Goal: Task Accomplishment & Management: Manage account settings

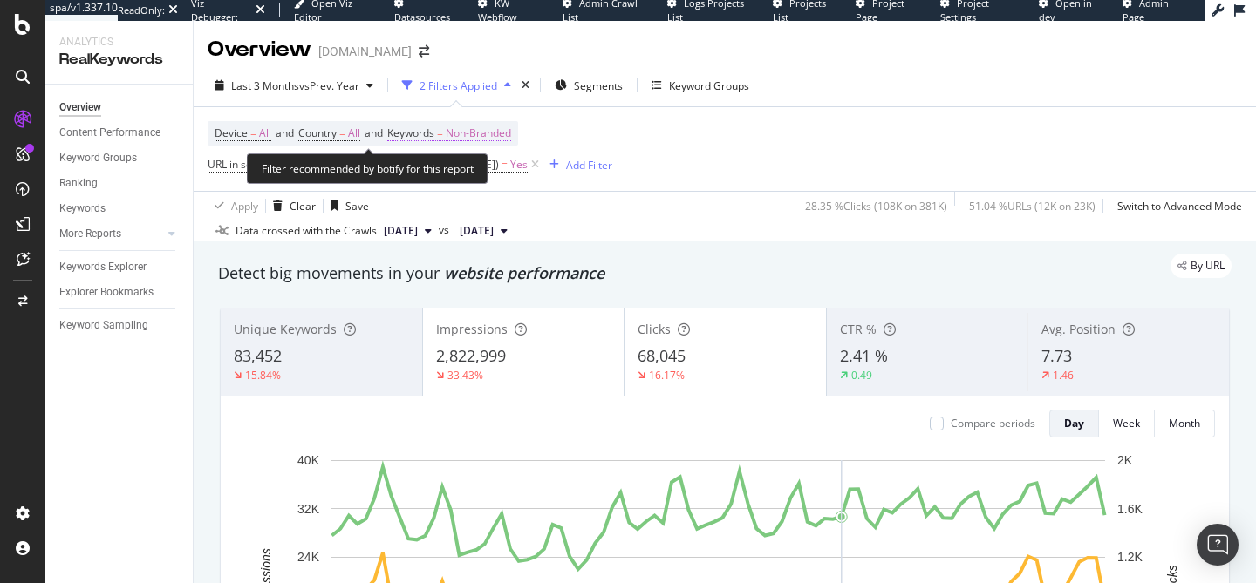
click at [497, 134] on span "Non-Branded" at bounding box center [478, 133] width 65 height 24
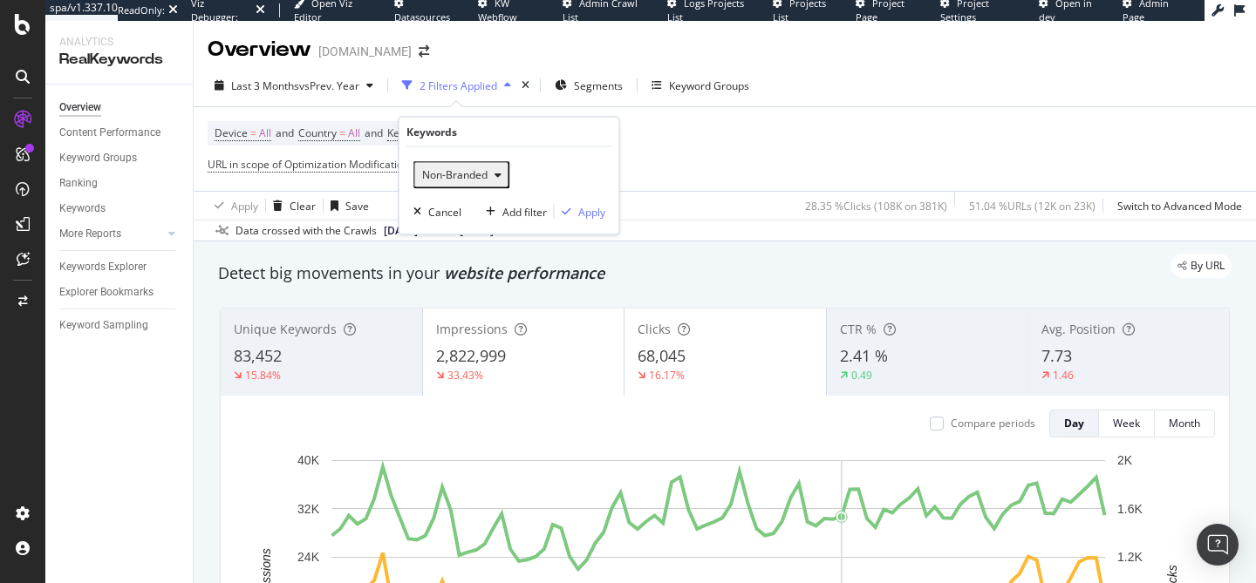
click at [473, 180] on span "Non-Branded" at bounding box center [451, 174] width 72 height 15
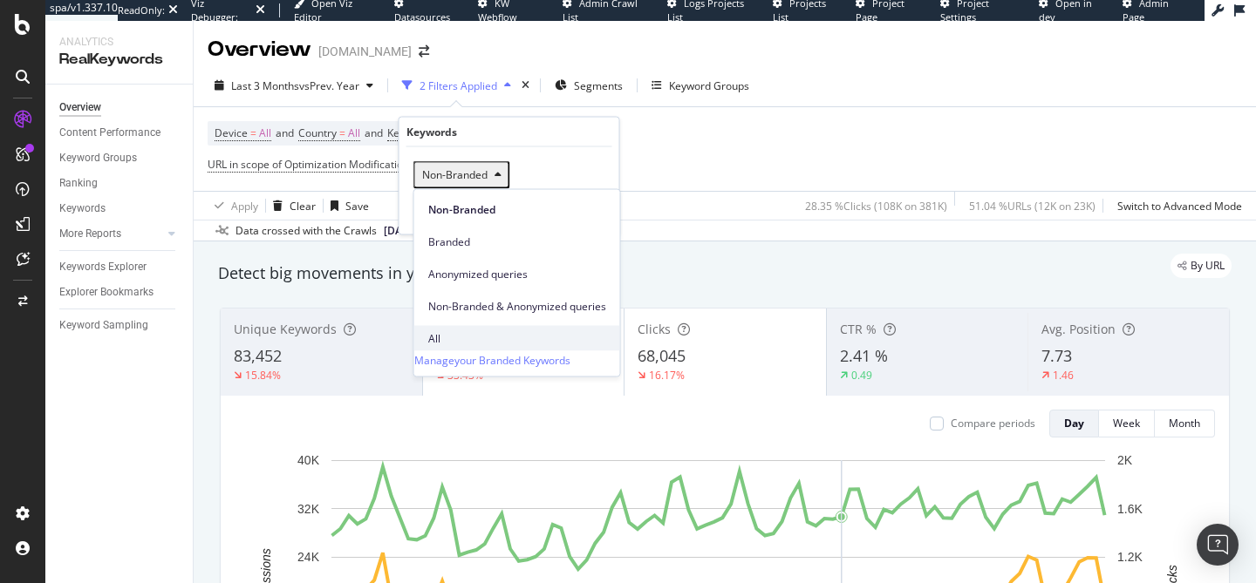
click at [467, 330] on span "All" at bounding box center [517, 338] width 178 height 16
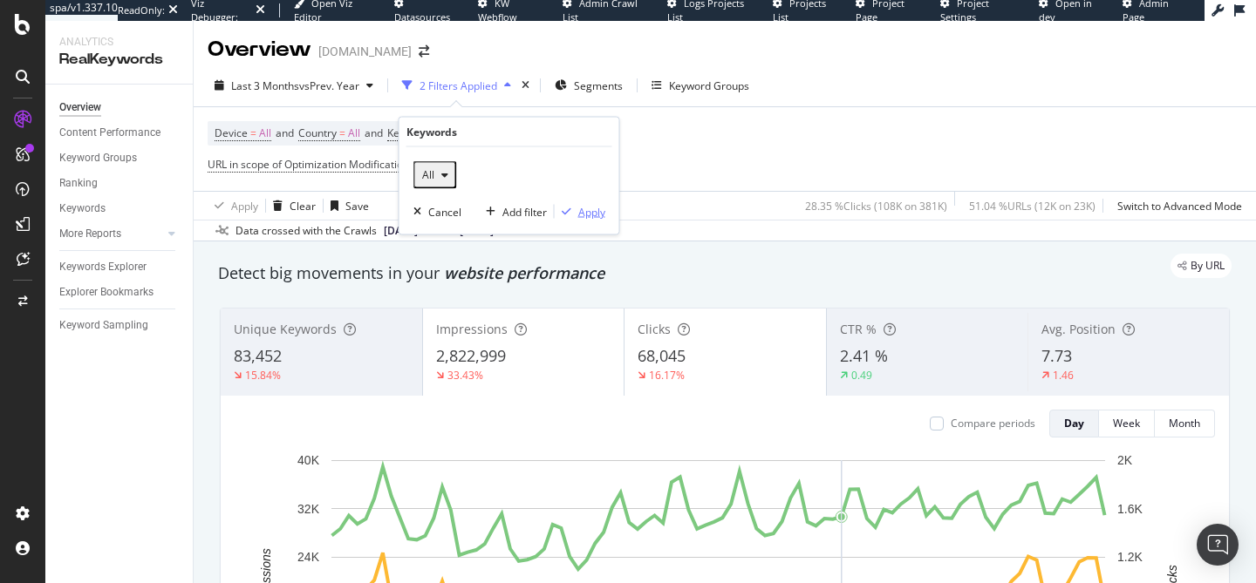
click at [595, 208] on div "Apply" at bounding box center [591, 211] width 27 height 15
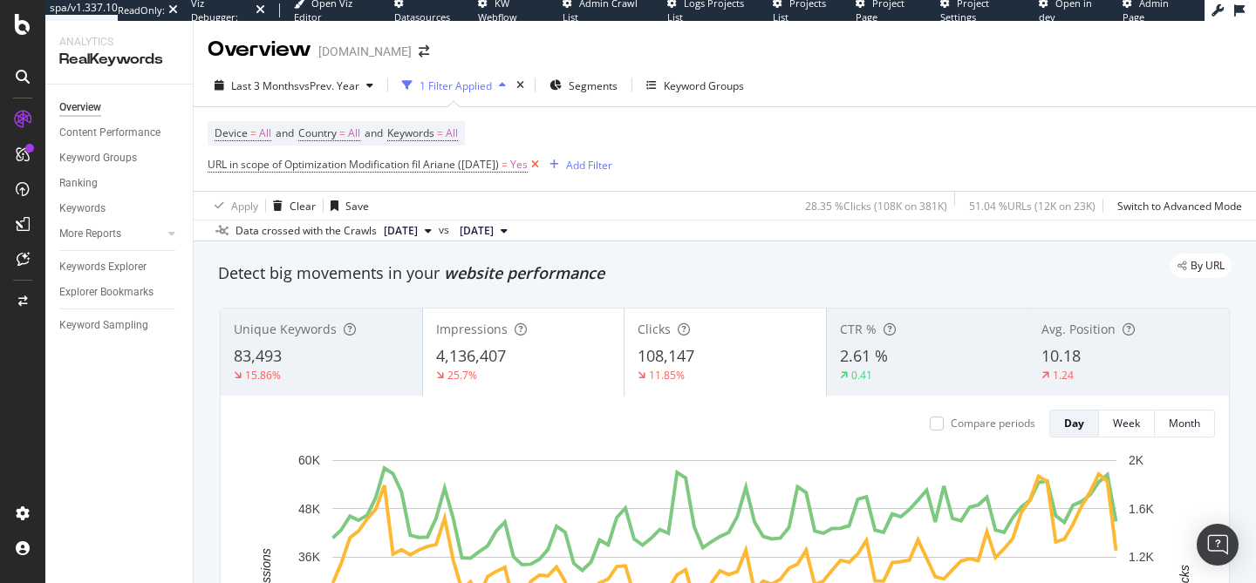
click at [542, 163] on icon at bounding box center [534, 164] width 15 height 17
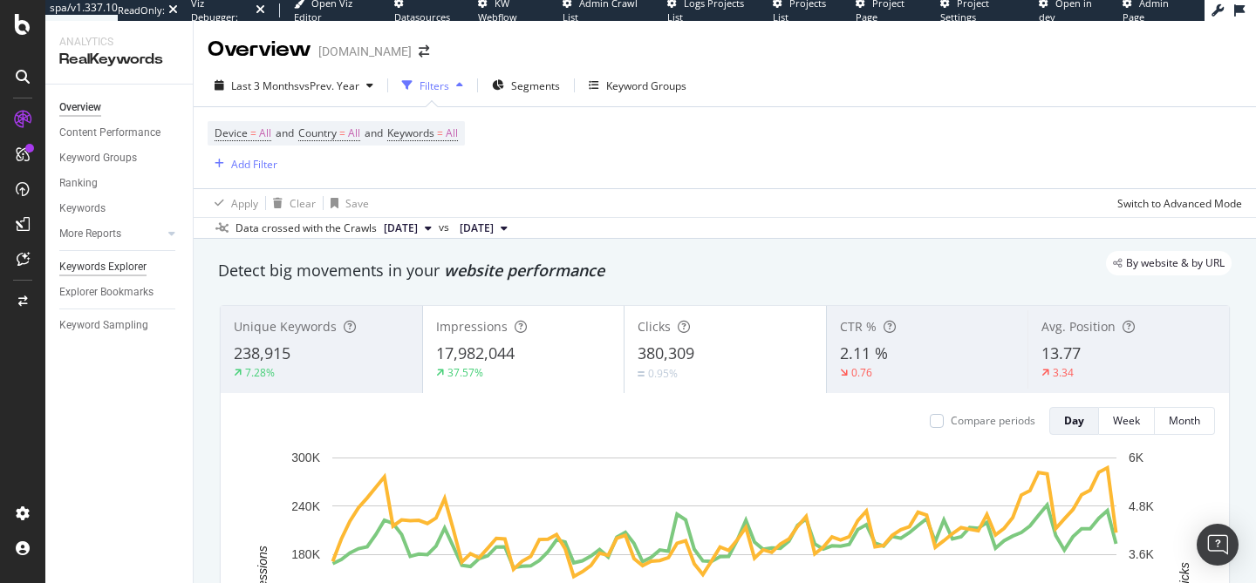
click at [115, 267] on div "Keywords Explorer" at bounding box center [102, 267] width 87 height 18
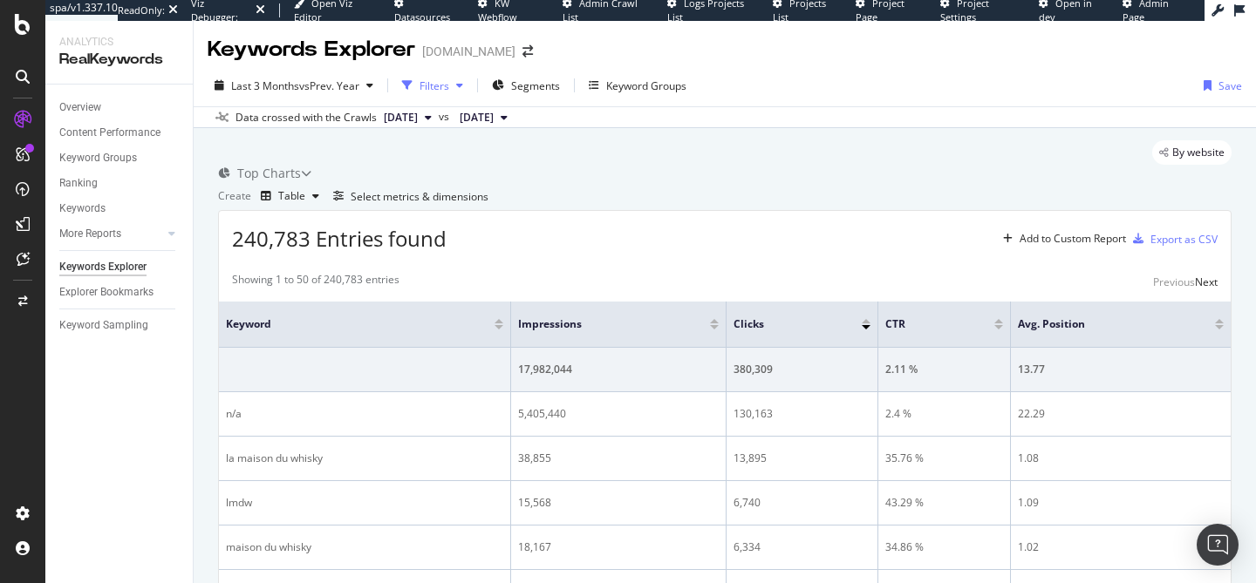
click at [449, 84] on div "Filters" at bounding box center [434, 85] width 30 height 15
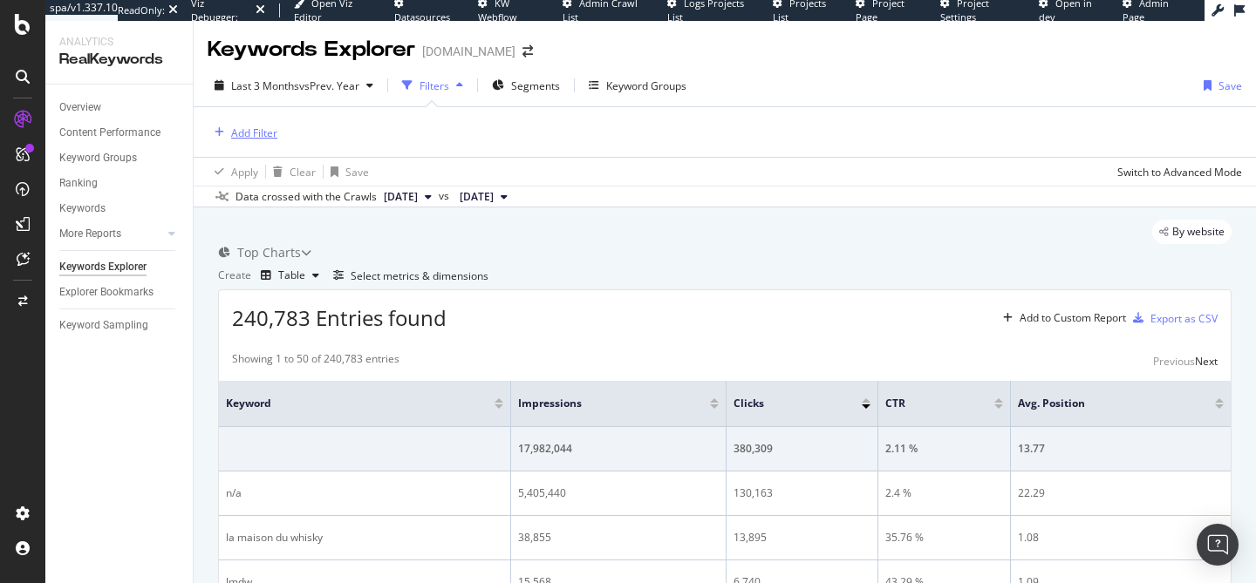
click at [258, 129] on div "Add Filter" at bounding box center [254, 133] width 46 height 15
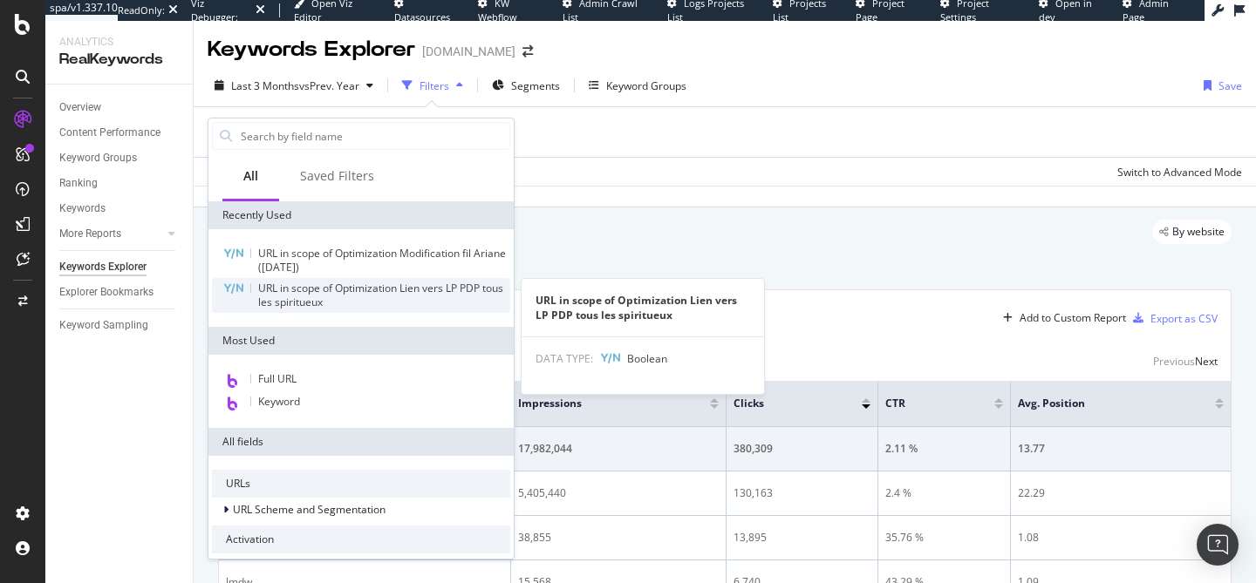
click at [357, 295] on span "URL in scope of Optimization Lien vers LP PDP tous les spiritueux" at bounding box center [380, 295] width 245 height 29
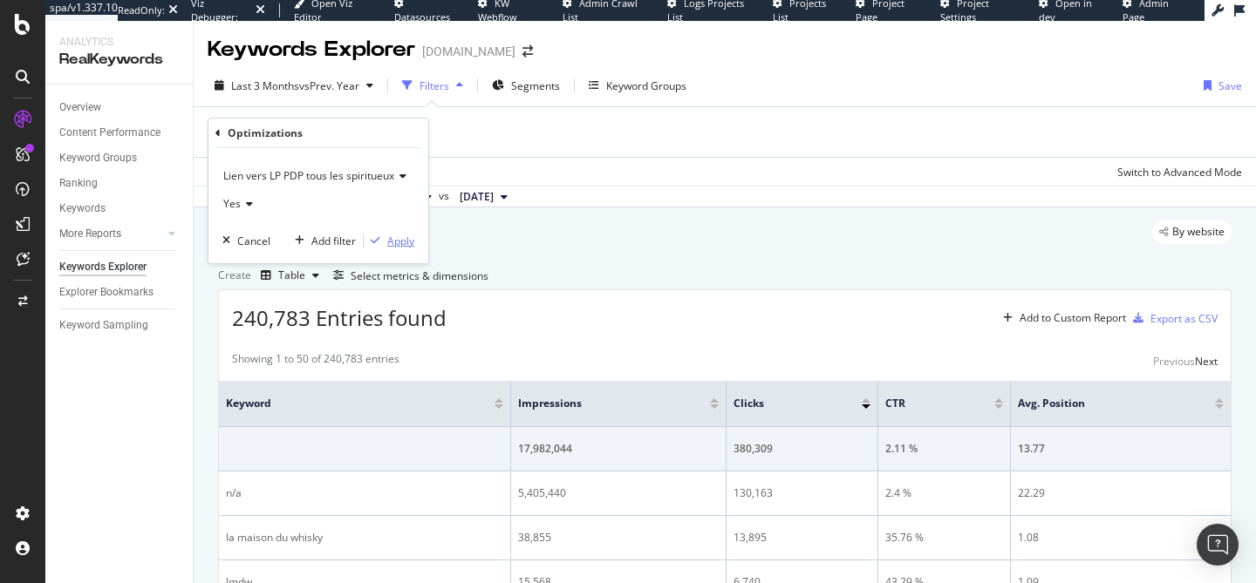
click at [391, 234] on div "Apply" at bounding box center [400, 241] width 27 height 15
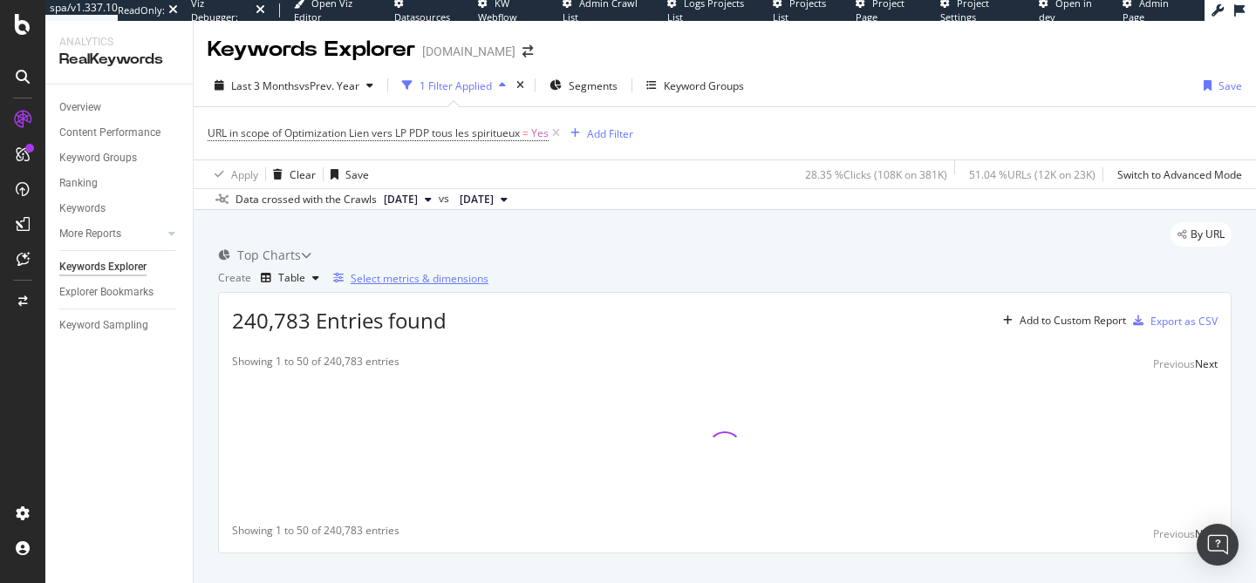
click at [488, 286] on div "Select metrics & dimensions" at bounding box center [419, 278] width 138 height 15
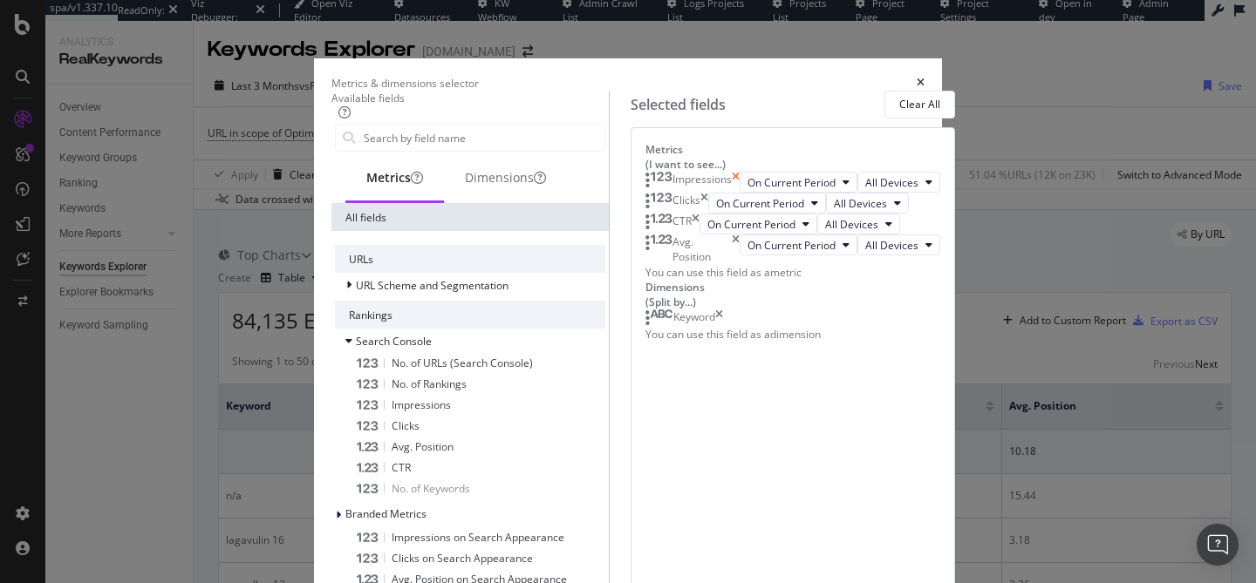
click at [739, 193] on icon "times" at bounding box center [736, 182] width 8 height 21
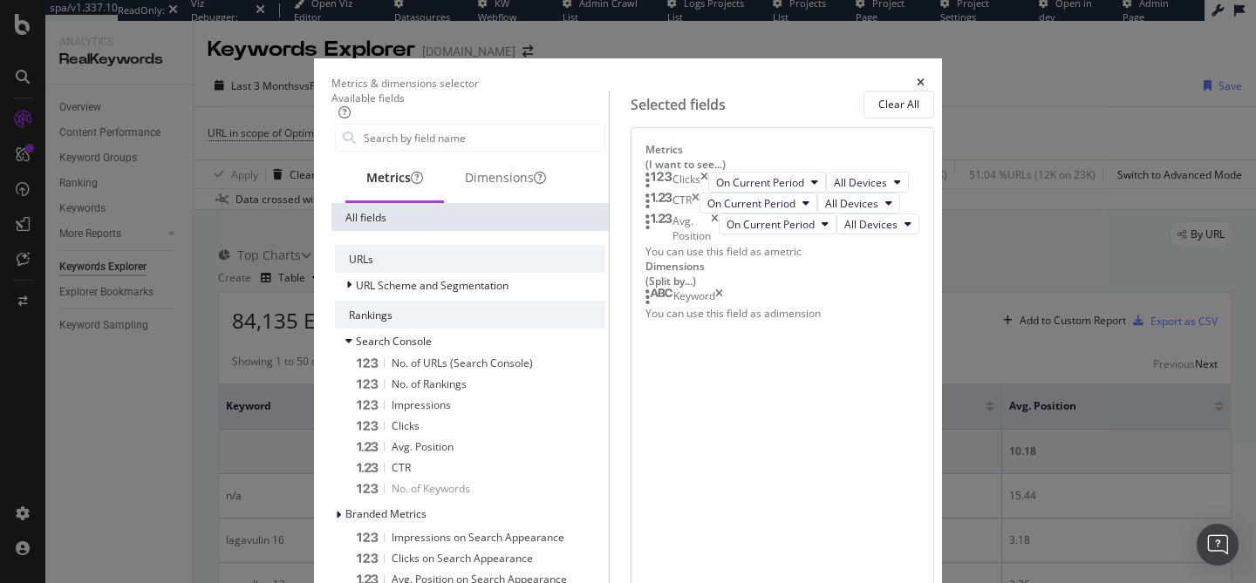
click at [708, 193] on icon "times" at bounding box center [704, 182] width 8 height 21
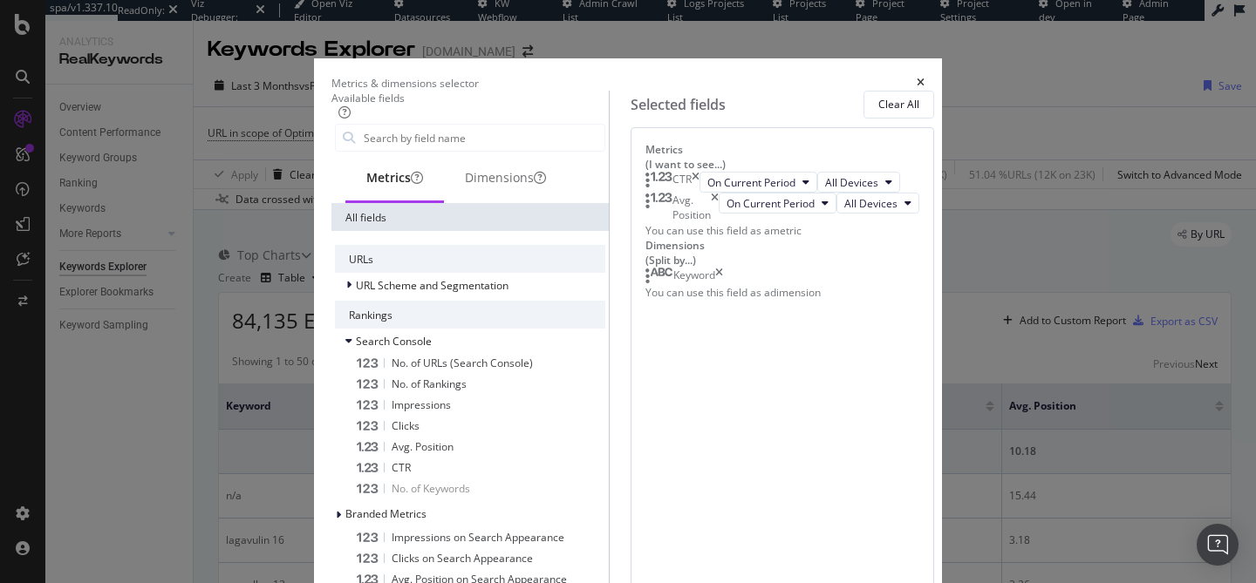
click at [699, 193] on icon "times" at bounding box center [695, 182] width 8 height 21
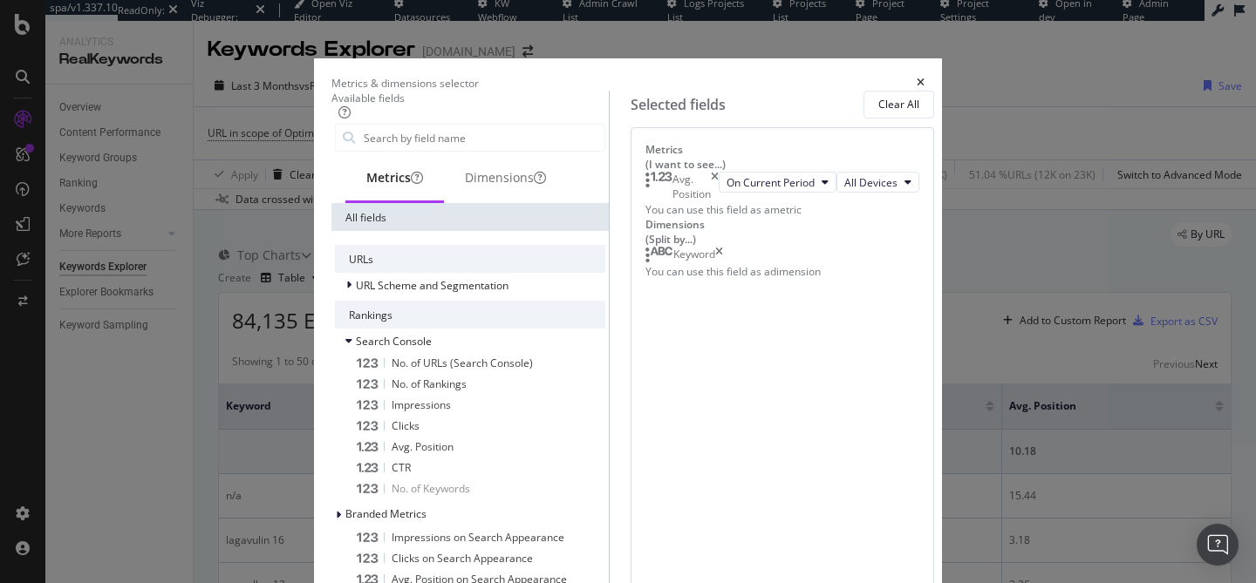
click at [718, 199] on icon "times" at bounding box center [715, 187] width 8 height 30
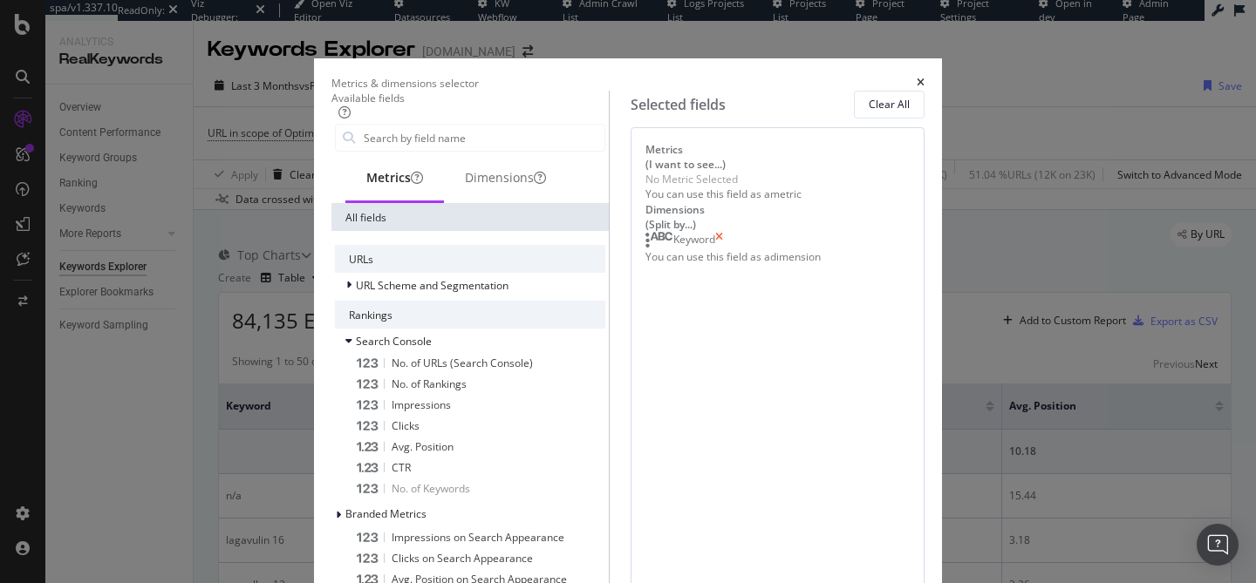
click at [723, 249] on icon "times" at bounding box center [719, 240] width 8 height 17
click at [425, 151] on input "modal" at bounding box center [483, 138] width 242 height 26
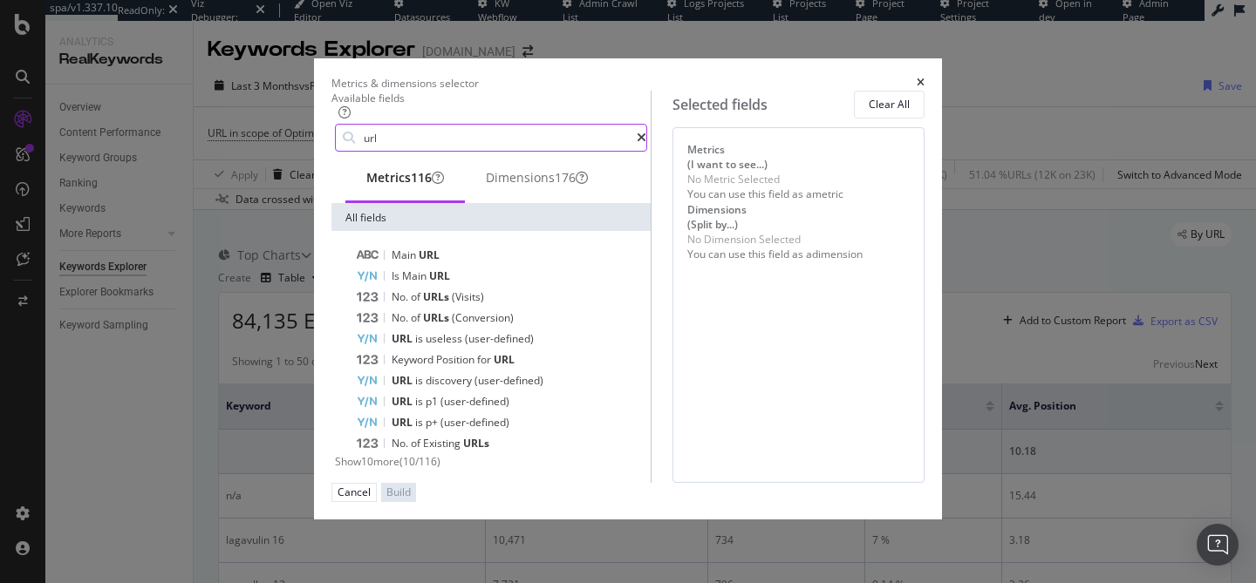
drag, startPoint x: 324, startPoint y: 159, endPoint x: 261, endPoint y: 151, distance: 64.1
click at [335, 151] on div "url" at bounding box center [491, 138] width 312 height 28
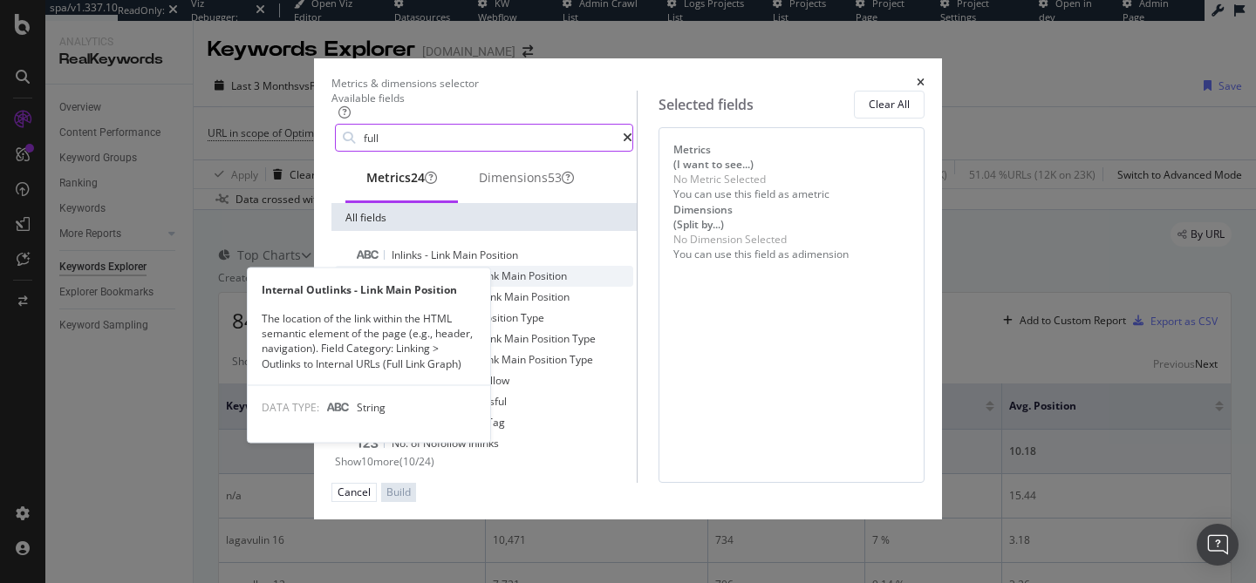
scroll to position [42, 0]
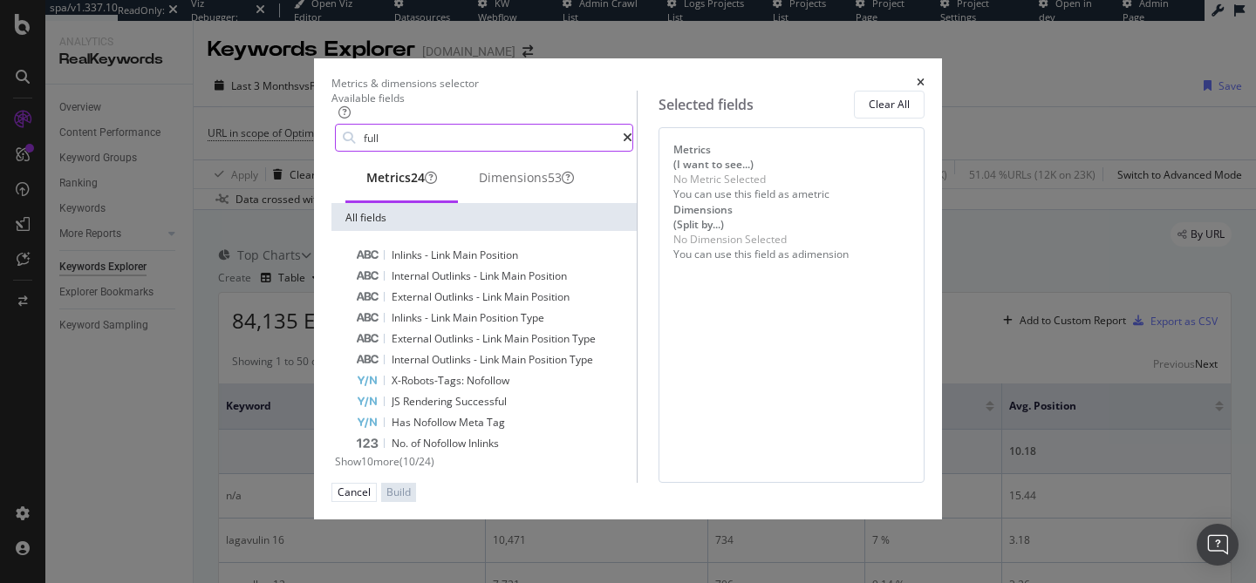
type input "full"
click at [335, 454] on span "Show 10 more" at bounding box center [367, 461] width 65 height 15
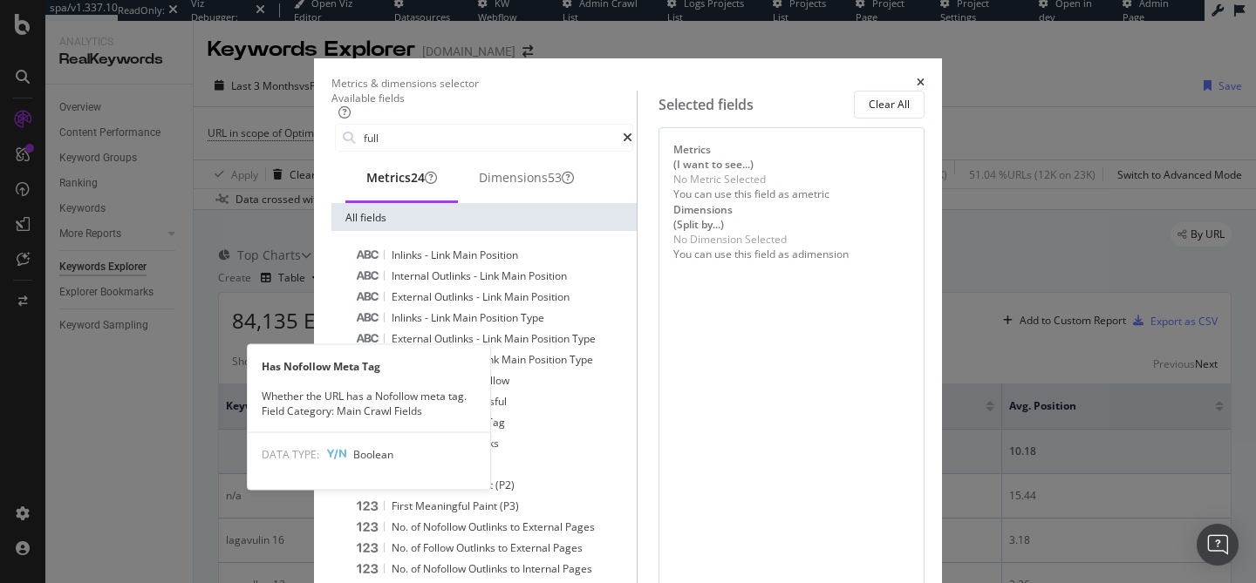
scroll to position [0, 0]
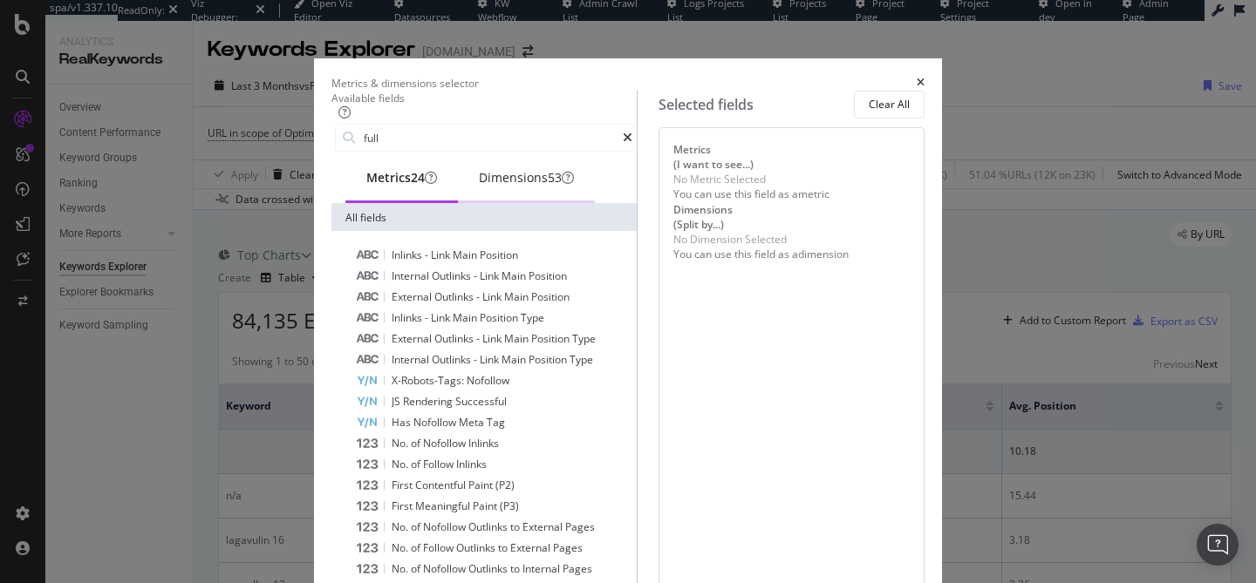
click at [491, 189] on div "Dimensions 53" at bounding box center [526, 179] width 137 height 48
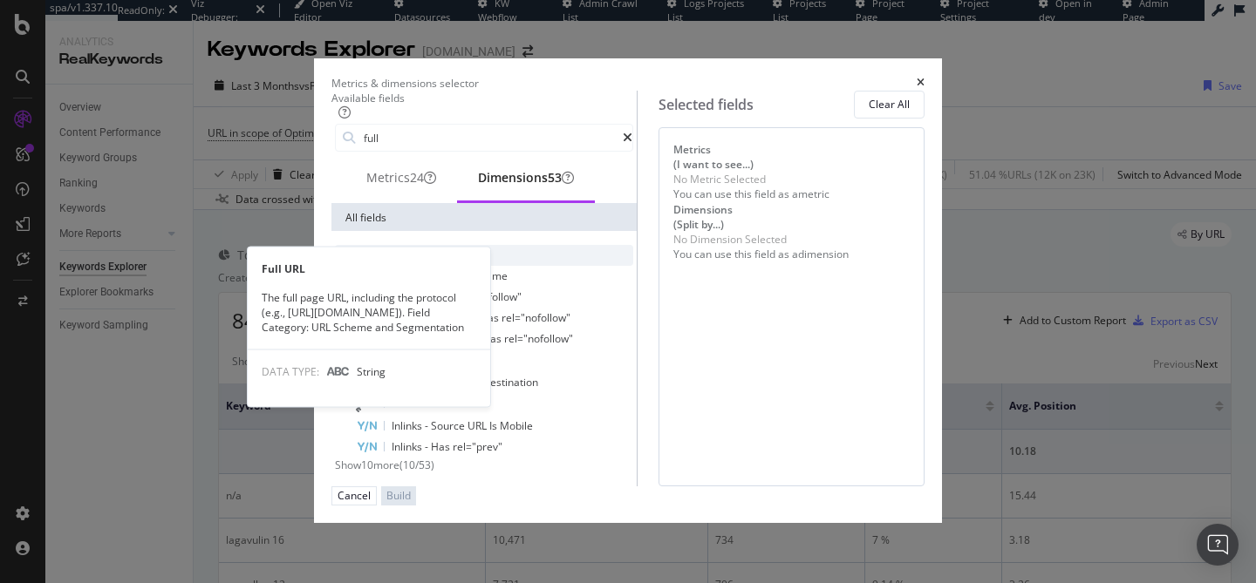
click at [449, 266] on div "Full URL" at bounding box center [494, 255] width 277 height 21
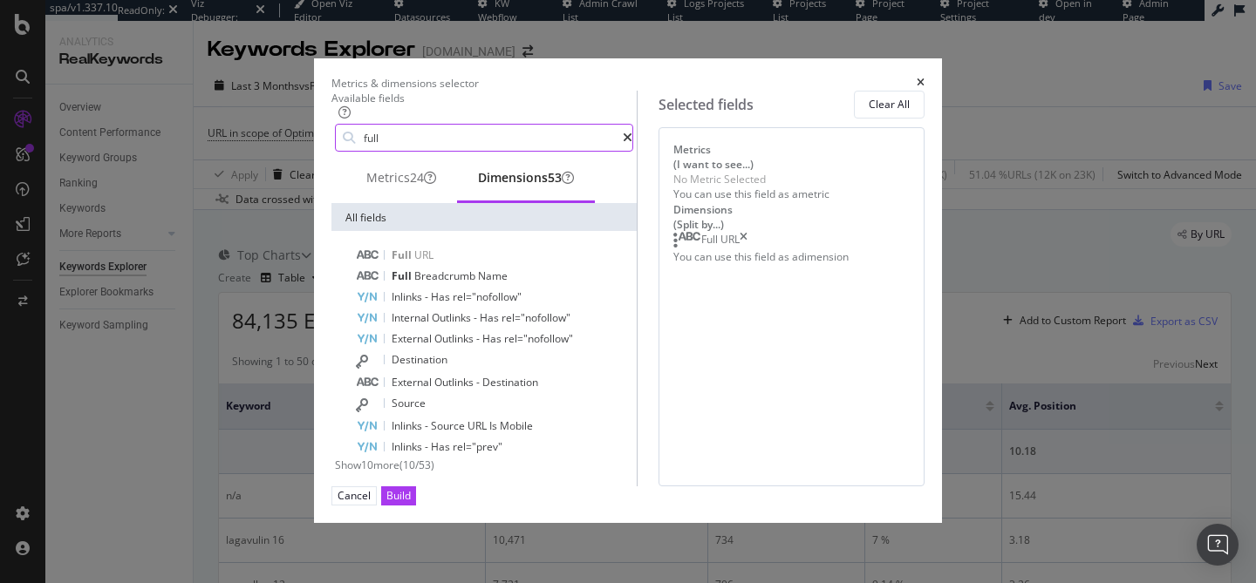
click at [623, 144] on icon "modal" at bounding box center [628, 138] width 10 height 12
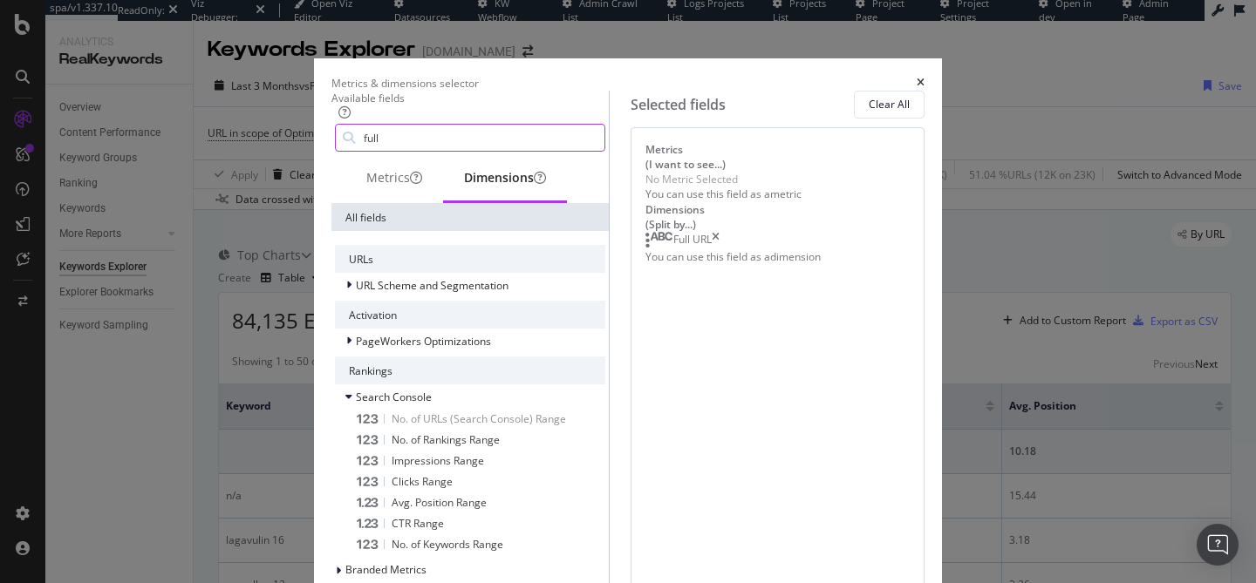
click at [444, 151] on input "full" at bounding box center [483, 138] width 242 height 26
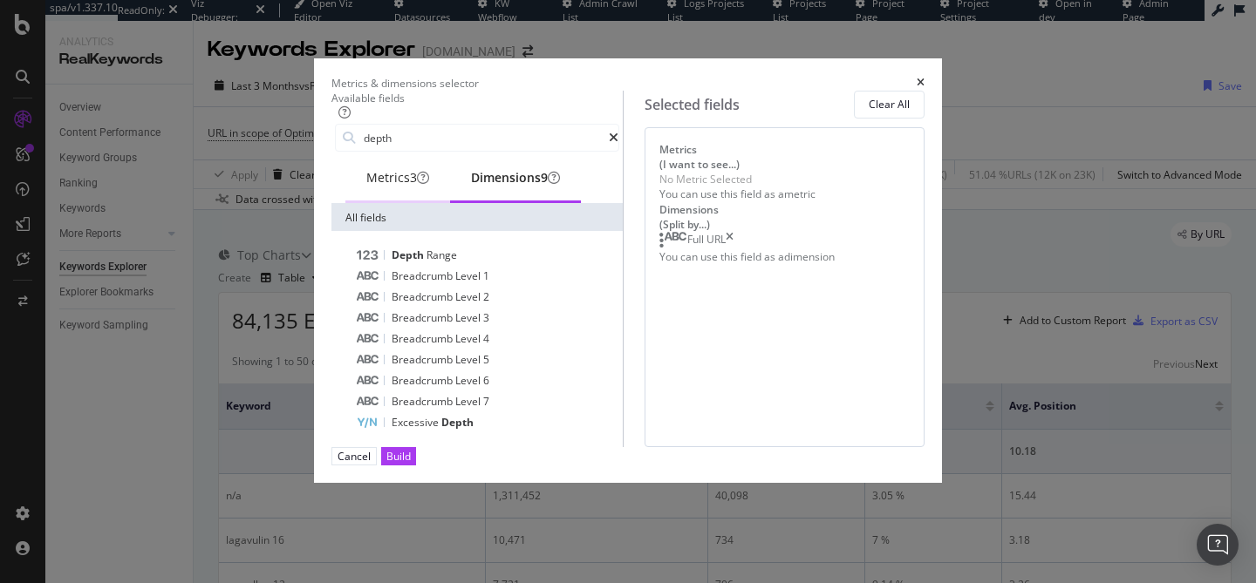
click at [366, 187] on div "Metrics 3" at bounding box center [397, 177] width 63 height 17
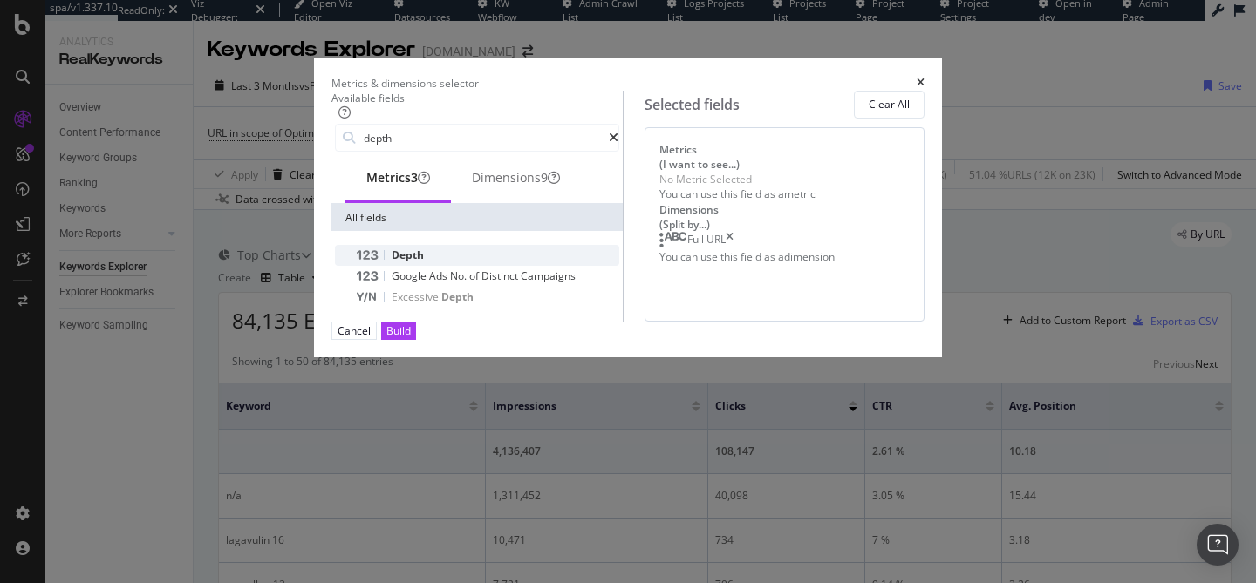
click at [356, 266] on div "Depth" at bounding box center [487, 255] width 263 height 21
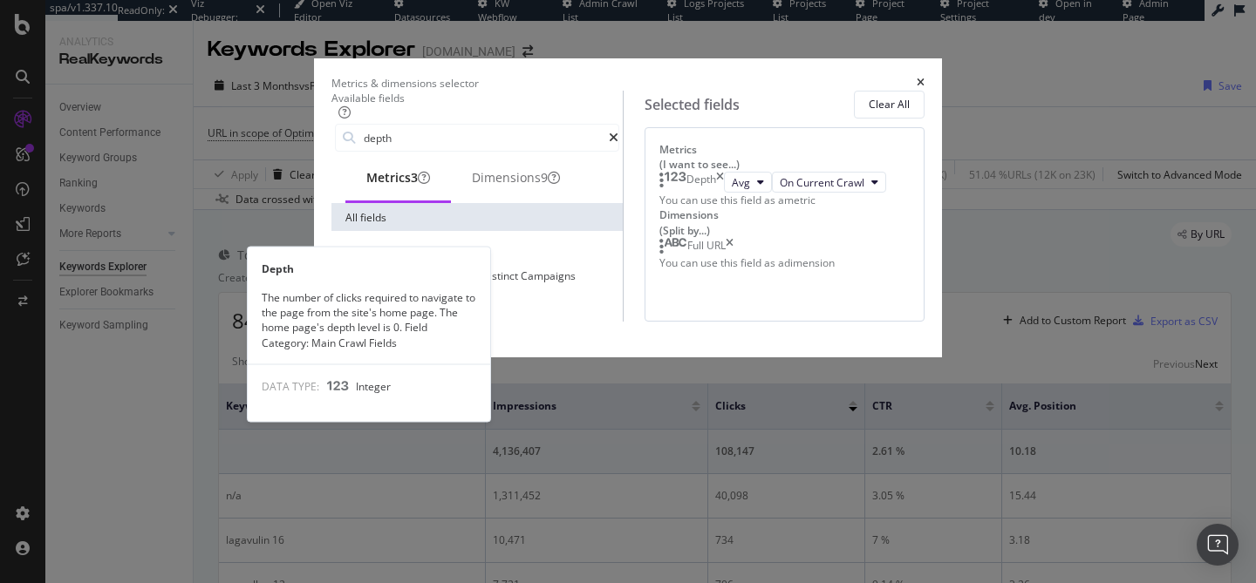
click at [356, 266] on div "Depth" at bounding box center [487, 255] width 263 height 21
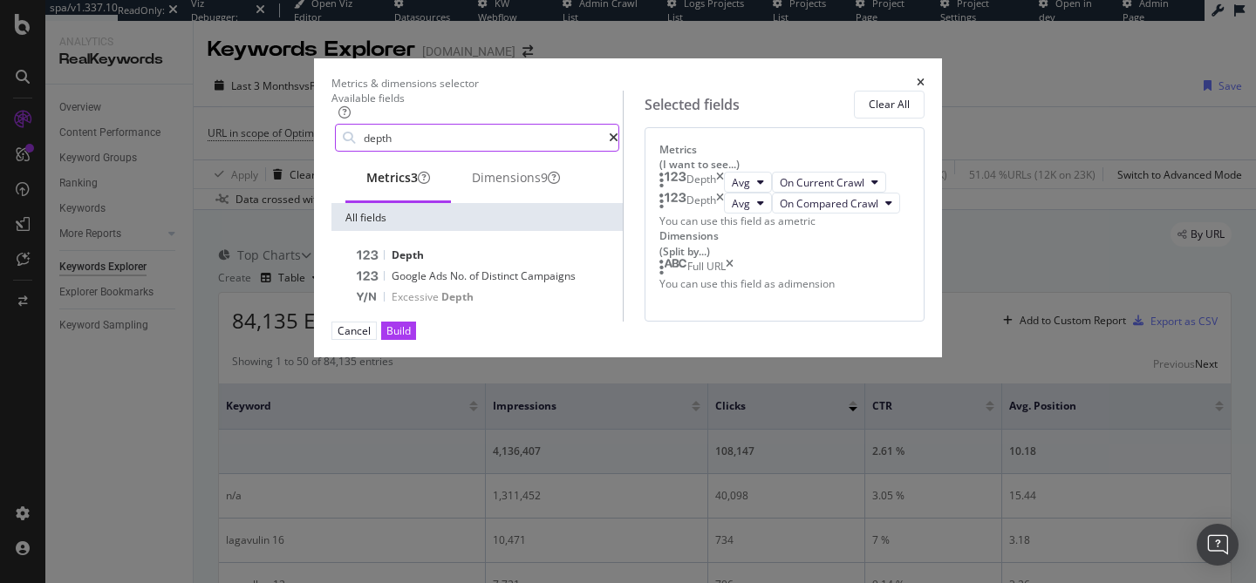
click at [386, 151] on input "depth" at bounding box center [485, 138] width 247 height 26
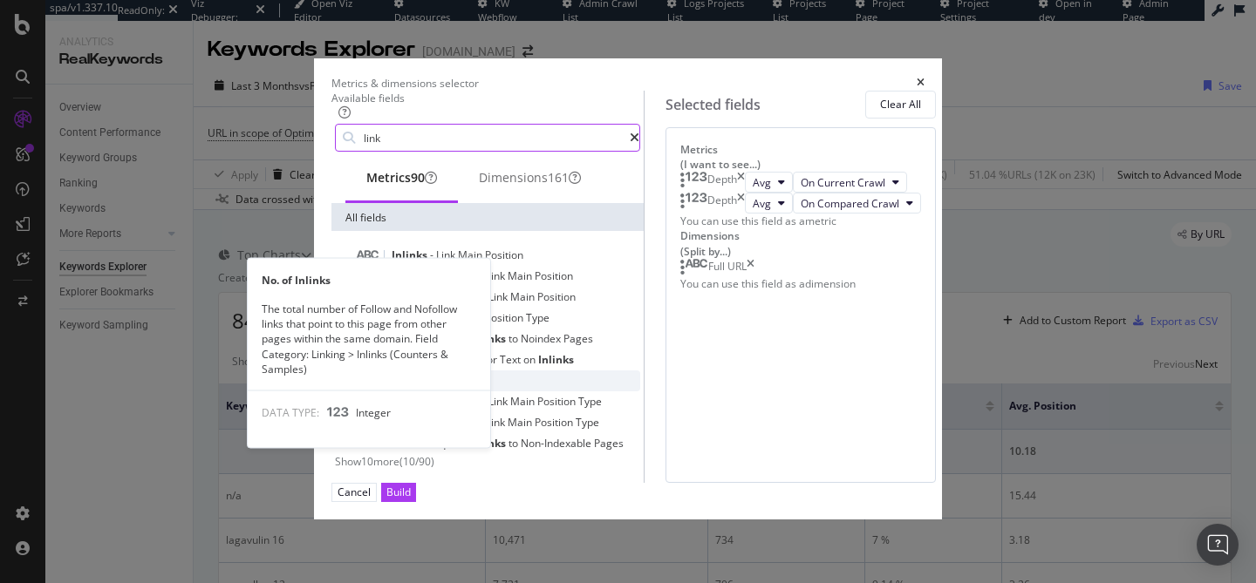
type input "link"
click at [405, 391] on div "No. of Inlinks" at bounding box center [498, 381] width 284 height 21
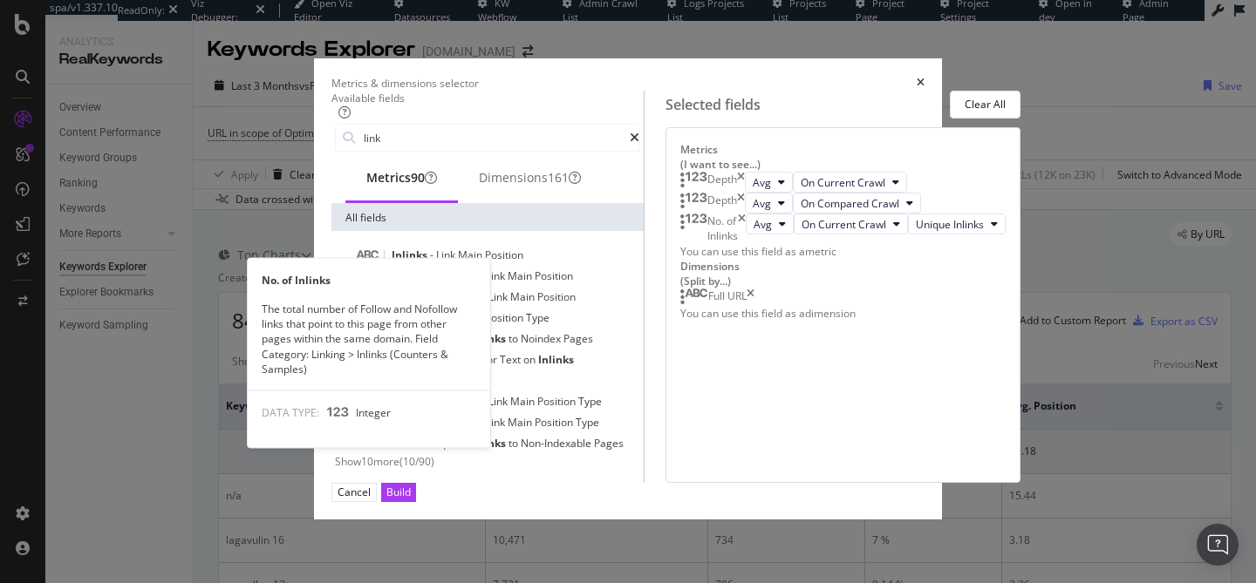
click at [405, 391] on div "No. of Inlinks" at bounding box center [498, 381] width 284 height 21
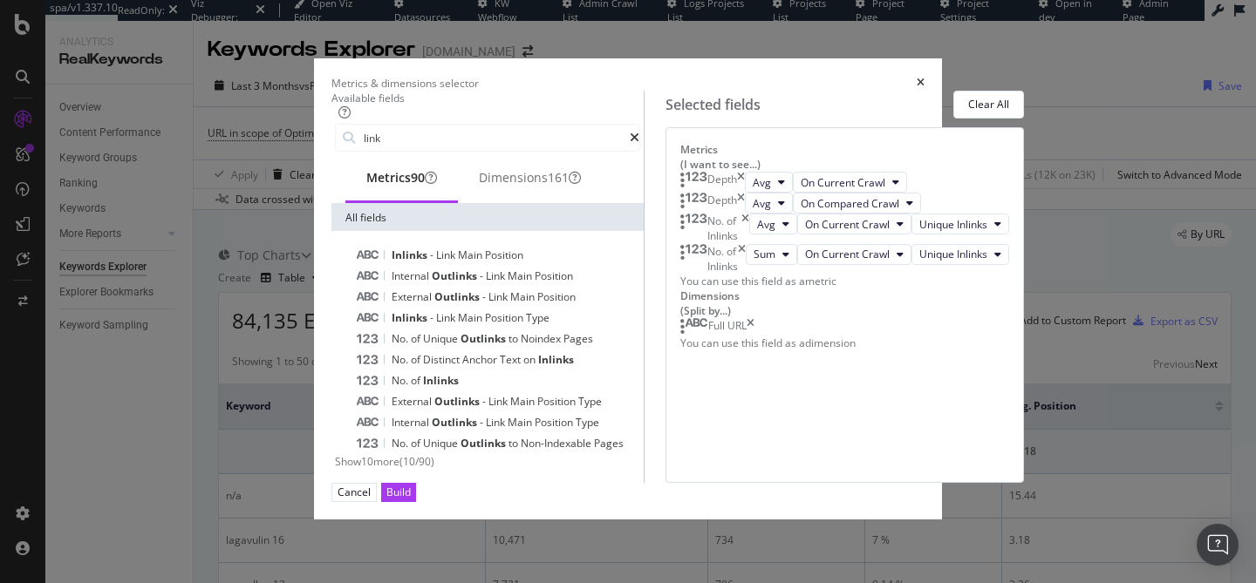
scroll to position [8, 0]
click at [757, 232] on span "Avg" at bounding box center [766, 224] width 18 height 15
click at [686, 405] on span "Sum" at bounding box center [695, 413] width 22 height 16
click at [929, 232] on span "Total Inlinks" at bounding box center [958, 224] width 58 height 15
click at [881, 384] on span "Unique Inlinks" at bounding box center [885, 381] width 68 height 16
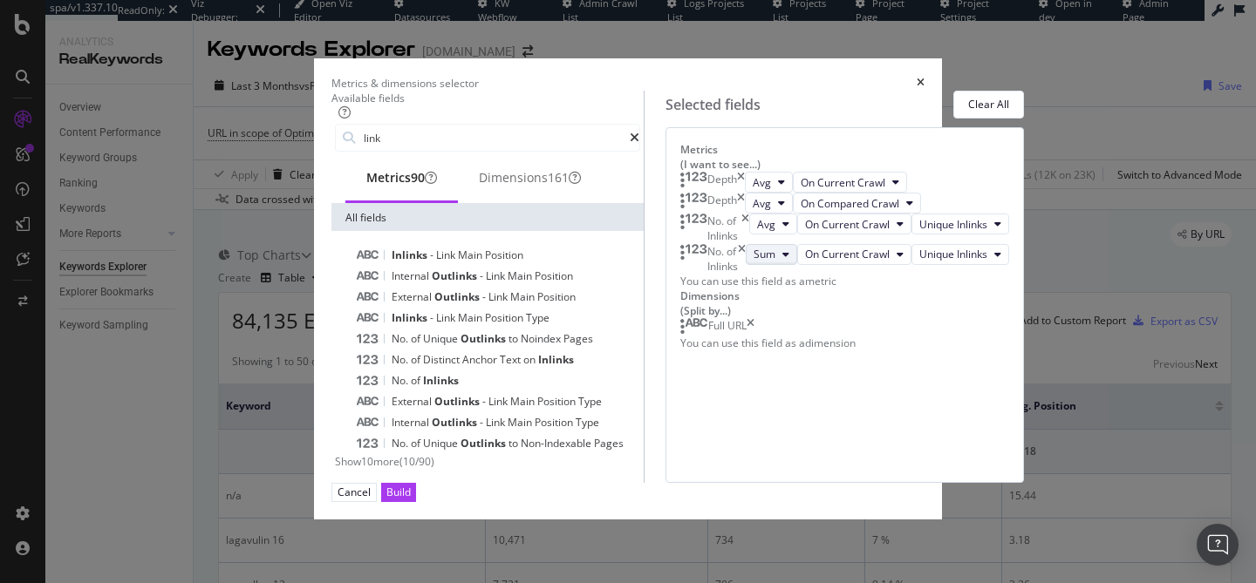
click at [745, 265] on button "Sum" at bounding box center [770, 254] width 51 height 21
click at [757, 232] on span "Avg" at bounding box center [766, 224] width 18 height 15
click at [694, 409] on span "Sum" at bounding box center [695, 413] width 22 height 16
click at [815, 232] on span "On Current Crawl" at bounding box center [857, 224] width 85 height 15
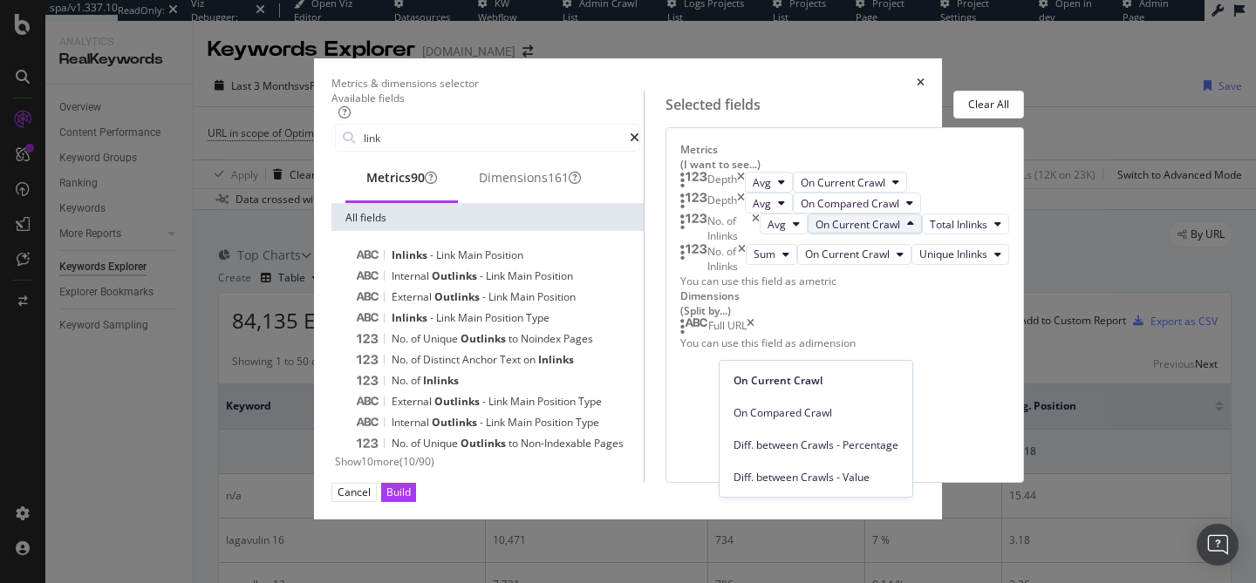
click at [815, 232] on span "On Current Crawl" at bounding box center [857, 224] width 85 height 15
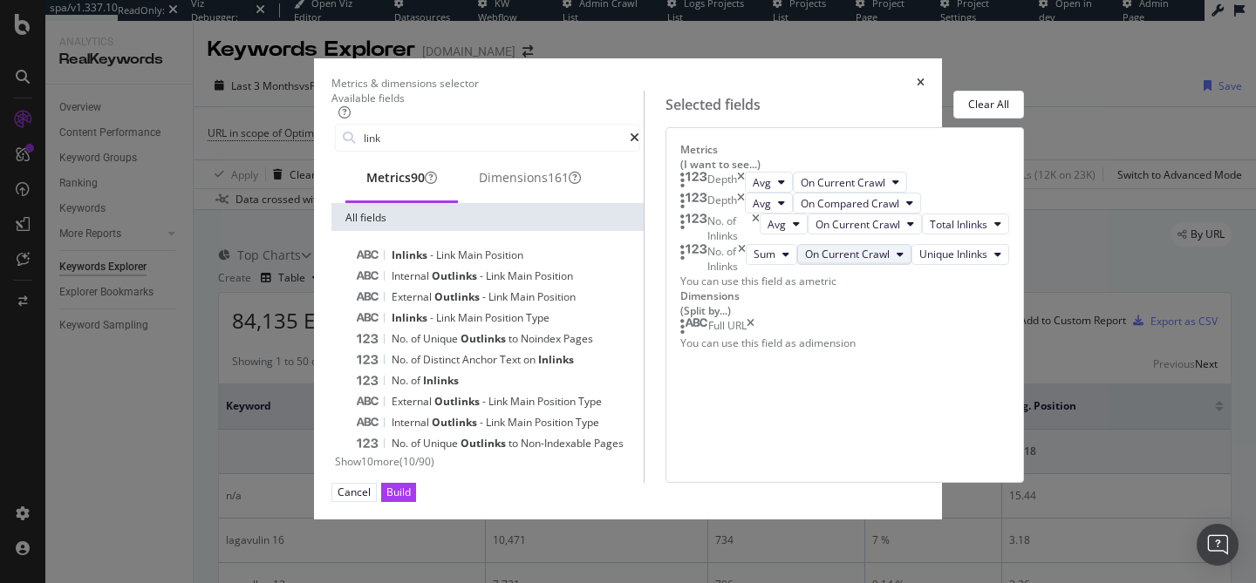
click at [805, 262] on span "On Current Crawl" at bounding box center [847, 254] width 85 height 15
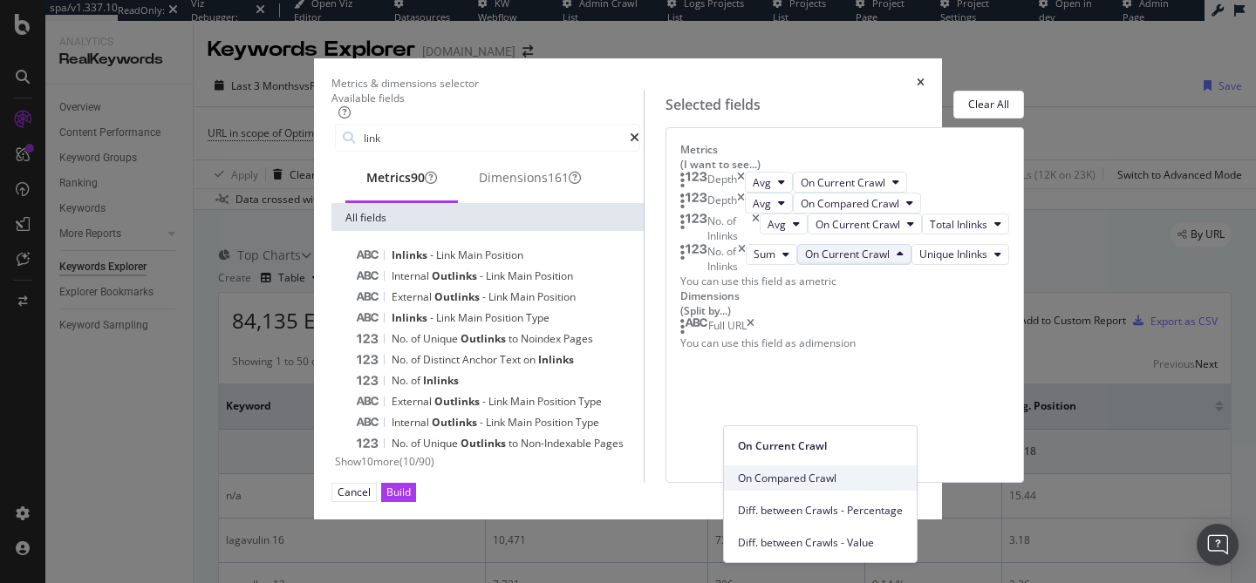
click at [755, 473] on span "On Compared Crawl" at bounding box center [820, 479] width 165 height 16
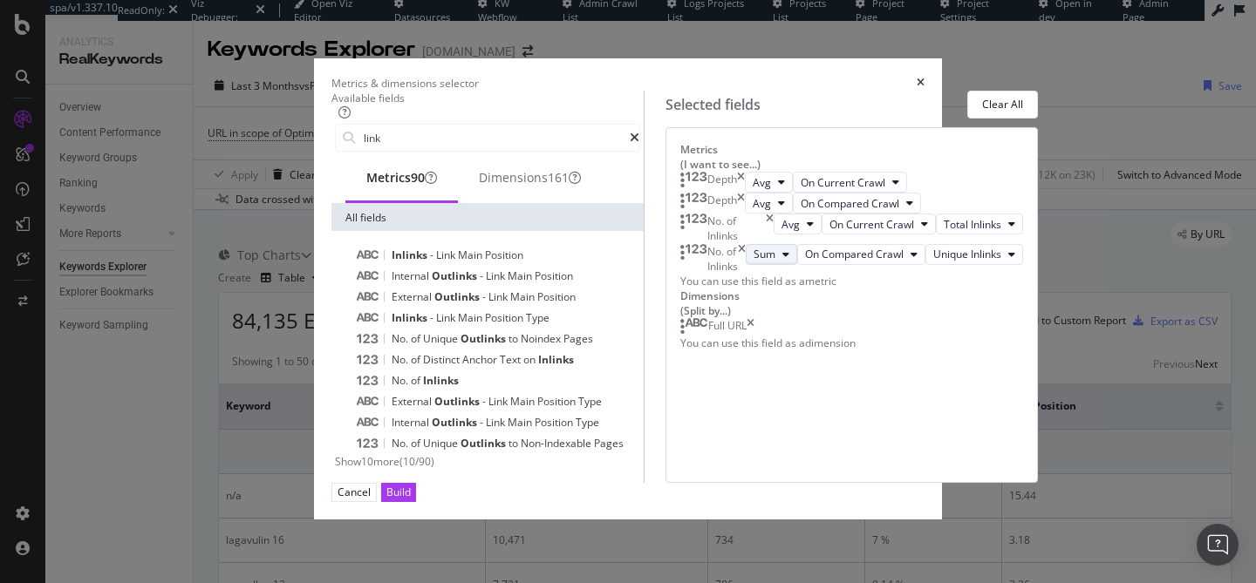
click at [745, 265] on button "Sum" at bounding box center [770, 254] width 51 height 21
click at [694, 446] on span "Avg" at bounding box center [695, 447] width 23 height 16
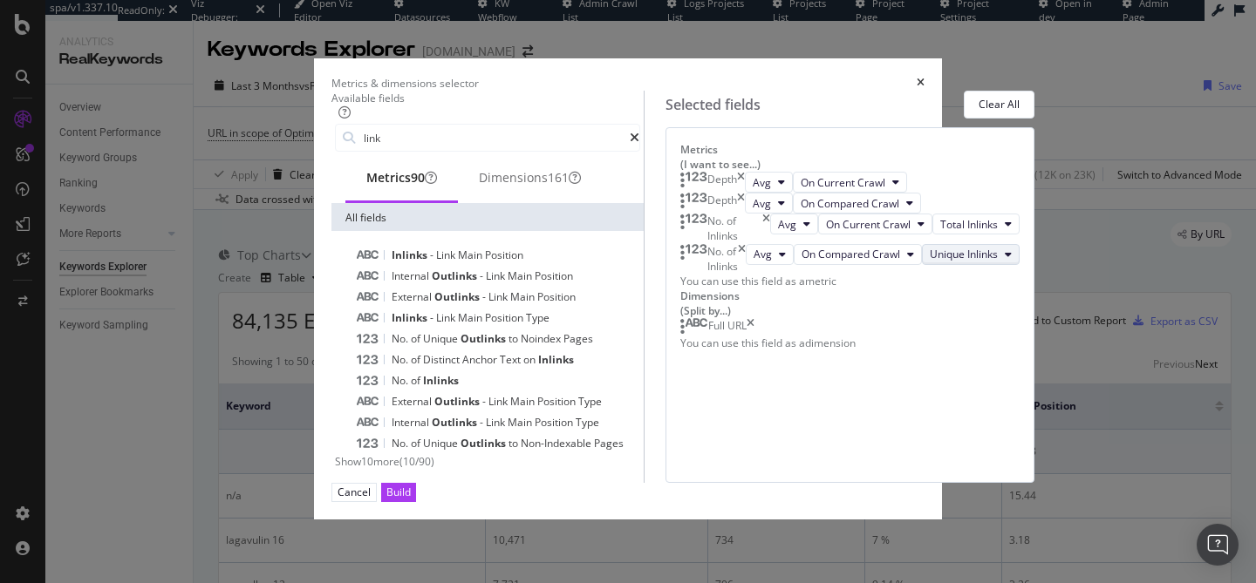
click at [929, 262] on span "Unique Inlinks" at bounding box center [963, 254] width 68 height 15
click at [886, 445] on span "Unique Inlinks" at bounding box center [901, 447] width 73 height 16
click at [794, 289] on div "Depth Avg On Current Crawl Depth Avg On Compared Crawl No. of Inlinks Avg On Cu…" at bounding box center [849, 230] width 339 height 117
click at [940, 232] on span "Total Inlinks" at bounding box center [969, 224] width 58 height 15
click at [865, 374] on span "Unique Inlinks" at bounding box center [885, 381] width 68 height 16
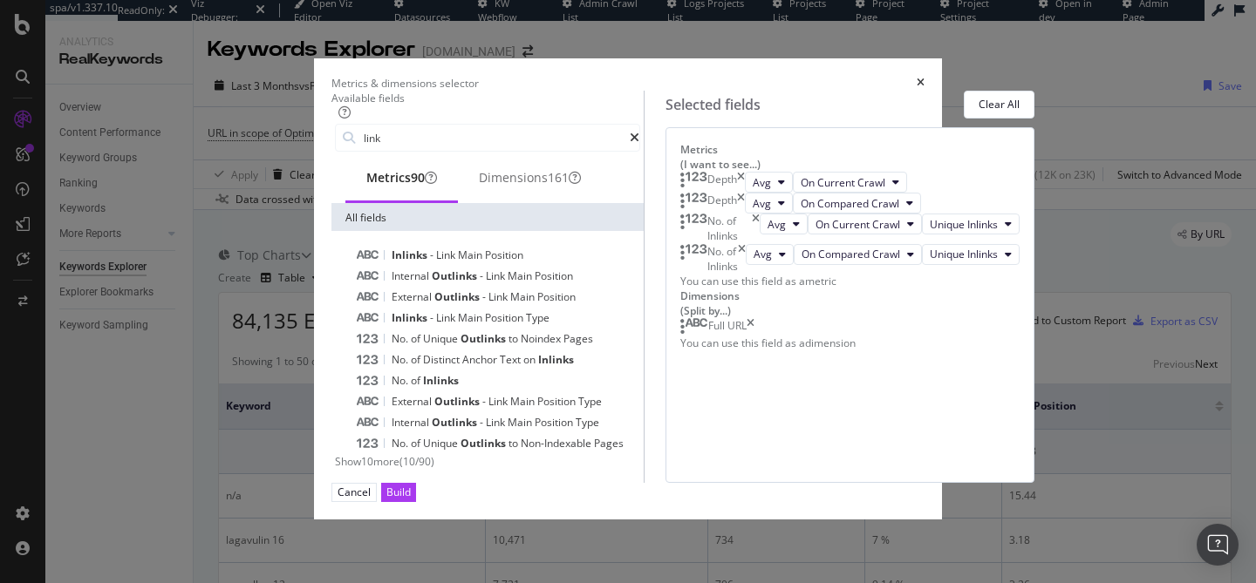
click at [792, 289] on div "Depth Avg On Current Crawl Depth Avg On Compared Crawl No. of Inlinks Avg On Cu…" at bounding box center [849, 230] width 339 height 117
click at [411, 500] on div "Build" at bounding box center [398, 492] width 24 height 15
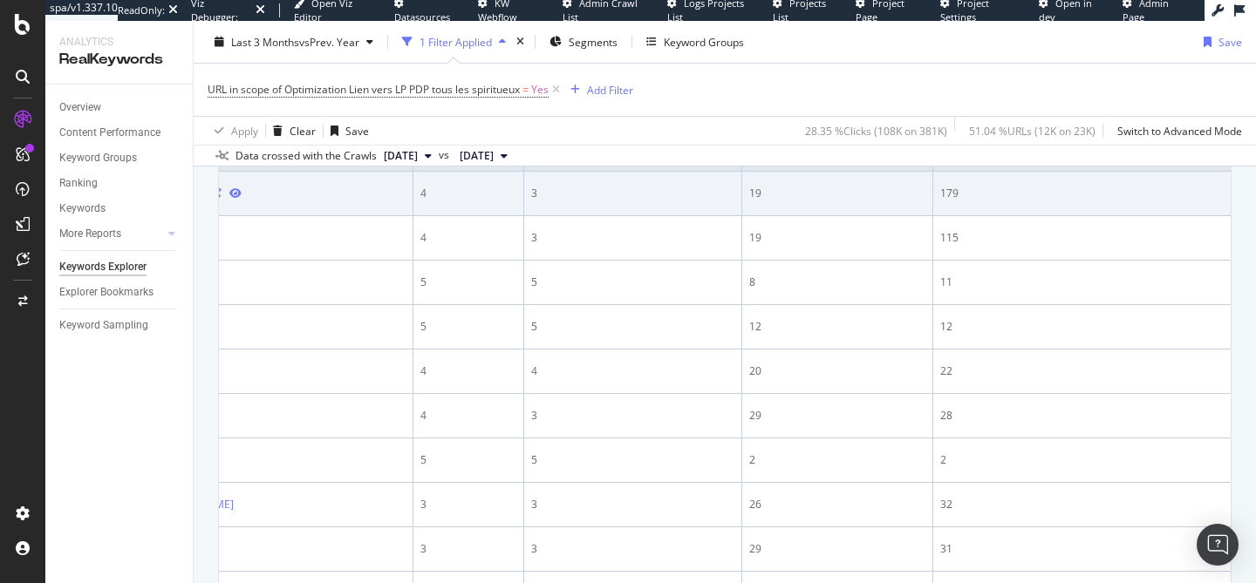
scroll to position [259, 0]
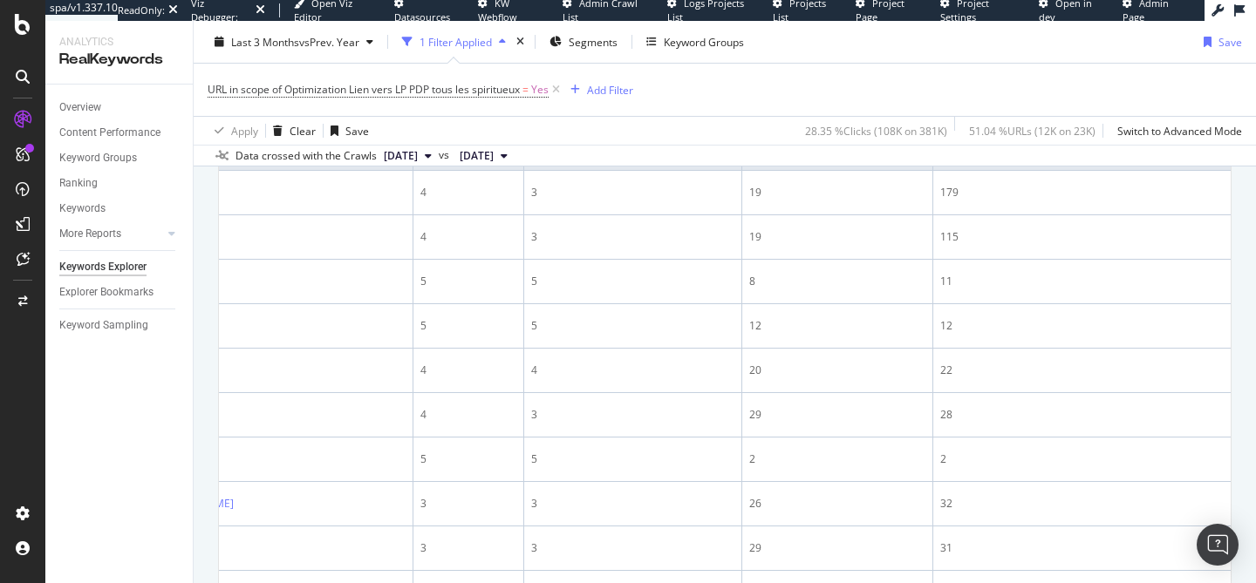
click at [516, 146] on div at bounding box center [511, 144] width 9 height 4
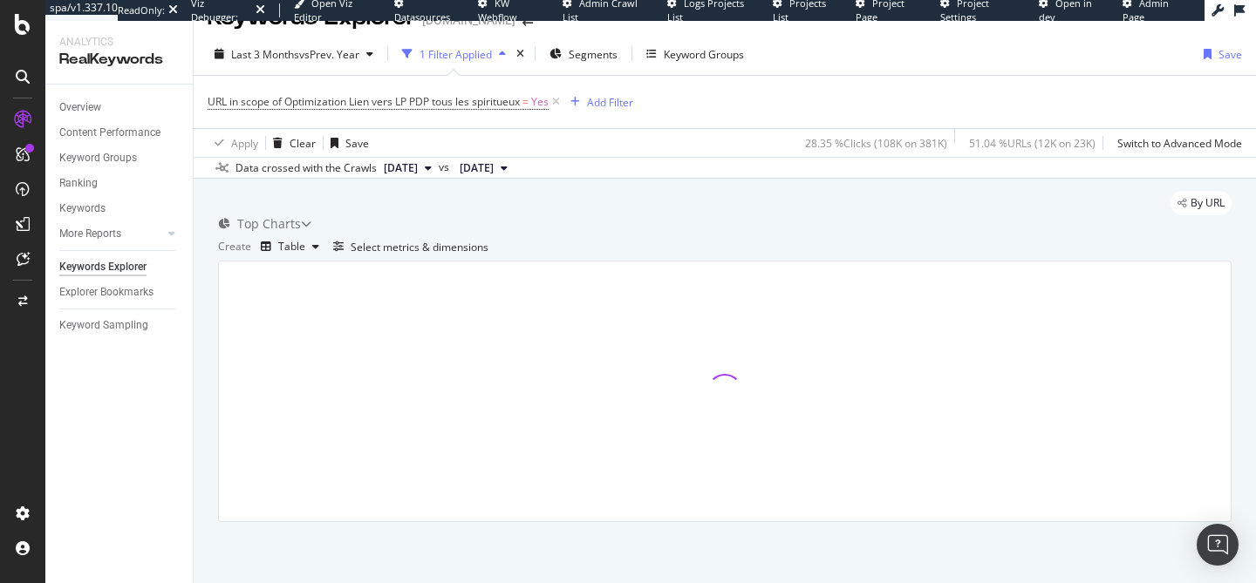
scroll to position [259, 0]
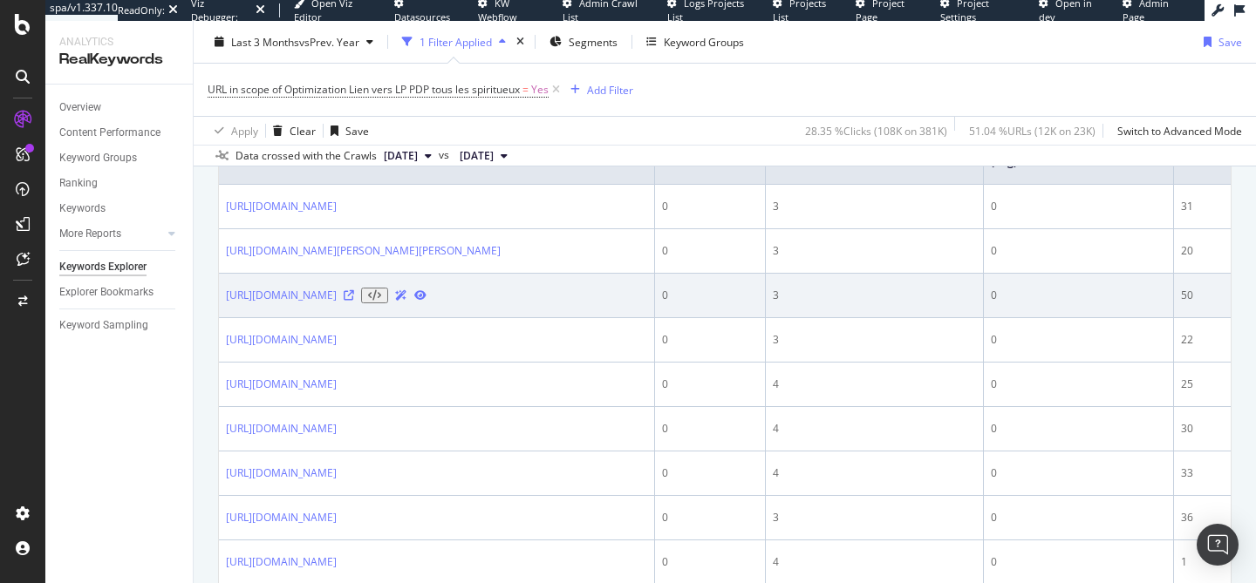
click at [354, 301] on icon at bounding box center [349, 295] width 10 height 10
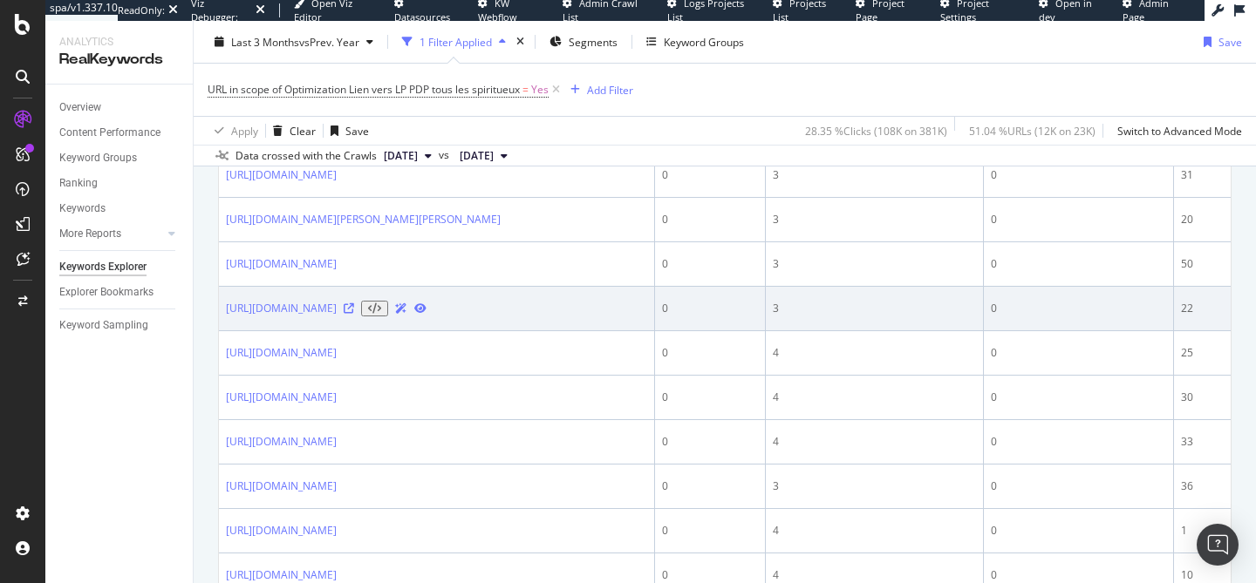
scroll to position [234, 0]
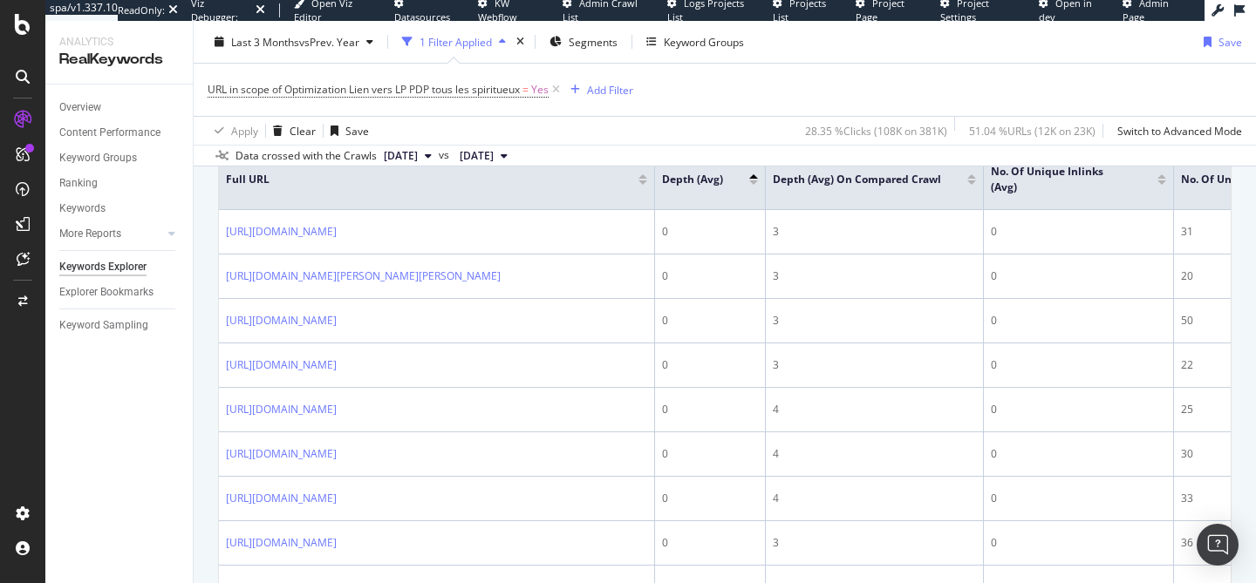
click at [1163, 185] on div at bounding box center [1161, 182] width 9 height 4
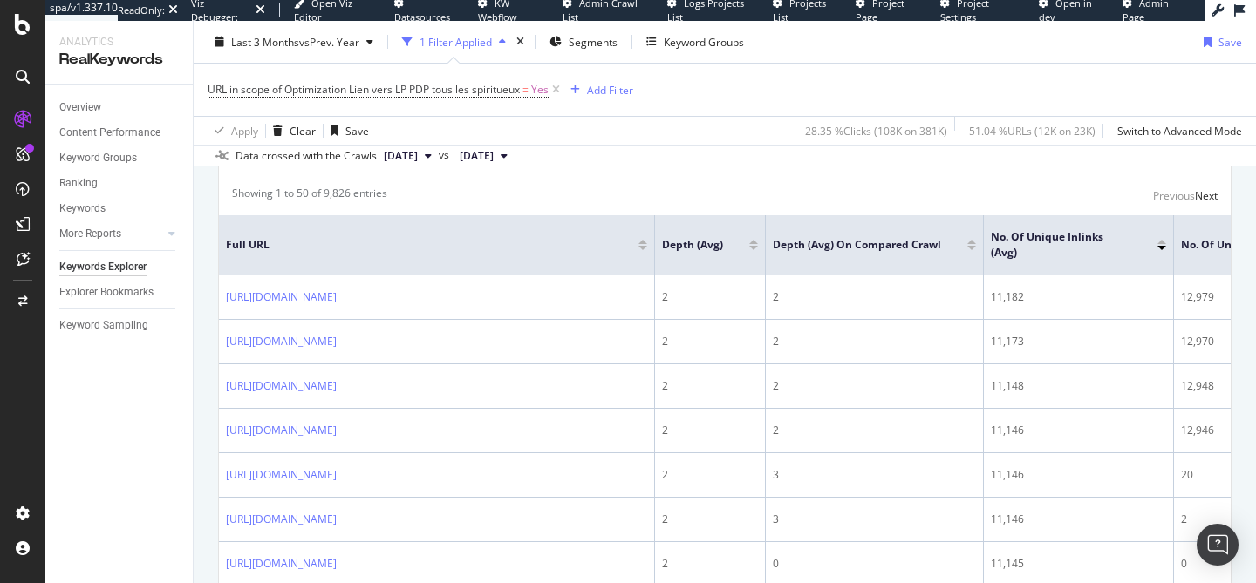
scroll to position [150, 0]
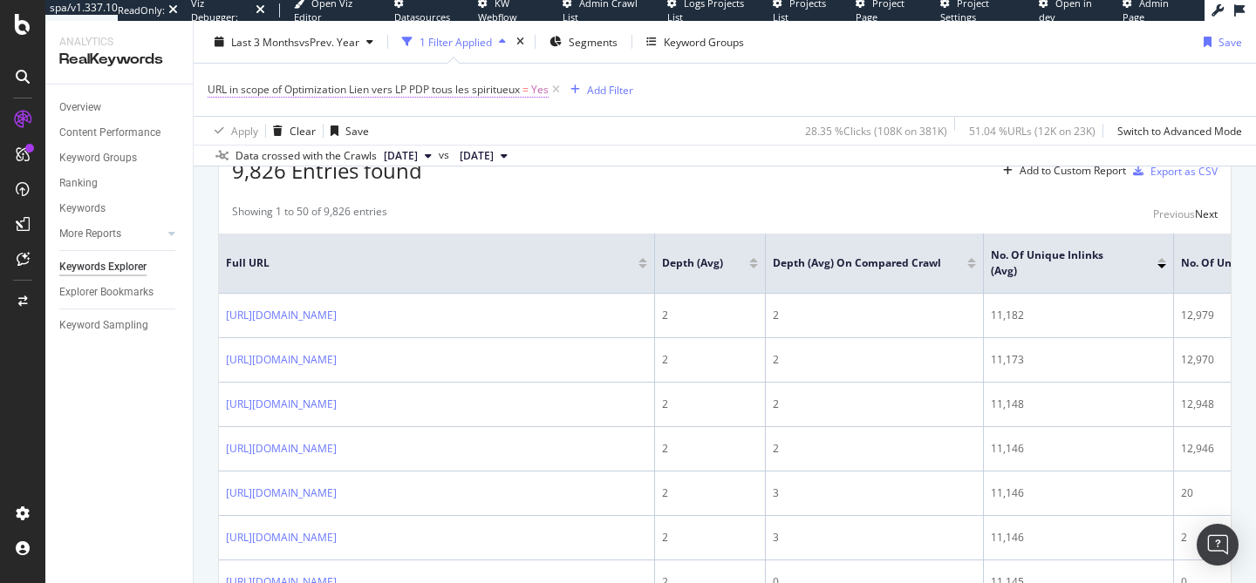
click at [404, 94] on span "URL in scope of Optimization Lien vers LP PDP tous les spiritueux" at bounding box center [364, 89] width 312 height 15
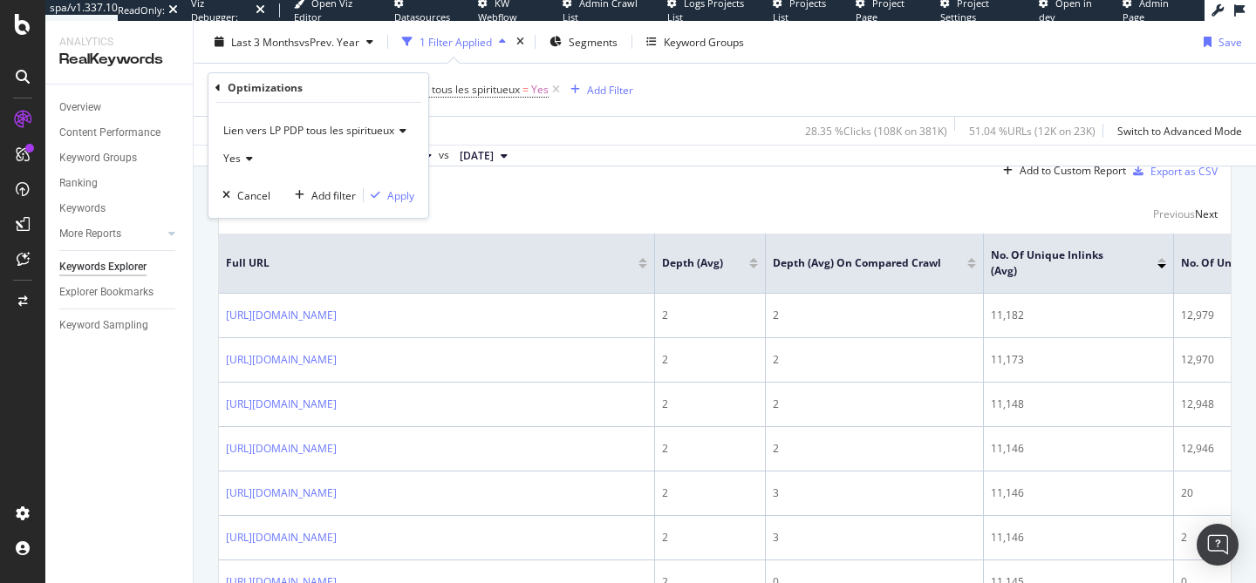
click at [369, 131] on span "Lien vers LP PDP tous les spiritueux" at bounding box center [308, 130] width 171 height 15
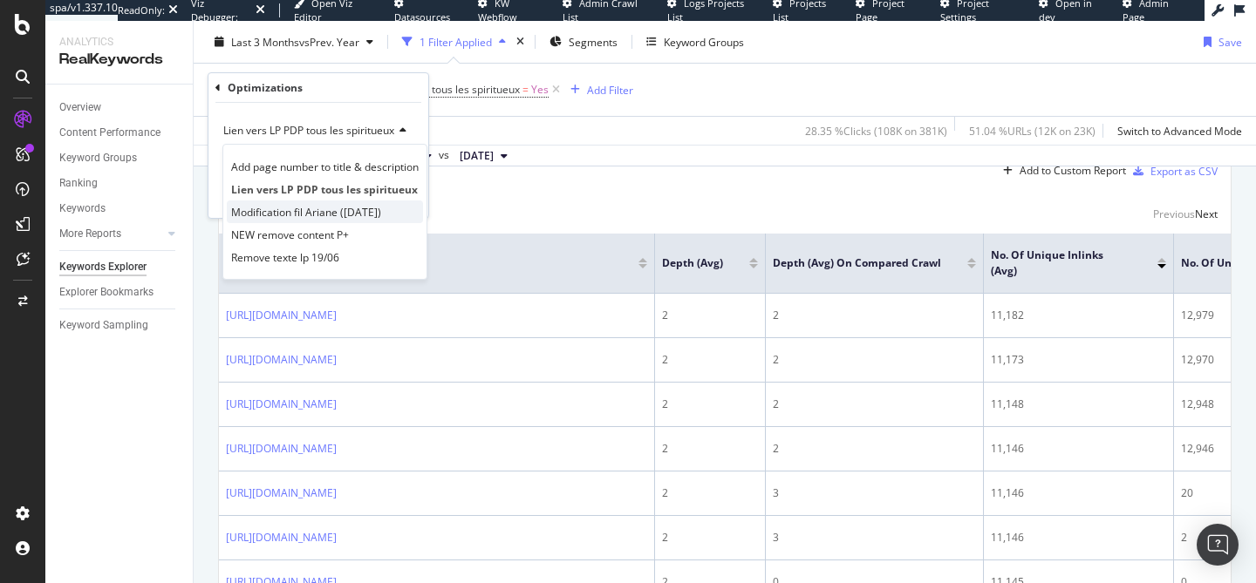
click at [345, 214] on span "Modification fil Ariane ([DATE])" at bounding box center [306, 212] width 150 height 15
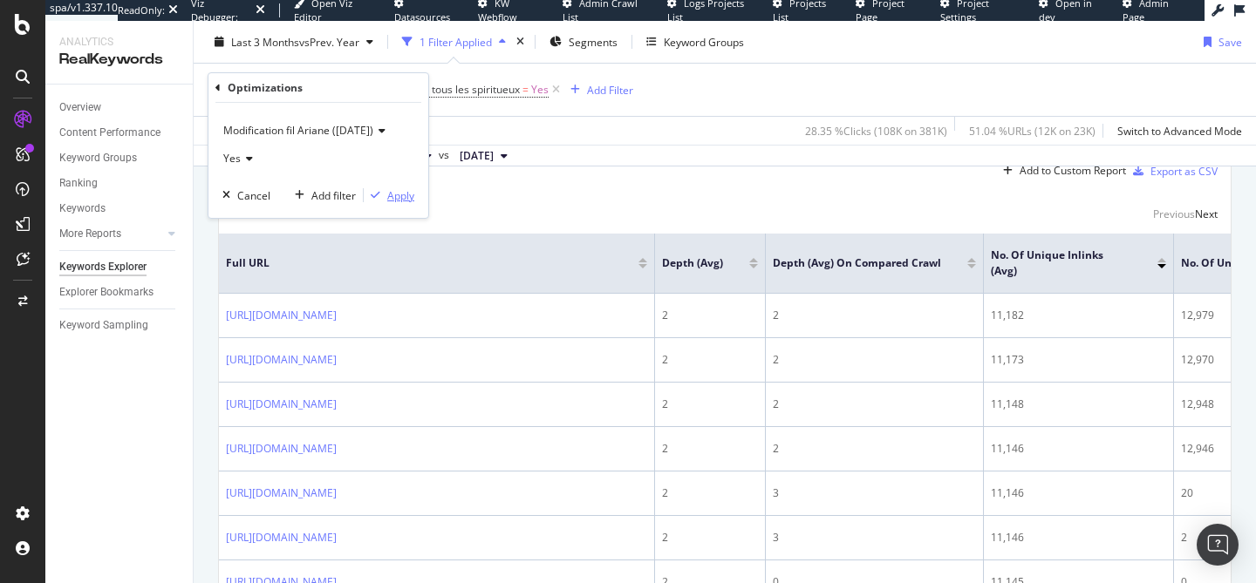
click at [392, 191] on div "Apply" at bounding box center [400, 195] width 27 height 15
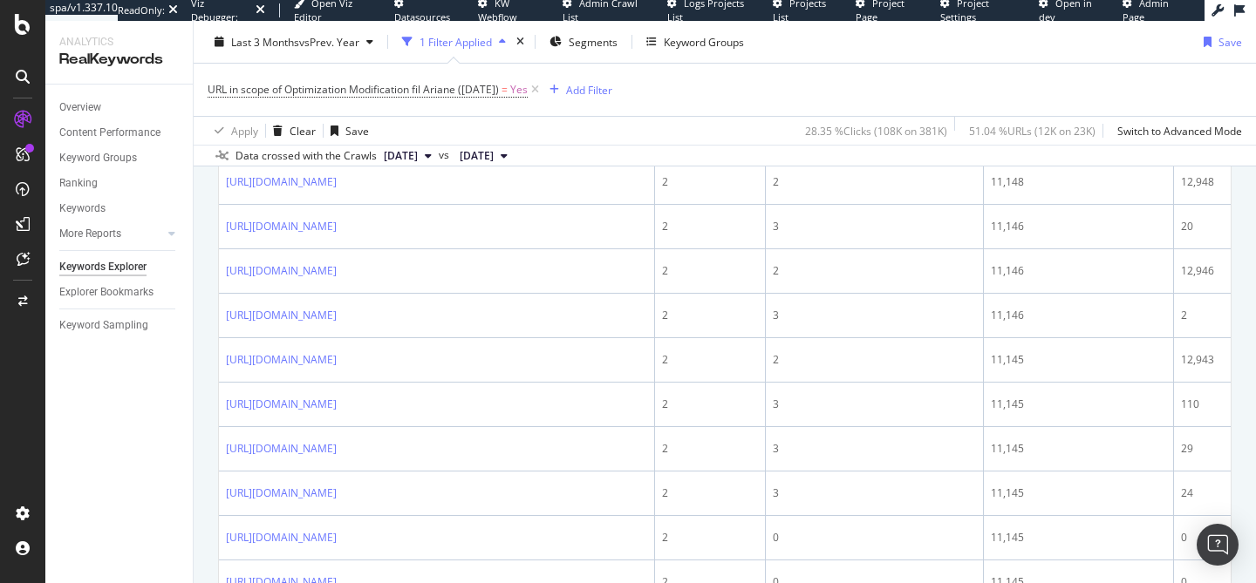
scroll to position [384, 0]
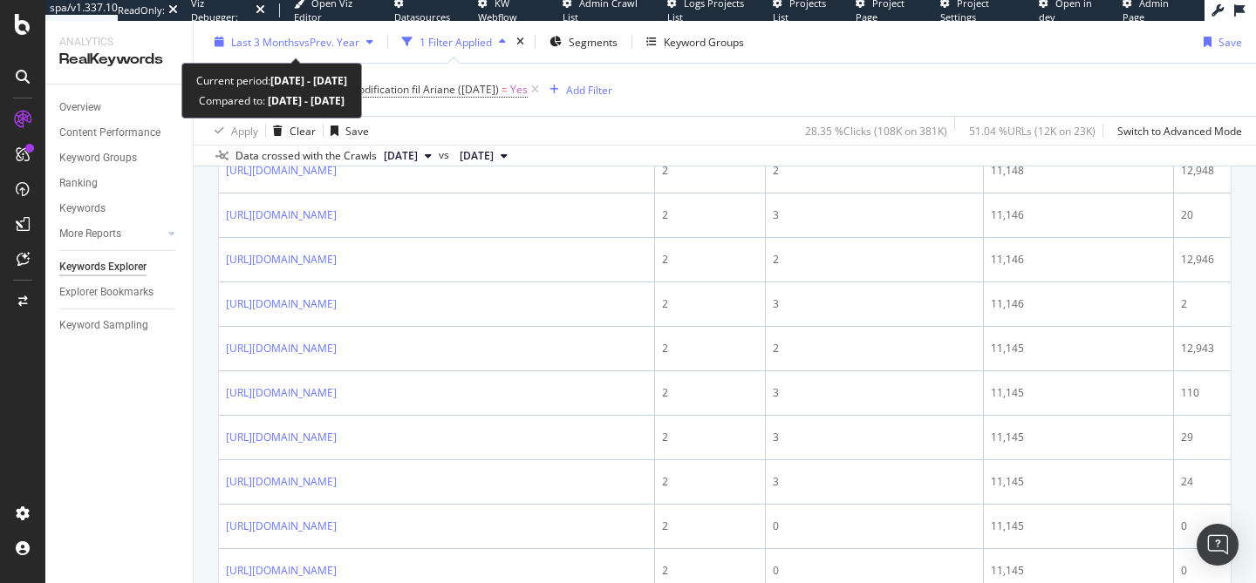
click at [344, 38] on span "vs Prev. Year" at bounding box center [329, 41] width 60 height 15
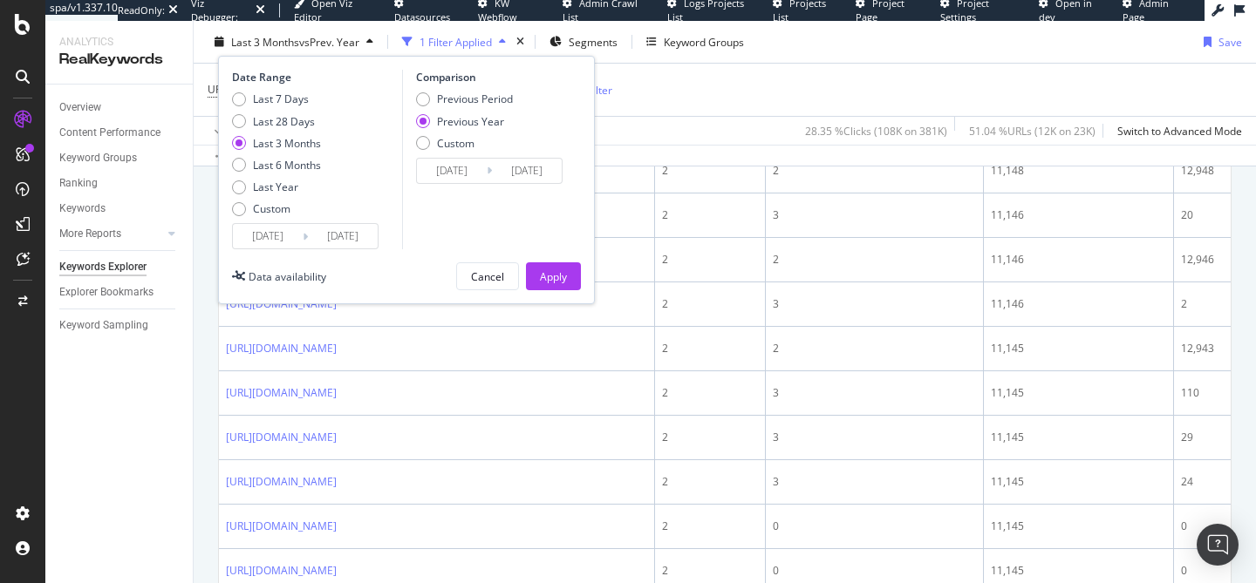
click at [444, 108] on div "Previous Period Previous Year Custom" at bounding box center [464, 124] width 97 height 65
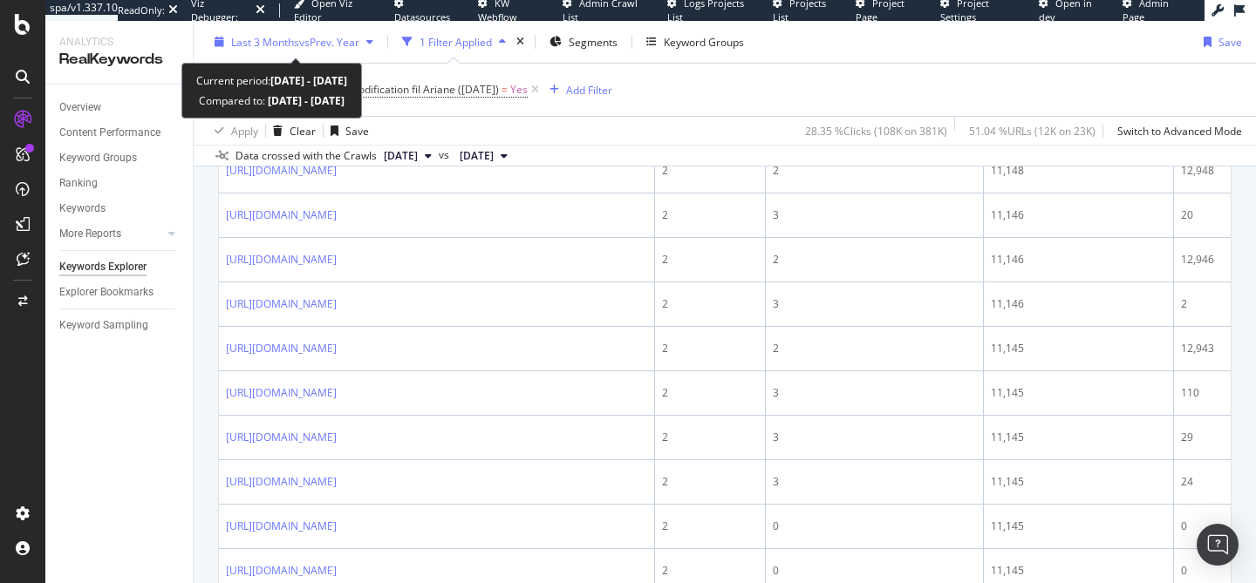
click at [371, 42] on icon "button" at bounding box center [369, 42] width 7 height 10
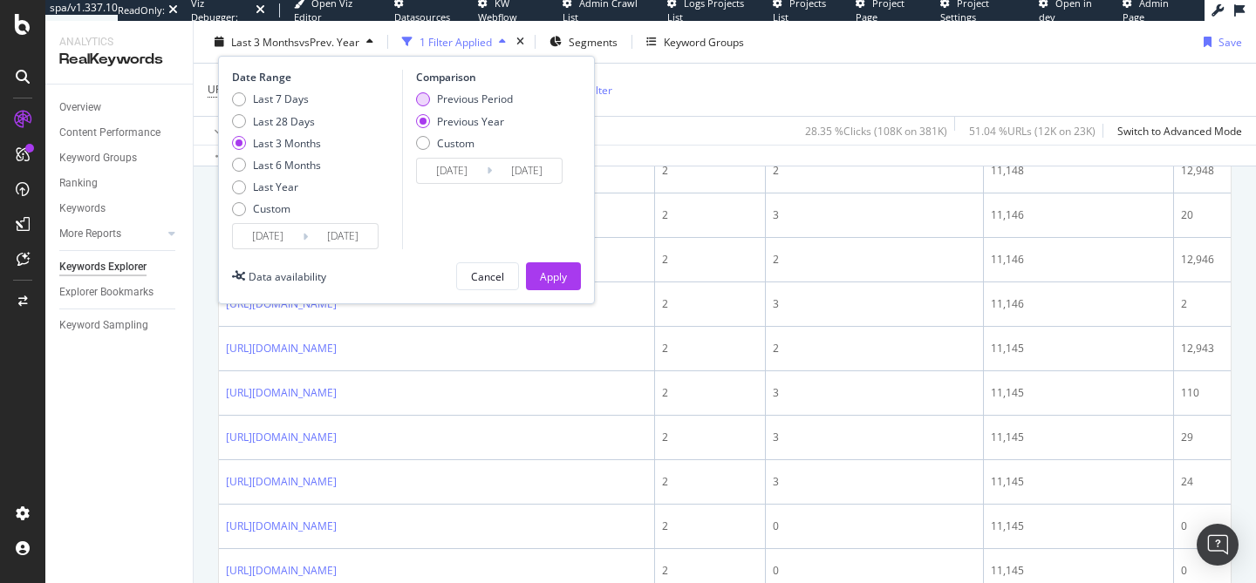
click at [471, 100] on div "Previous Period" at bounding box center [475, 99] width 76 height 15
type input "2025/03/01"
type input "2025/05/31"
click at [553, 269] on div "Apply" at bounding box center [553, 276] width 27 height 15
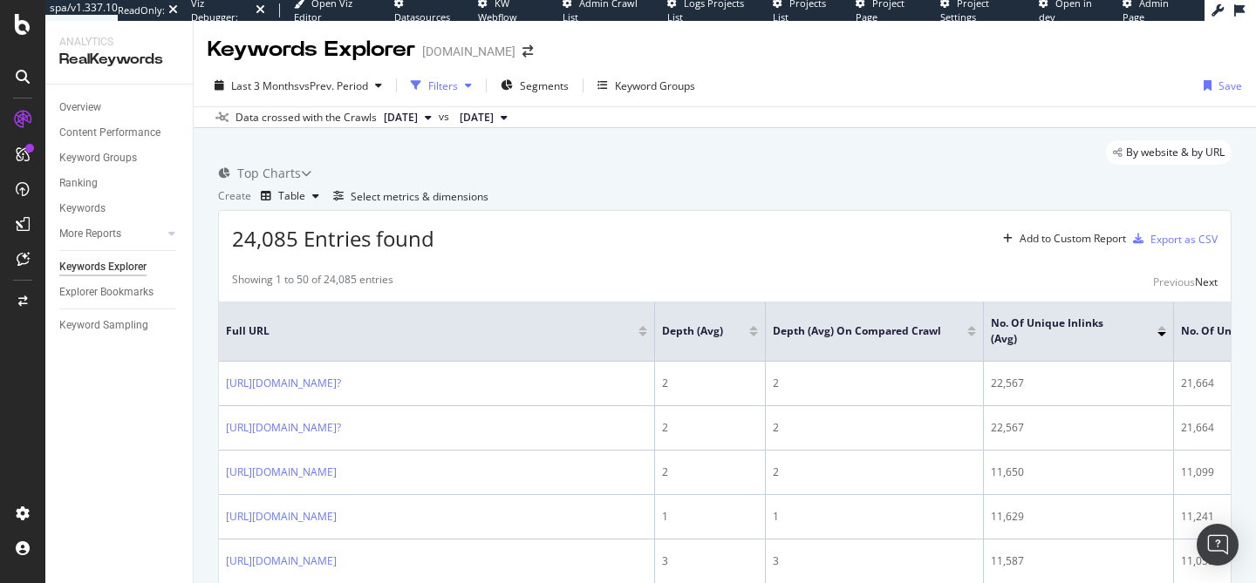
click at [452, 93] on div "Filters" at bounding box center [441, 85] width 75 height 26
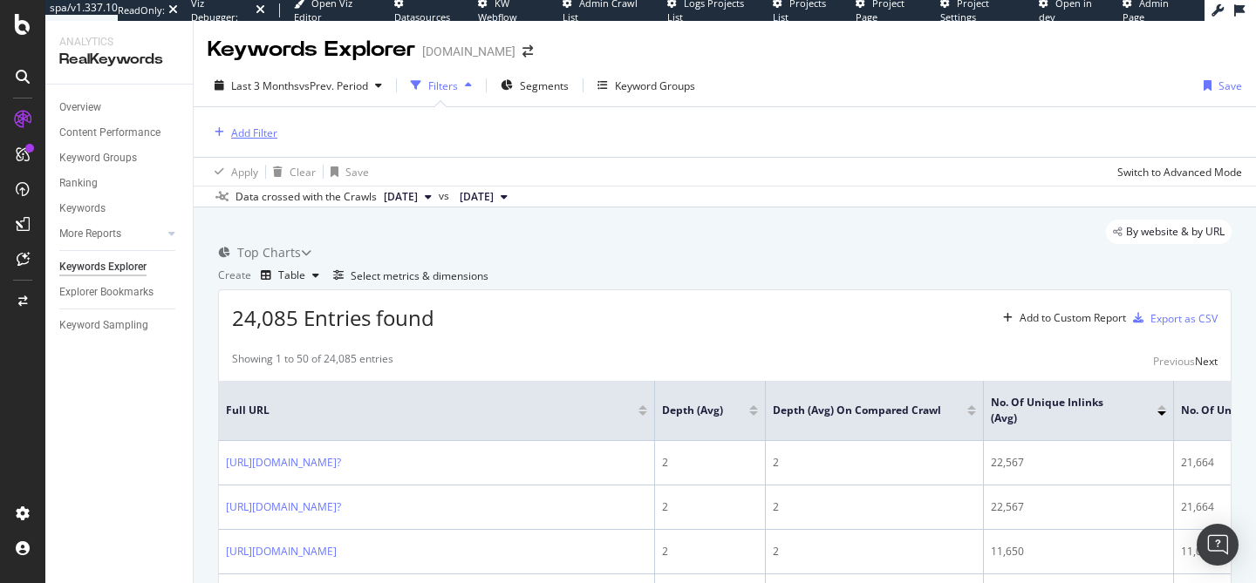
click at [251, 126] on div "Add Filter" at bounding box center [254, 133] width 46 height 15
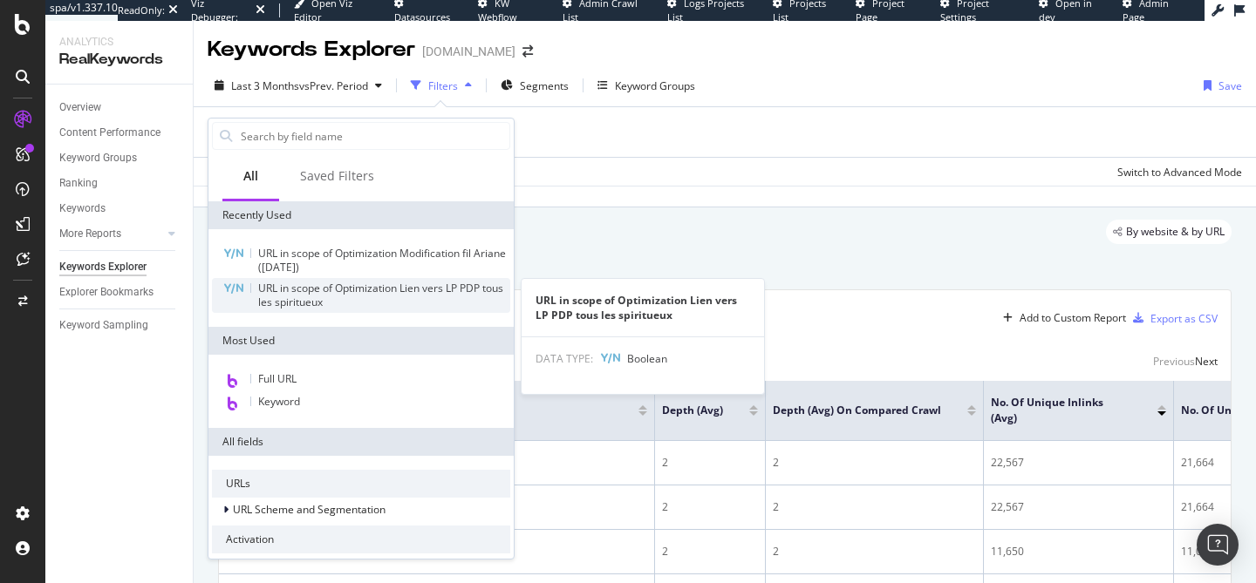
click at [351, 299] on div "URL in scope of Optimization Lien vers LP PDP tous les spiritueux" at bounding box center [384, 296] width 252 height 28
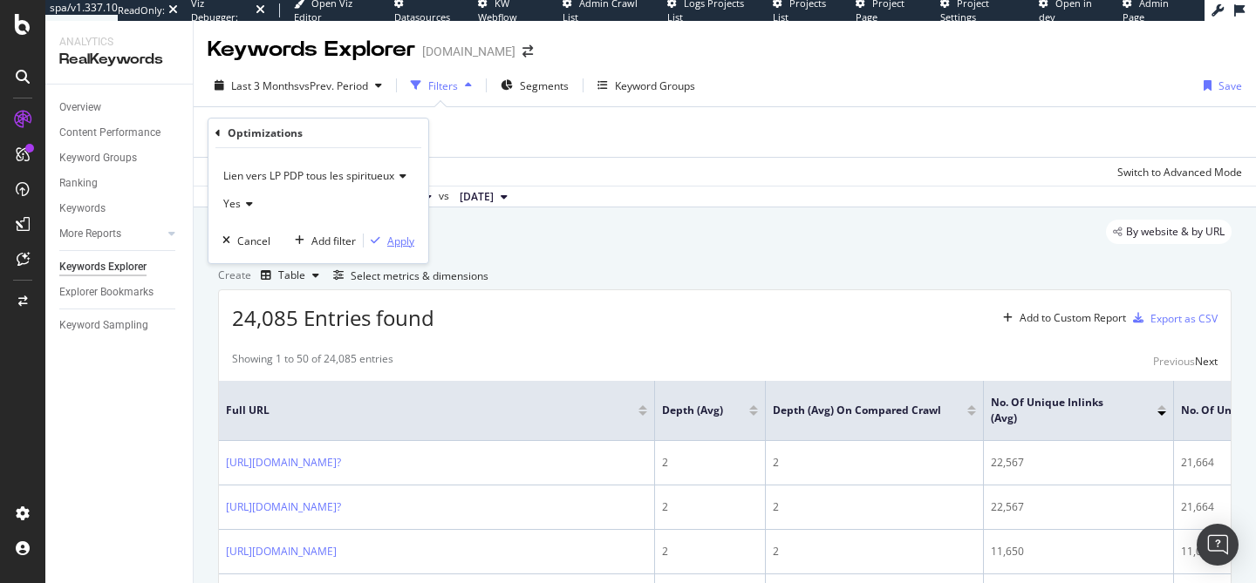
click at [392, 242] on div "Apply" at bounding box center [400, 241] width 27 height 15
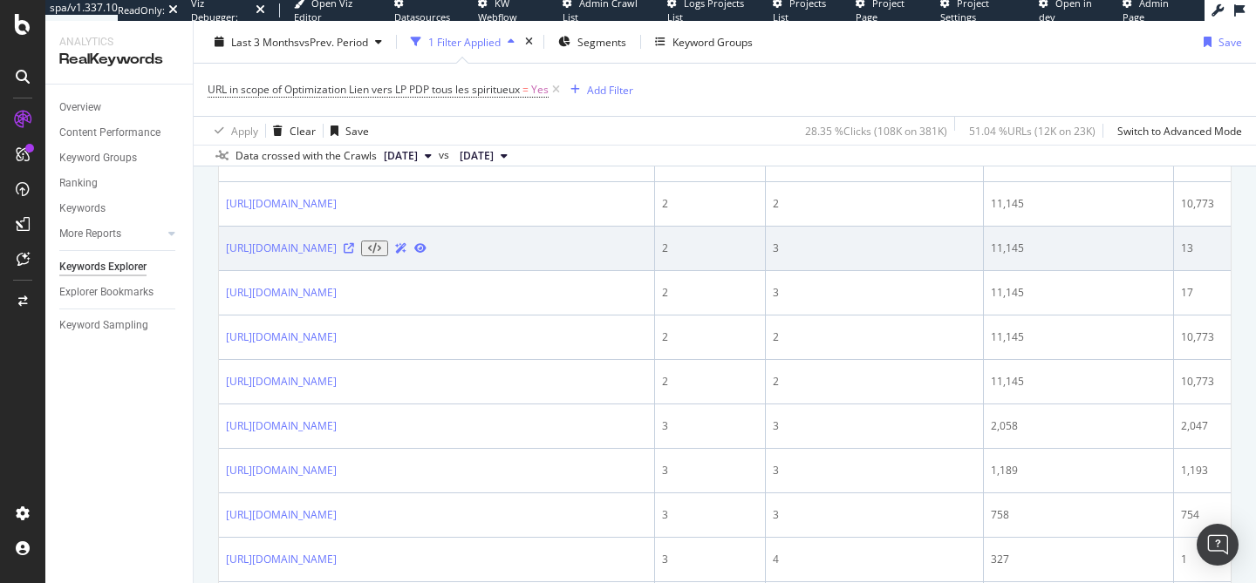
click at [354, 254] on icon at bounding box center [349, 248] width 10 height 10
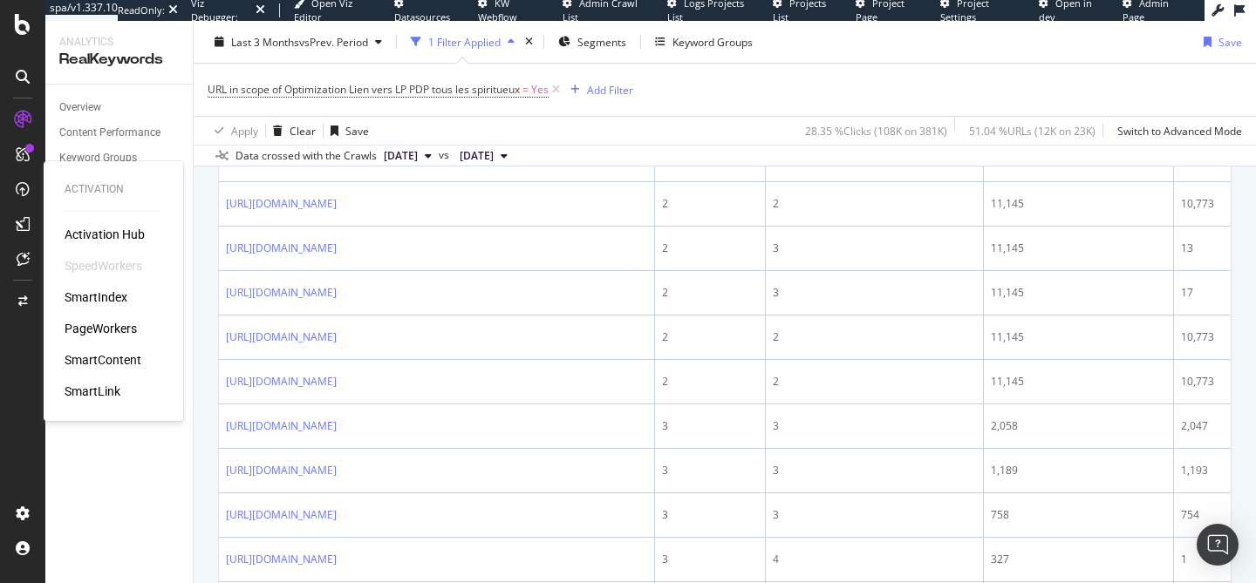
click at [99, 326] on div "PageWorkers" at bounding box center [101, 328] width 72 height 17
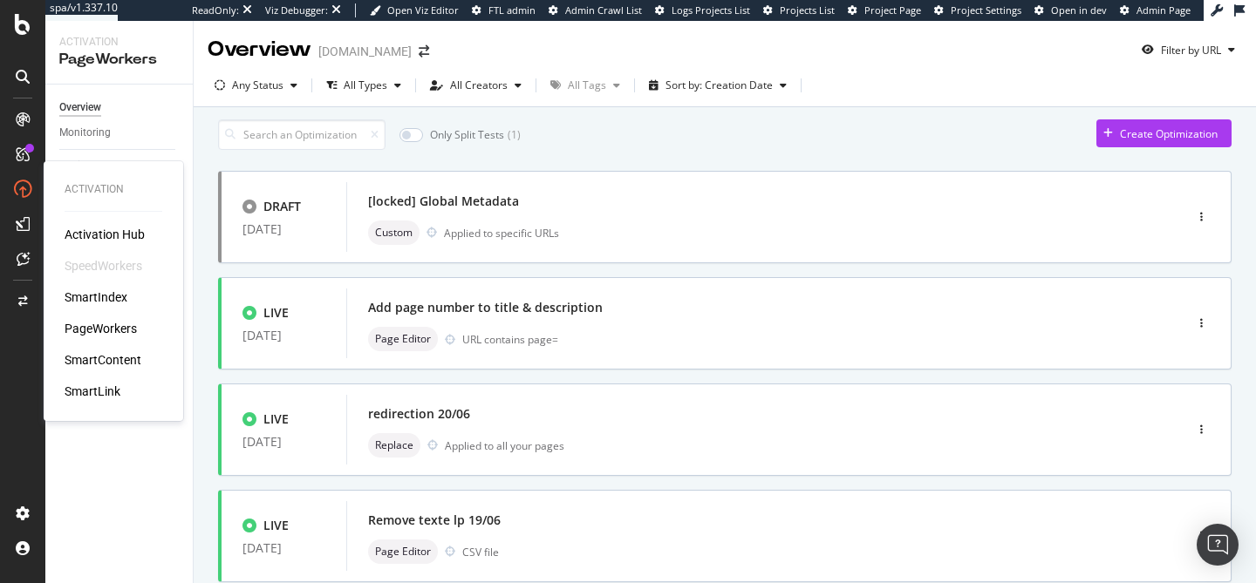
click at [99, 292] on div "SmartIndex" at bounding box center [96, 297] width 63 height 17
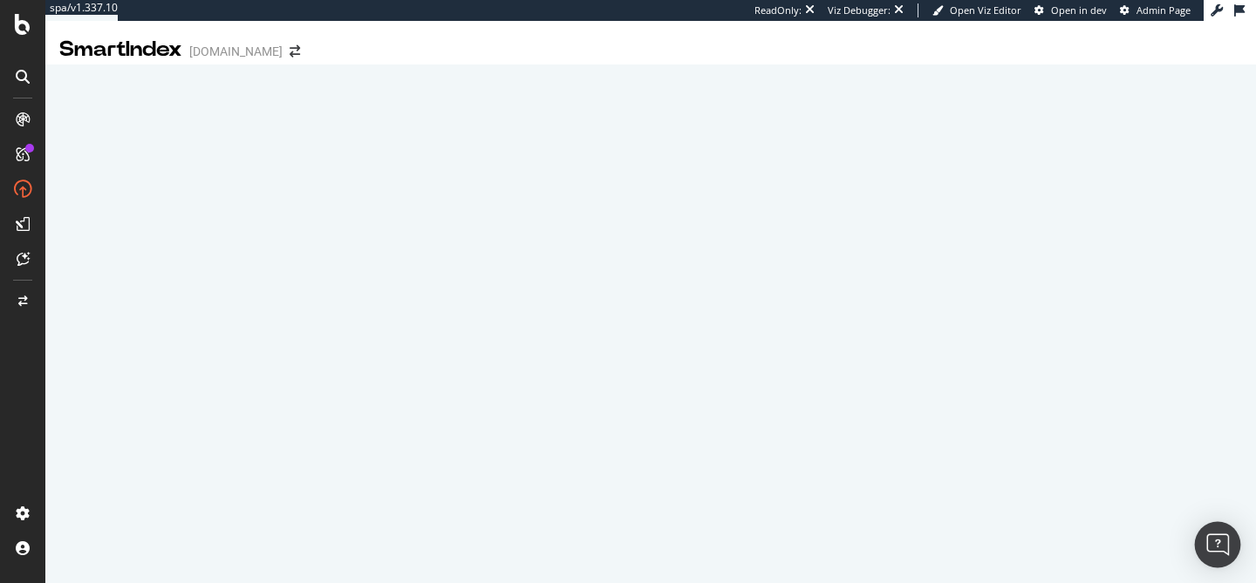
click at [1216, 541] on img "Open Intercom Messenger" at bounding box center [1217, 545] width 23 height 23
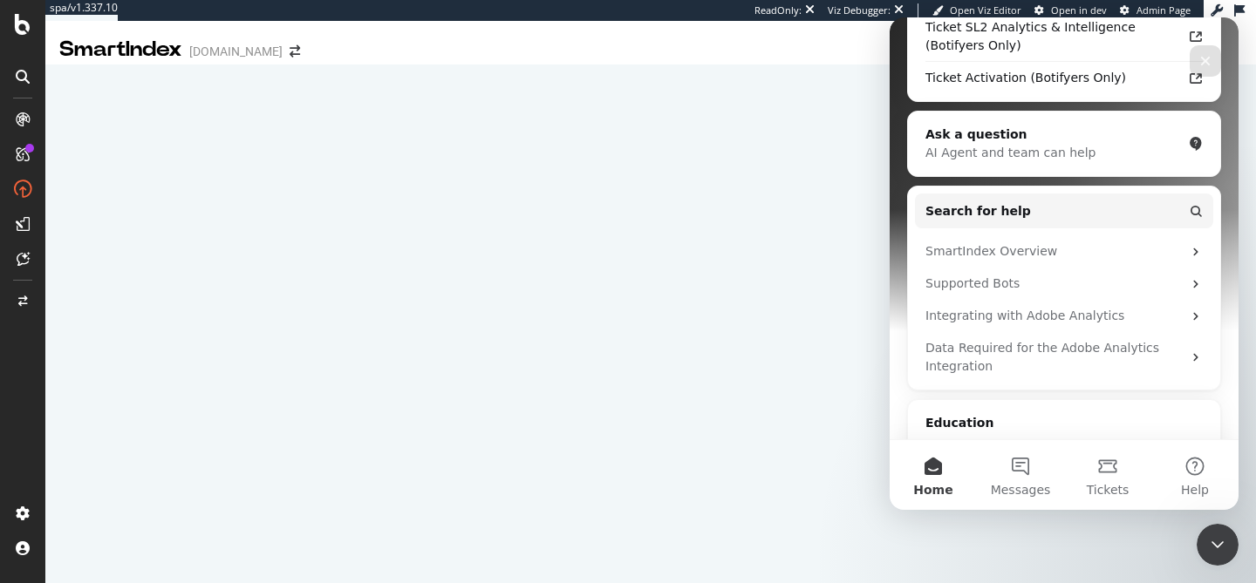
scroll to position [228, 0]
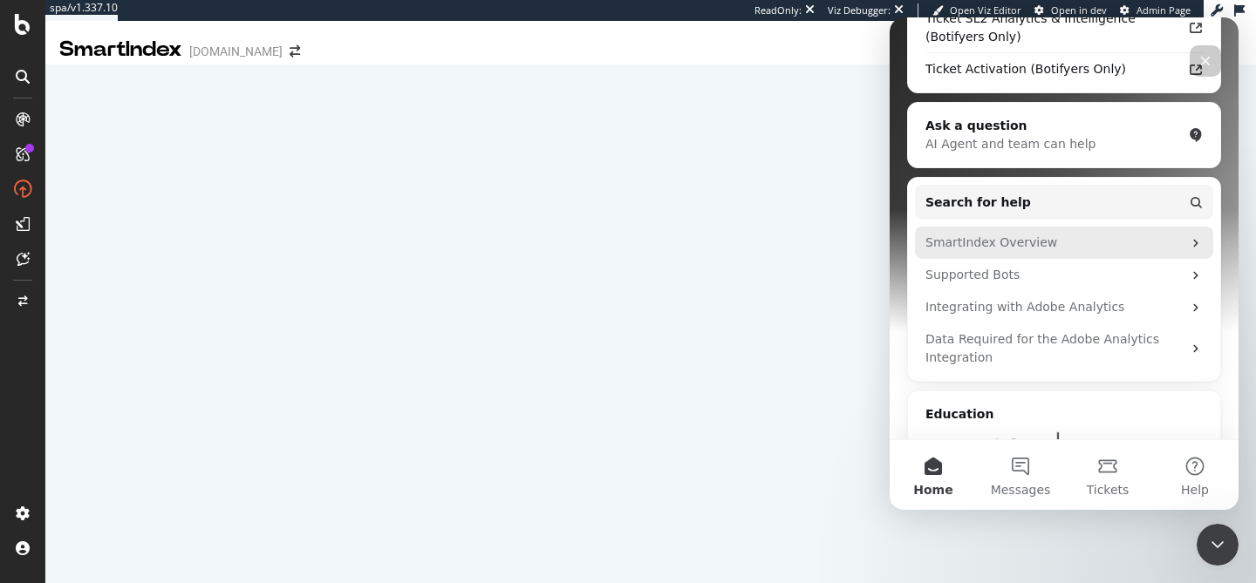
click at [996, 250] on div "SmartIndex Overview" at bounding box center [1053, 243] width 256 height 18
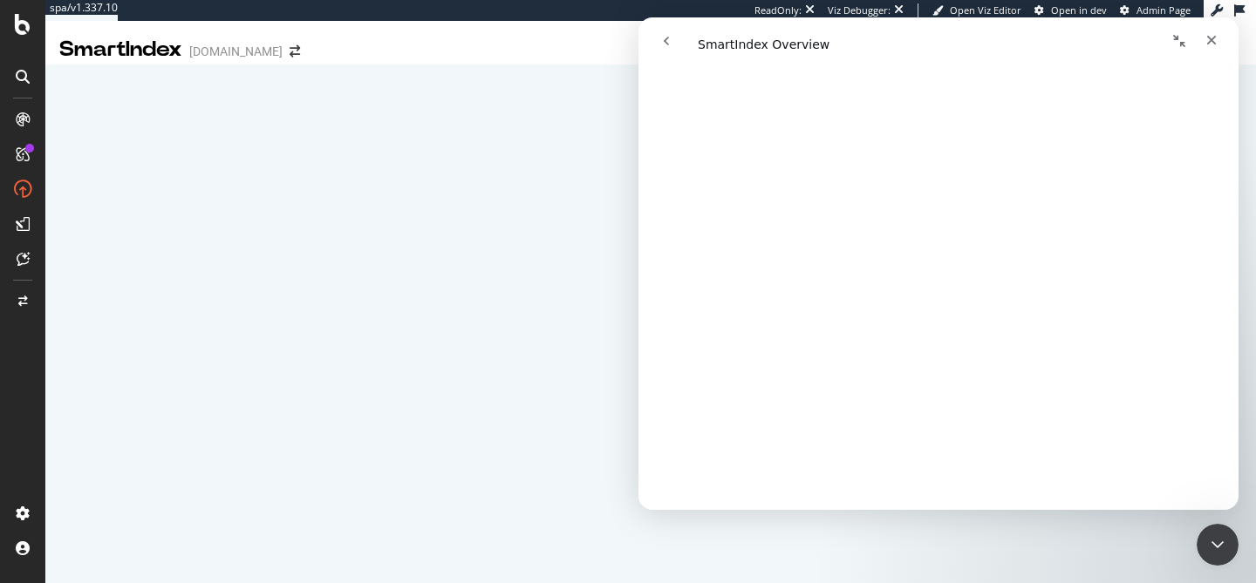
scroll to position [1832, 0]
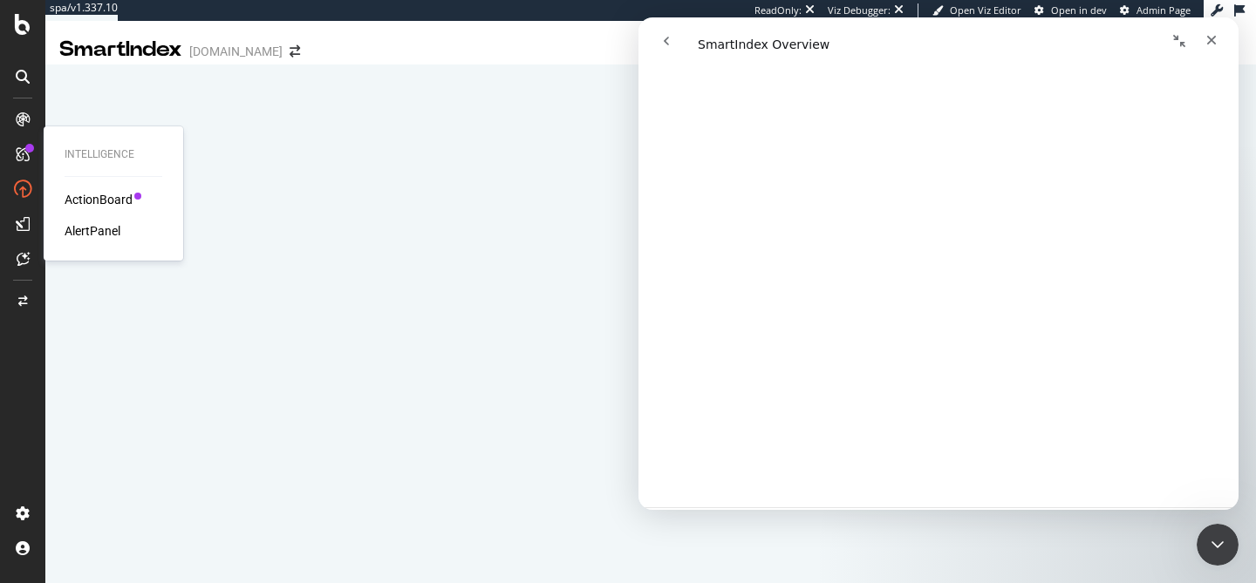
click at [87, 194] on div "ActionBoard" at bounding box center [99, 199] width 68 height 17
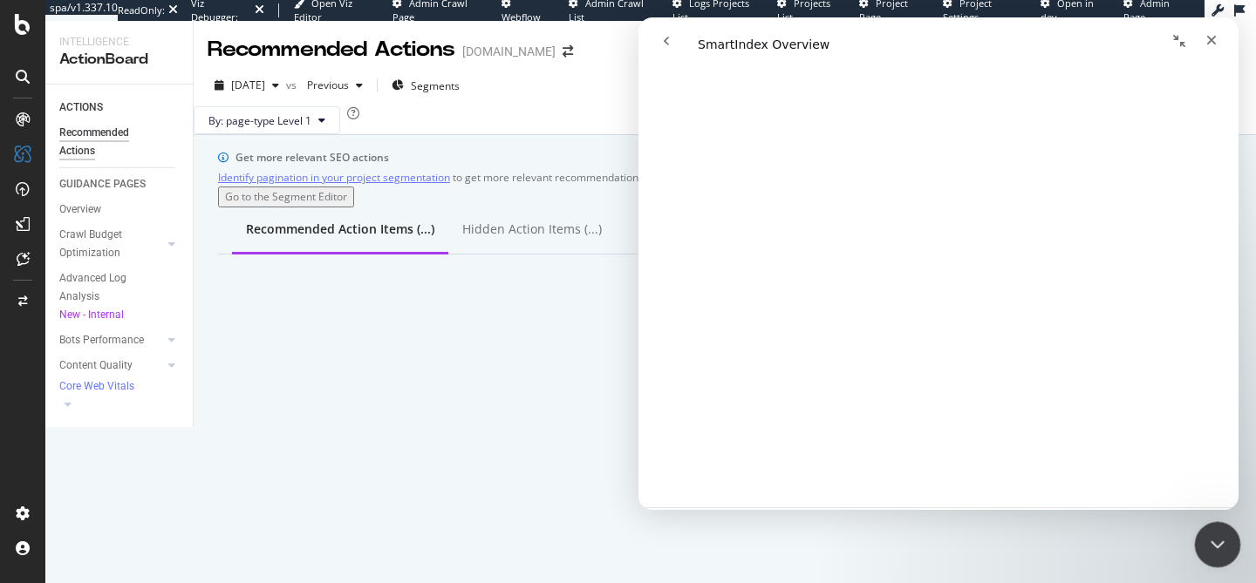
click at [1206, 544] on icon "Close Intercom Messenger" at bounding box center [1214, 542] width 21 height 21
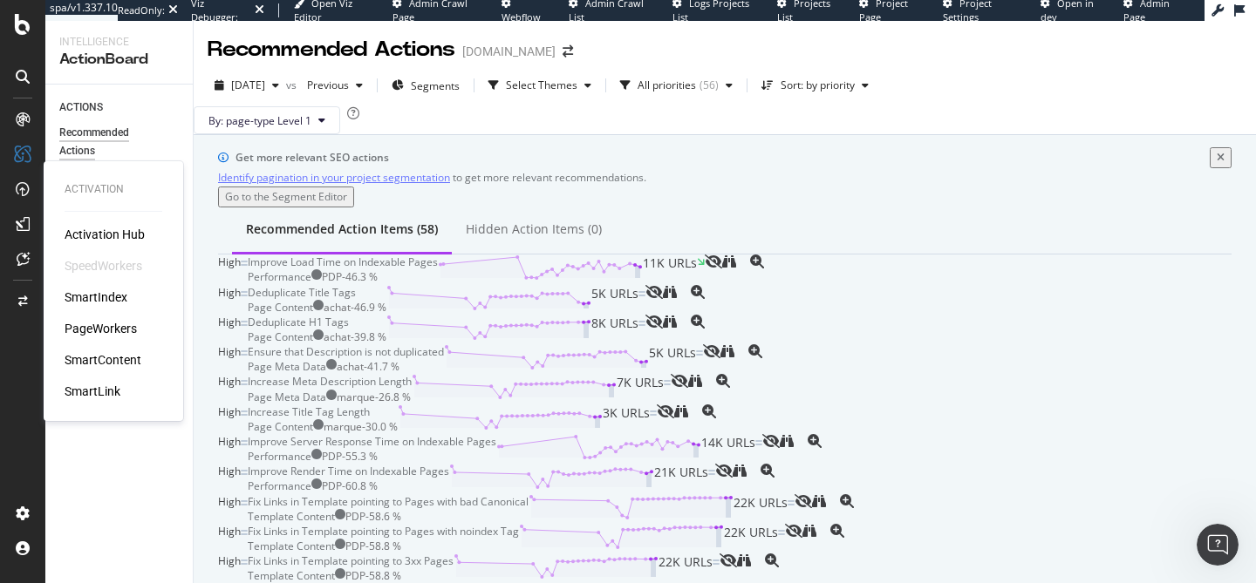
click at [120, 323] on div "PageWorkers" at bounding box center [101, 328] width 72 height 17
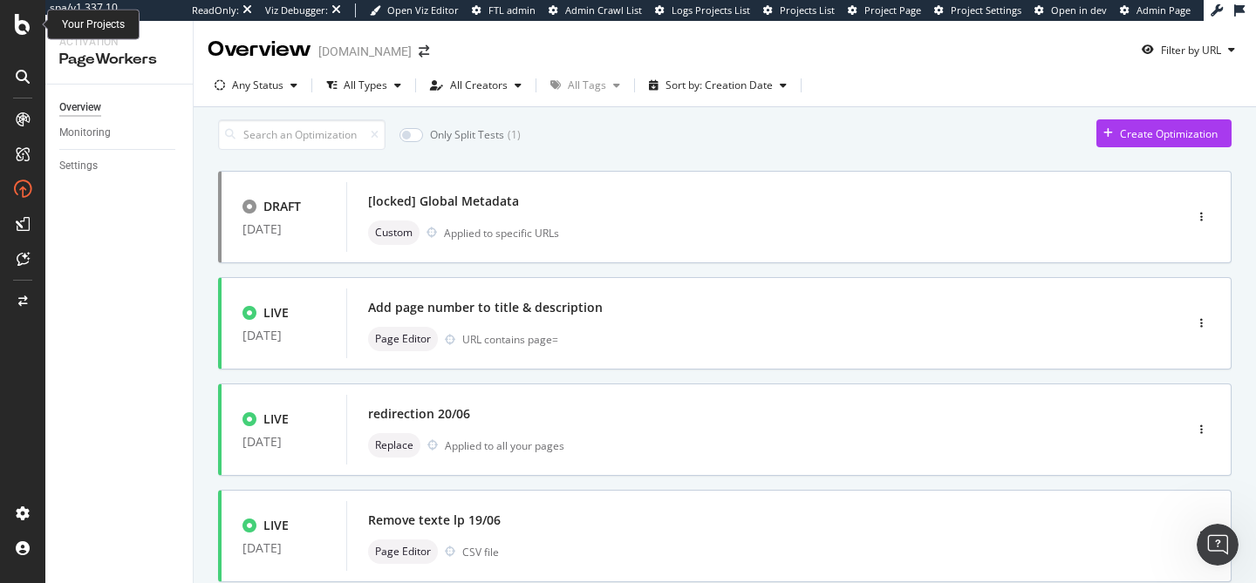
click at [24, 24] on icon at bounding box center [23, 24] width 16 height 21
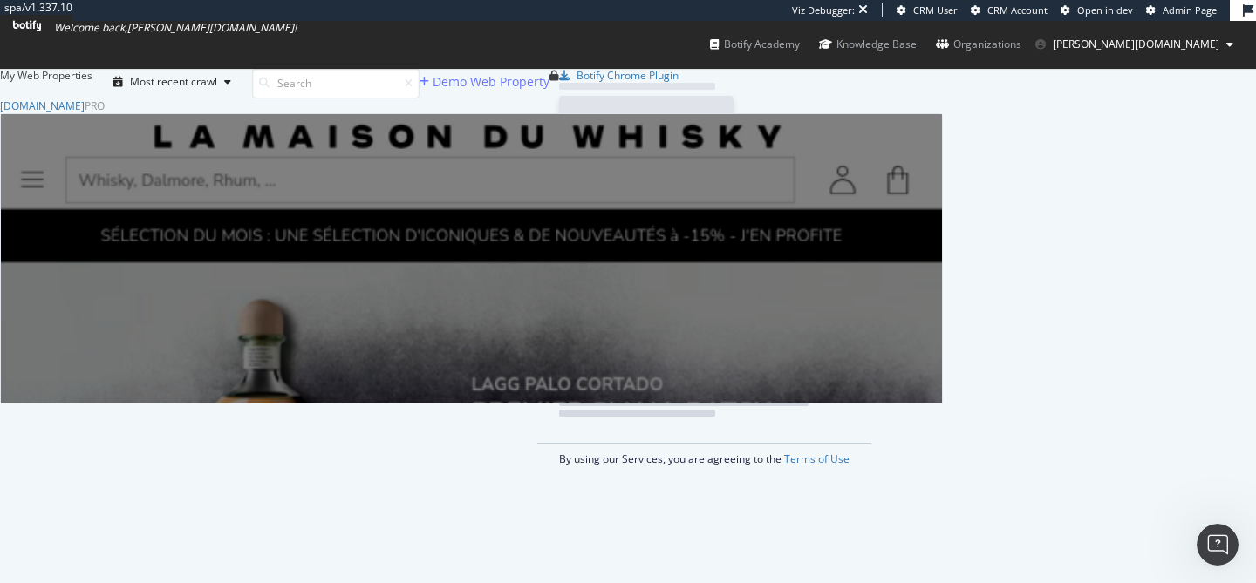
scroll to position [305, 943]
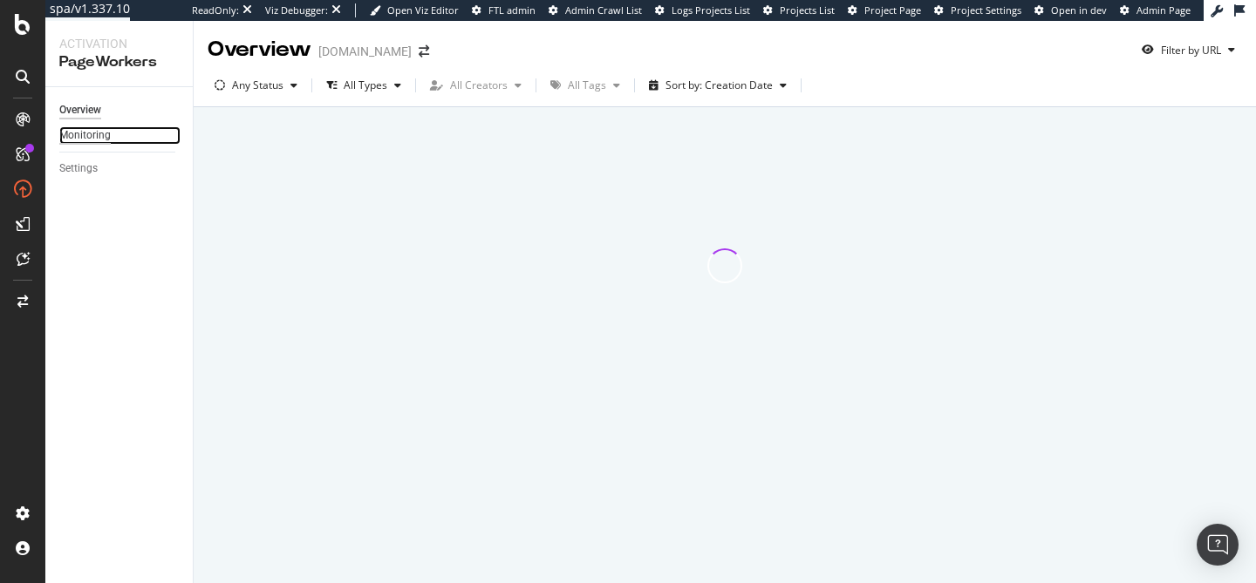
click at [93, 139] on div "Monitoring" at bounding box center [84, 135] width 51 height 18
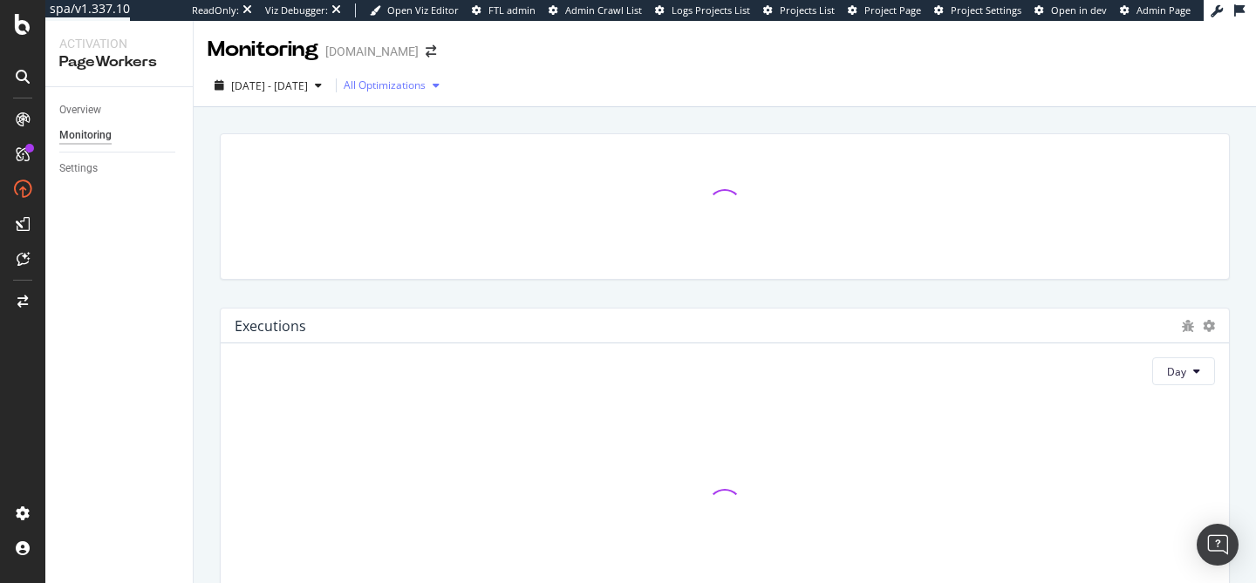
click at [431, 92] on div "All Optimizations" at bounding box center [395, 85] width 103 height 26
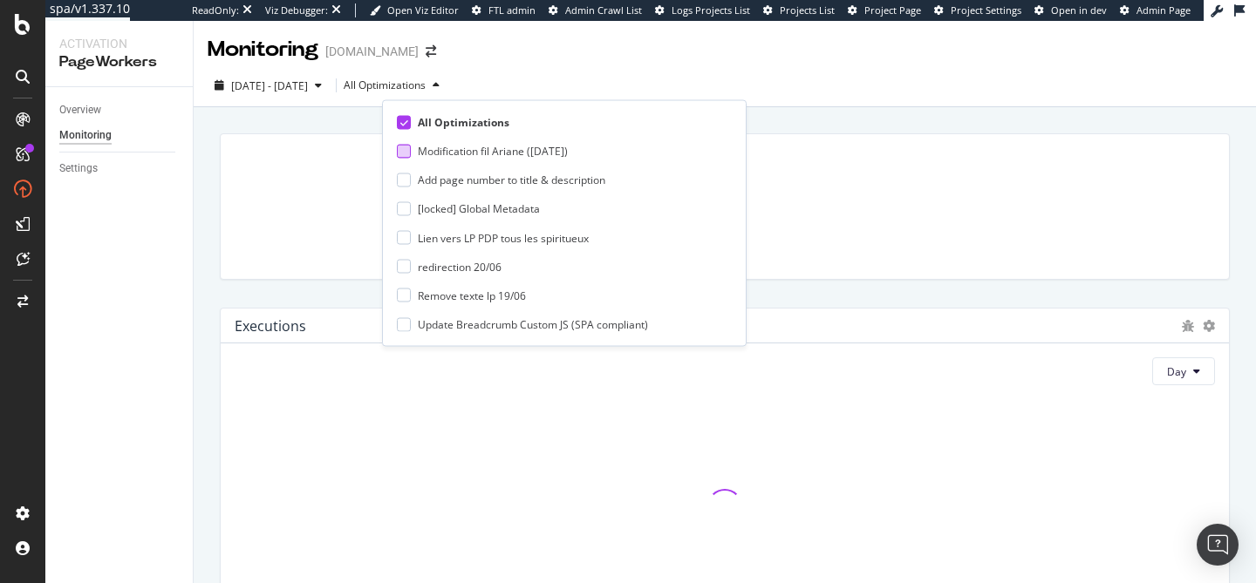
click at [441, 153] on div "Modification fil Ariane ([DATE])" at bounding box center [493, 151] width 150 height 15
click at [794, 68] on div "2025 Aug. 7th - Sep. 3rd Modification fil Ariane (14/05/25)" at bounding box center [725, 86] width 1062 height 43
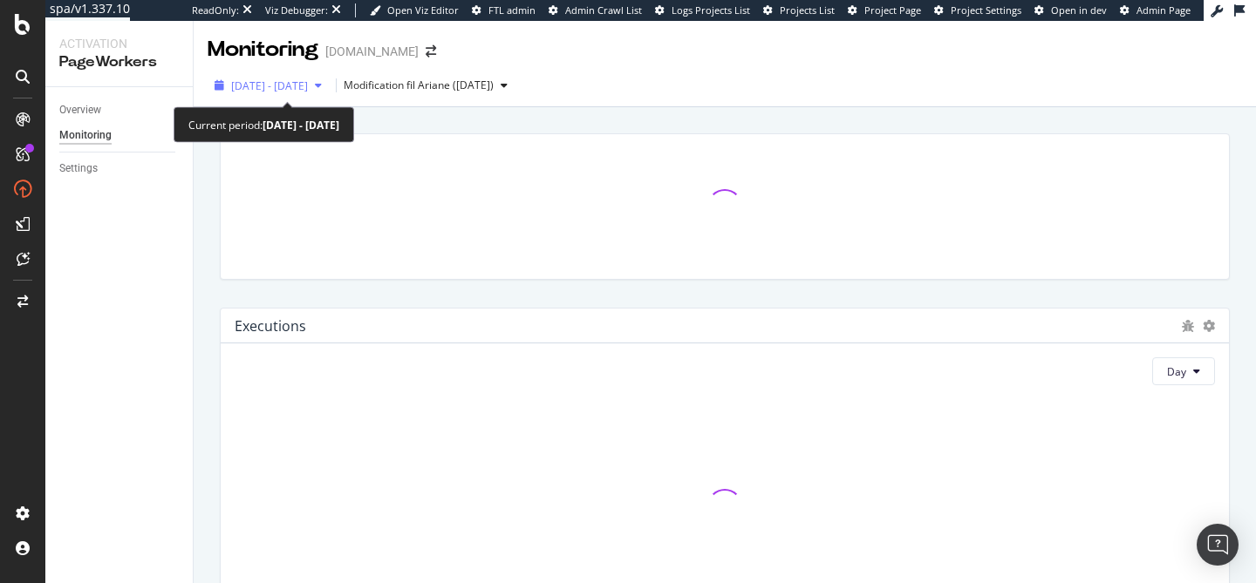
click at [269, 79] on span "2025 Aug. 7th - Sep. 3rd" at bounding box center [269, 85] width 77 height 15
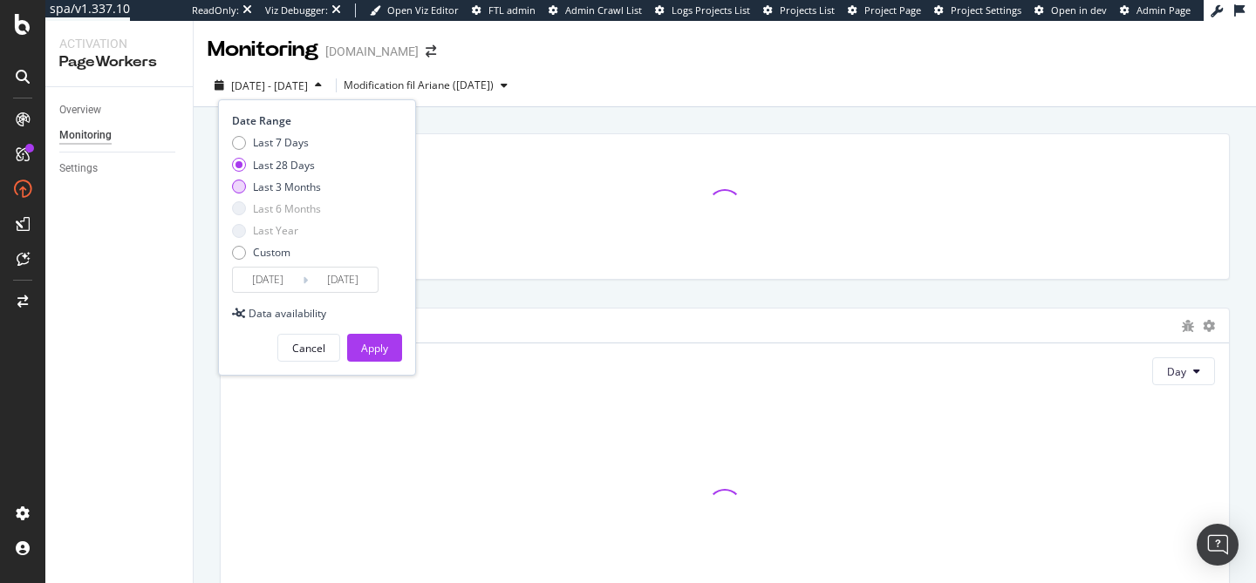
click at [276, 186] on div "Last 3 Months" at bounding box center [287, 187] width 68 height 15
type input "2025/06/04"
click at [365, 350] on div "Apply" at bounding box center [374, 348] width 27 height 15
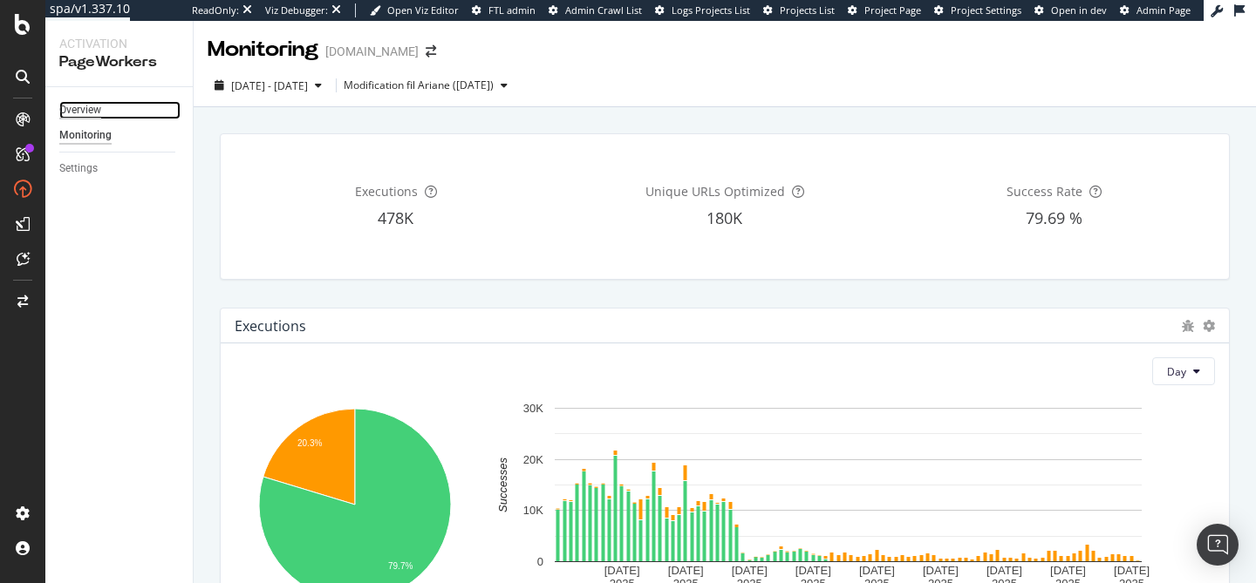
click at [93, 108] on div "Overview" at bounding box center [80, 110] width 42 height 18
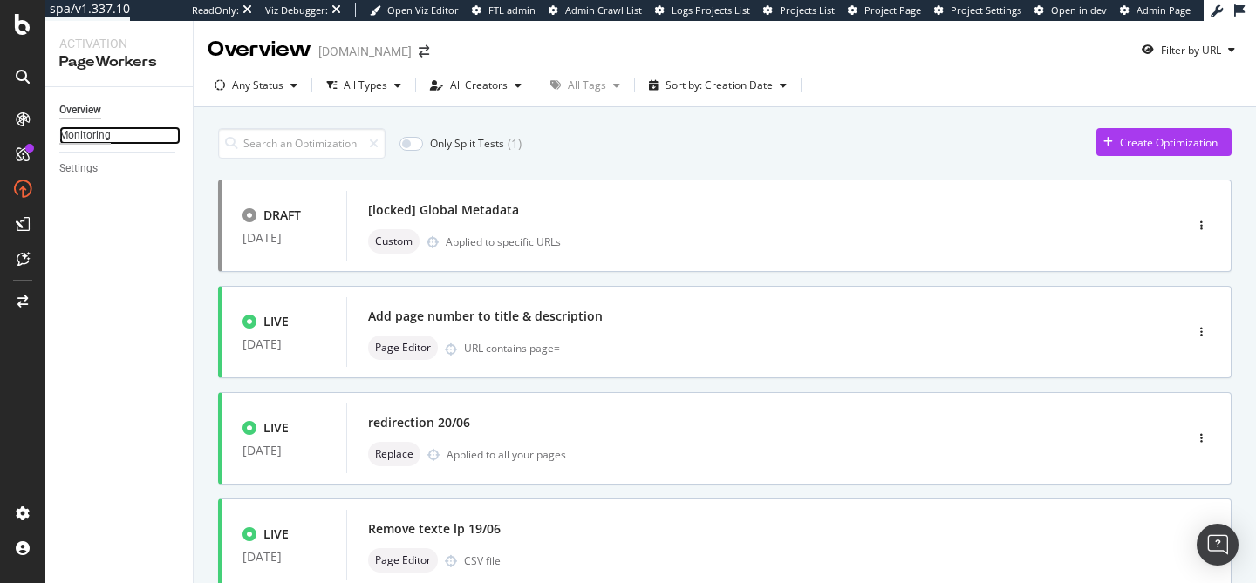
click at [78, 138] on div "Monitoring" at bounding box center [84, 135] width 51 height 18
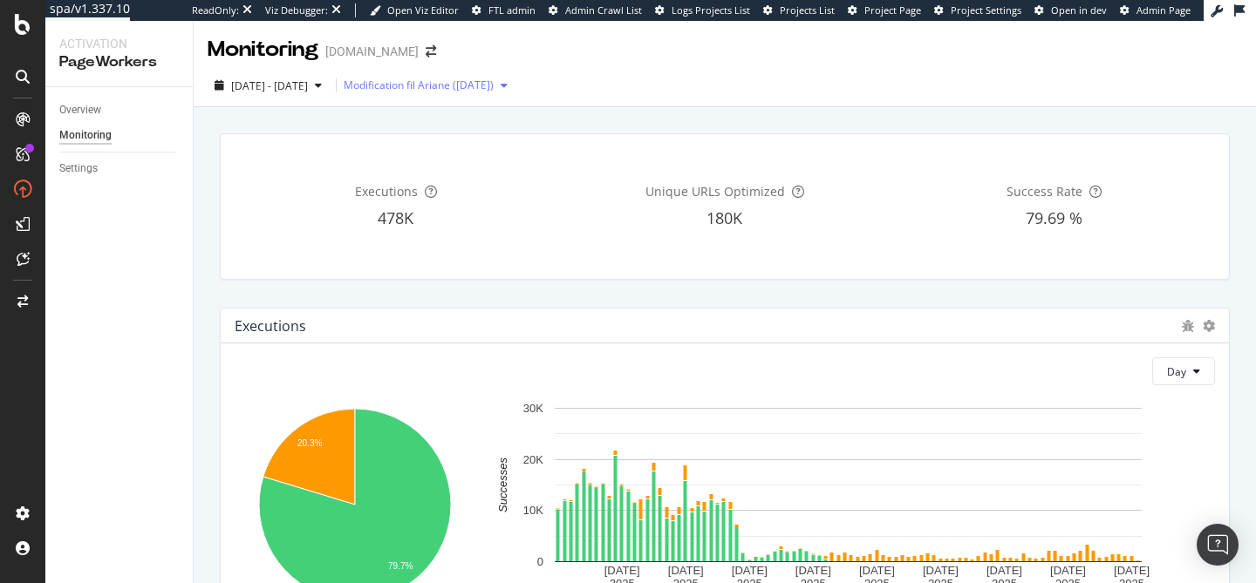
click at [482, 90] on div "Modification fil Ariane ([DATE])" at bounding box center [419, 85] width 150 height 10
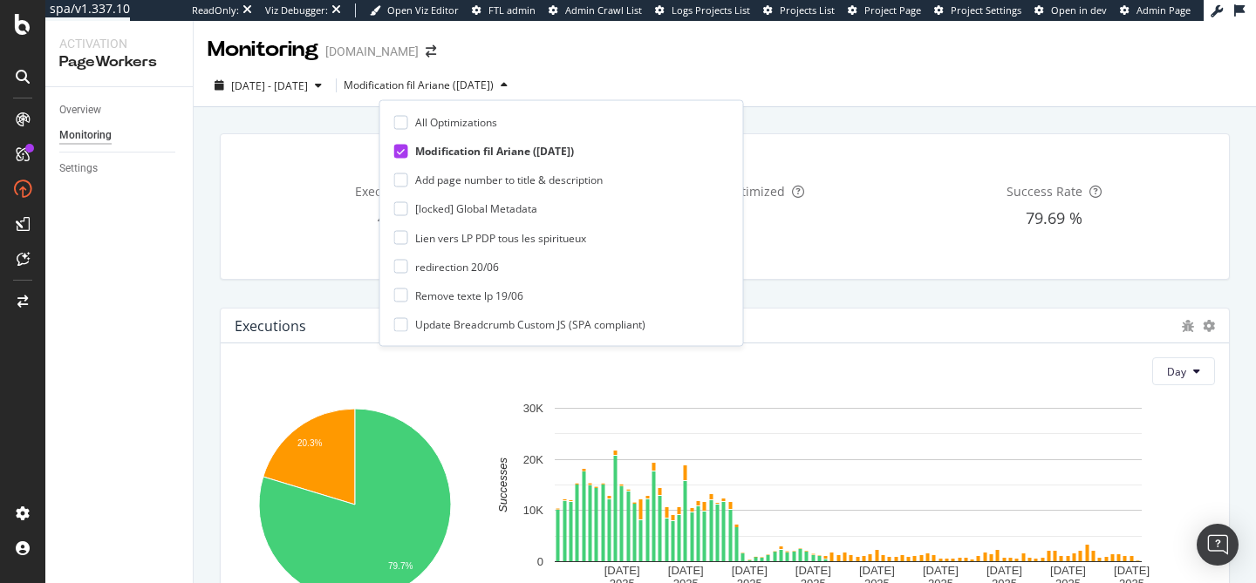
click at [391, 125] on div "All Optimizations Modification fil Ariane (14/05/25) Add page number to title &…" at bounding box center [561, 223] width 364 height 247
click at [405, 126] on div at bounding box center [401, 122] width 14 height 14
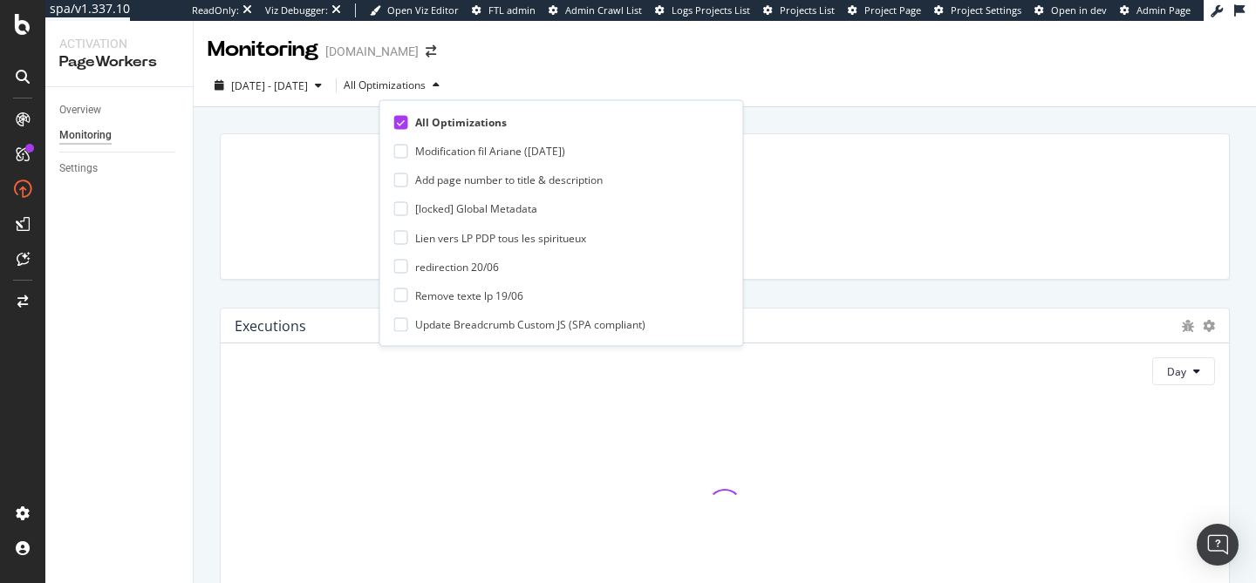
click at [218, 234] on div at bounding box center [724, 206] width 1031 height 174
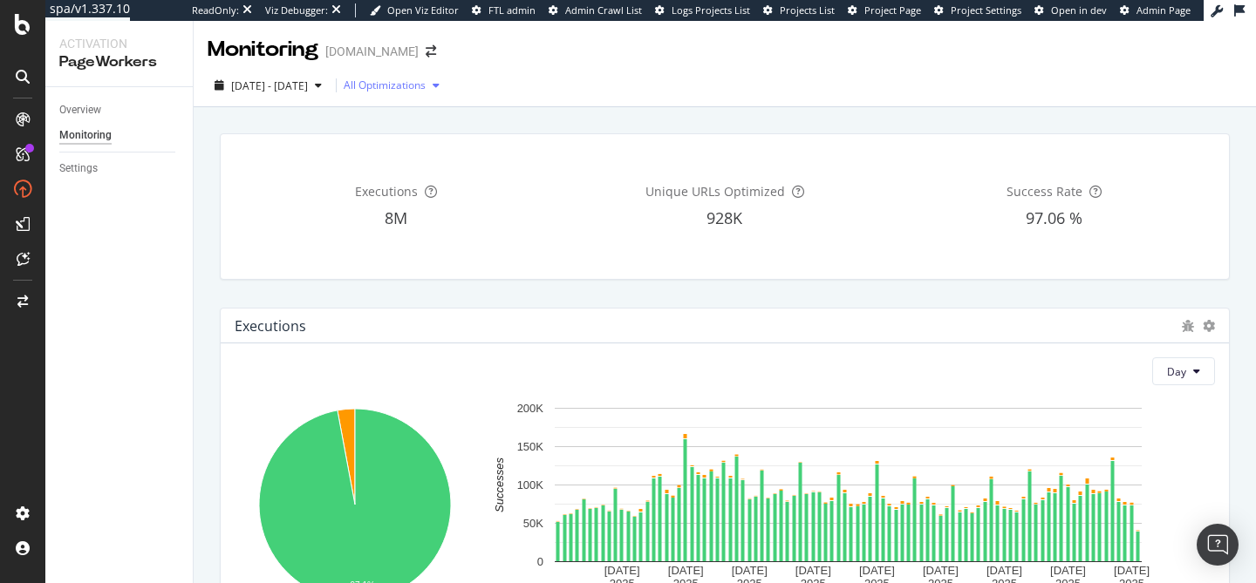
click at [425, 84] on div "All Optimizations" at bounding box center [385, 85] width 82 height 10
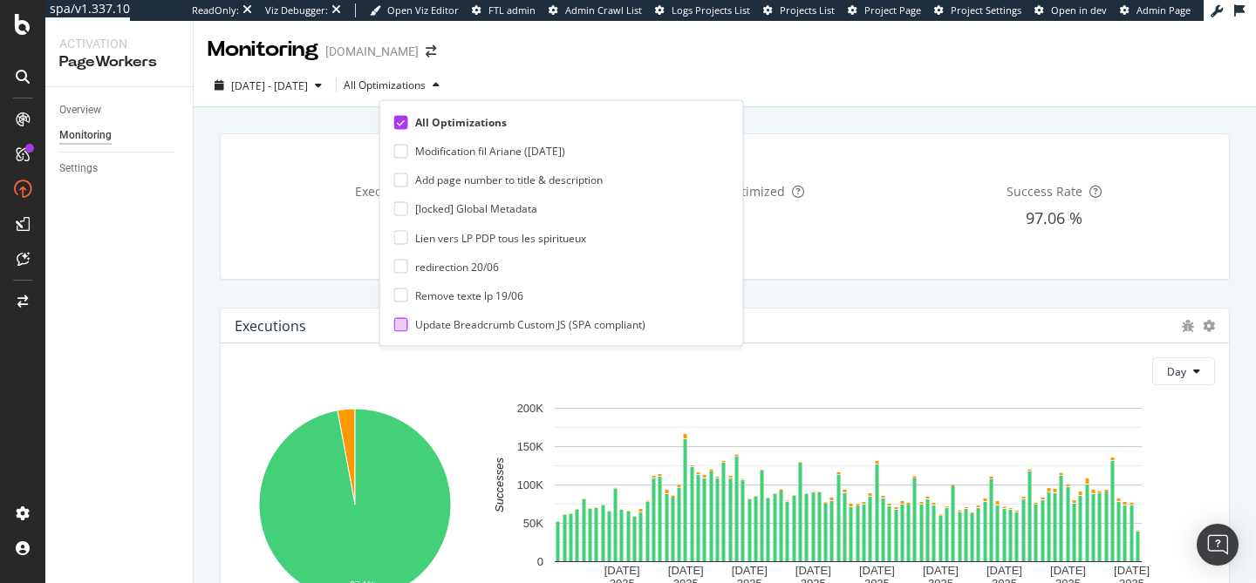
click at [406, 325] on div at bounding box center [401, 324] width 14 height 14
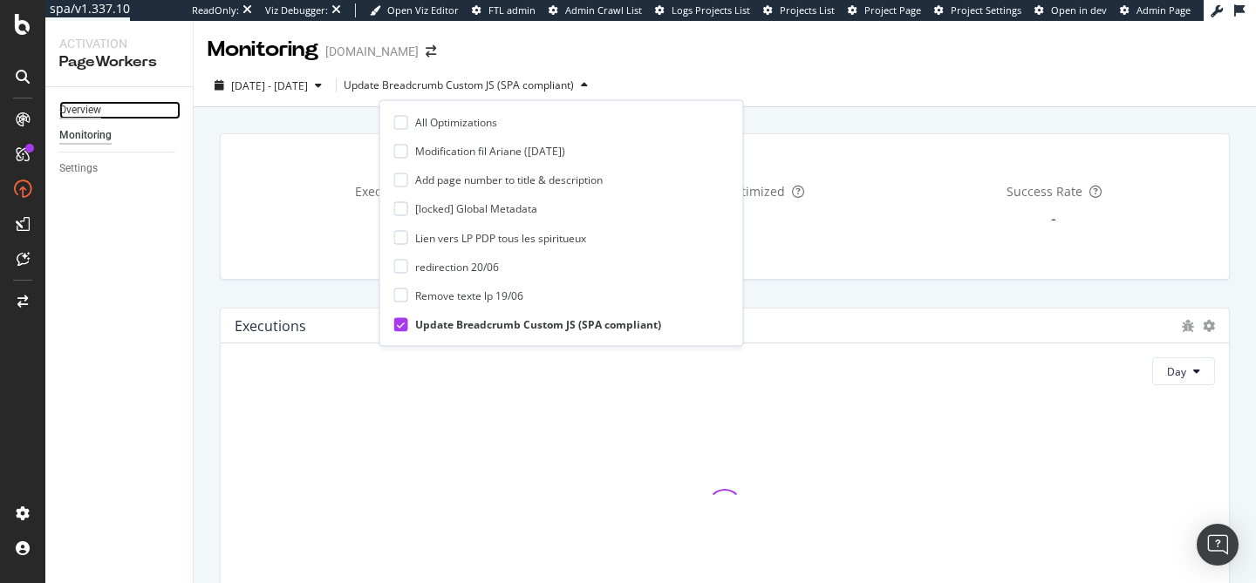
click at [100, 117] on div "Overview" at bounding box center [80, 110] width 42 height 18
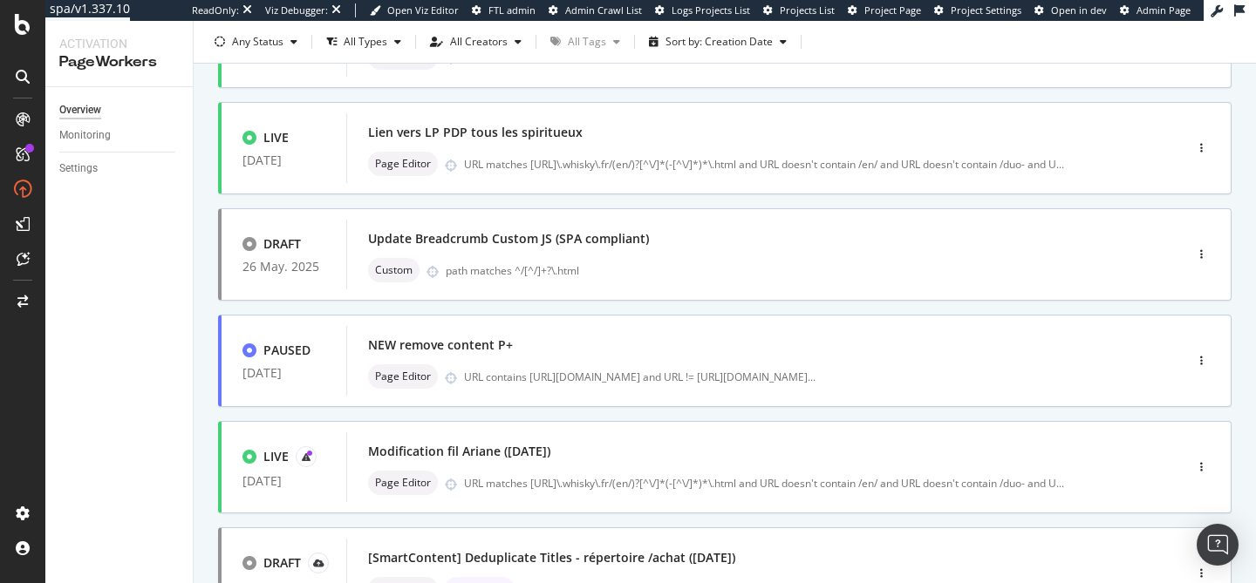
scroll to position [502, 0]
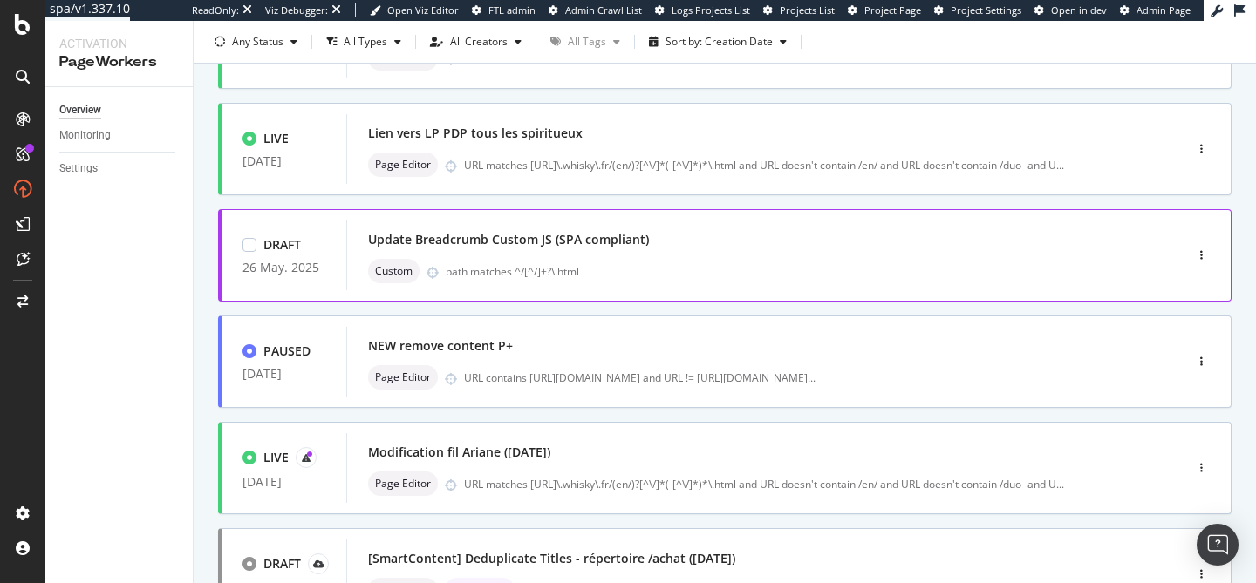
click at [683, 289] on div "Update Breadcrumb Custom JS (SPA compliant) Custom path matches ^/[^/]+?\.html" at bounding box center [738, 256] width 784 height 70
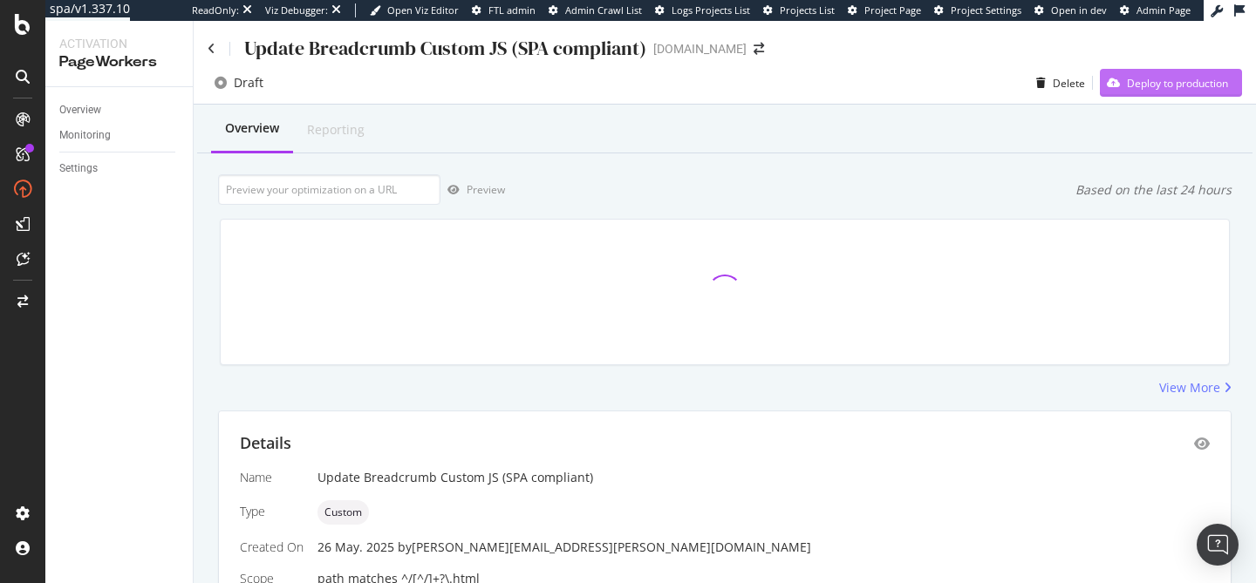
click at [1154, 86] on div "Deploy to production" at bounding box center [1176, 83] width 101 height 15
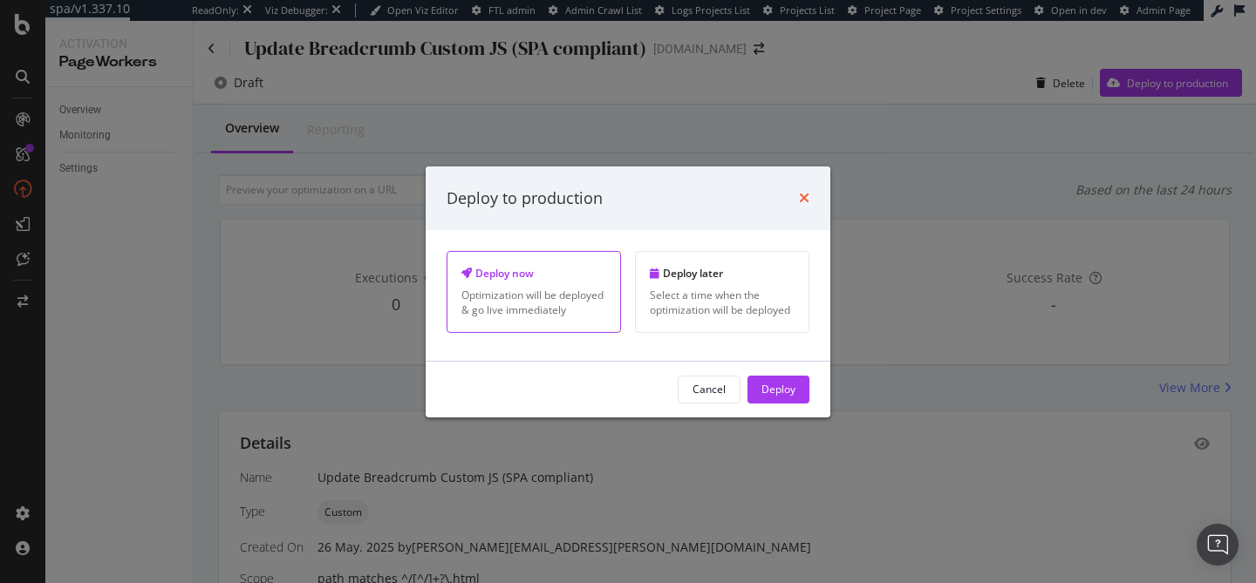
click at [804, 198] on icon "times" at bounding box center [804, 198] width 10 height 14
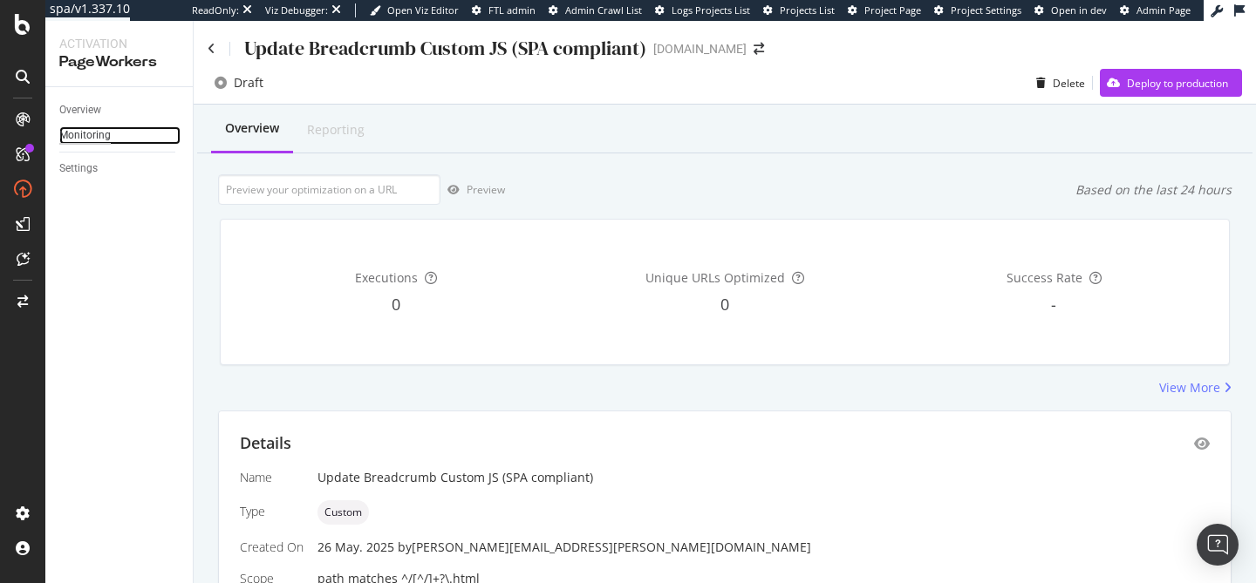
click at [95, 140] on div "Monitoring" at bounding box center [84, 135] width 51 height 18
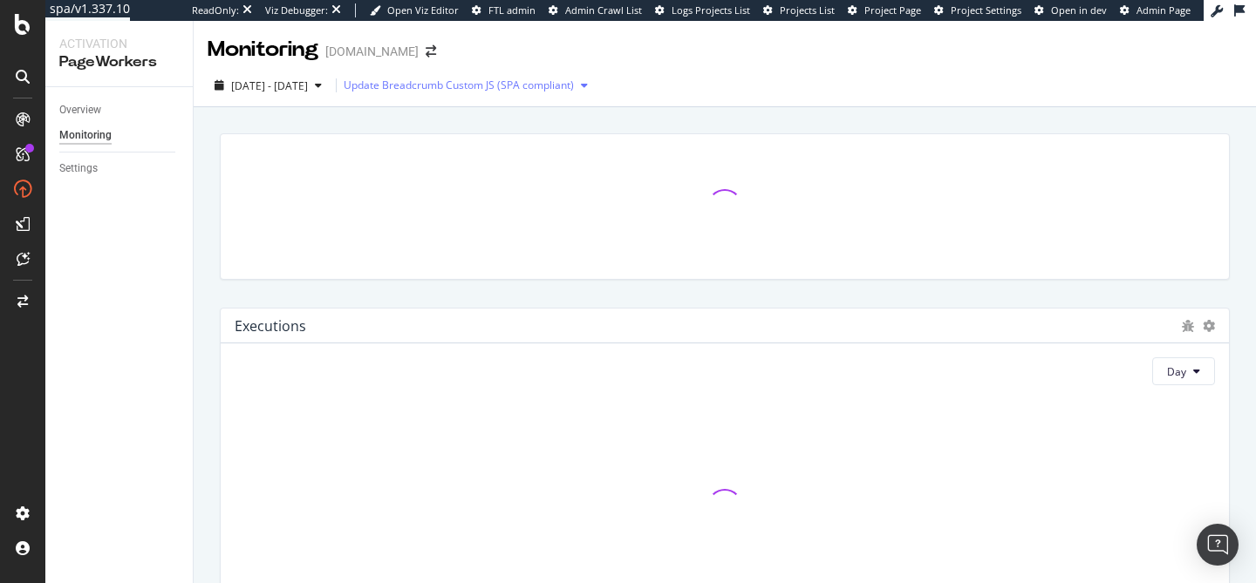
click at [535, 80] on div "Update Breadcrumb Custom JS (SPA compliant)" at bounding box center [459, 85] width 230 height 10
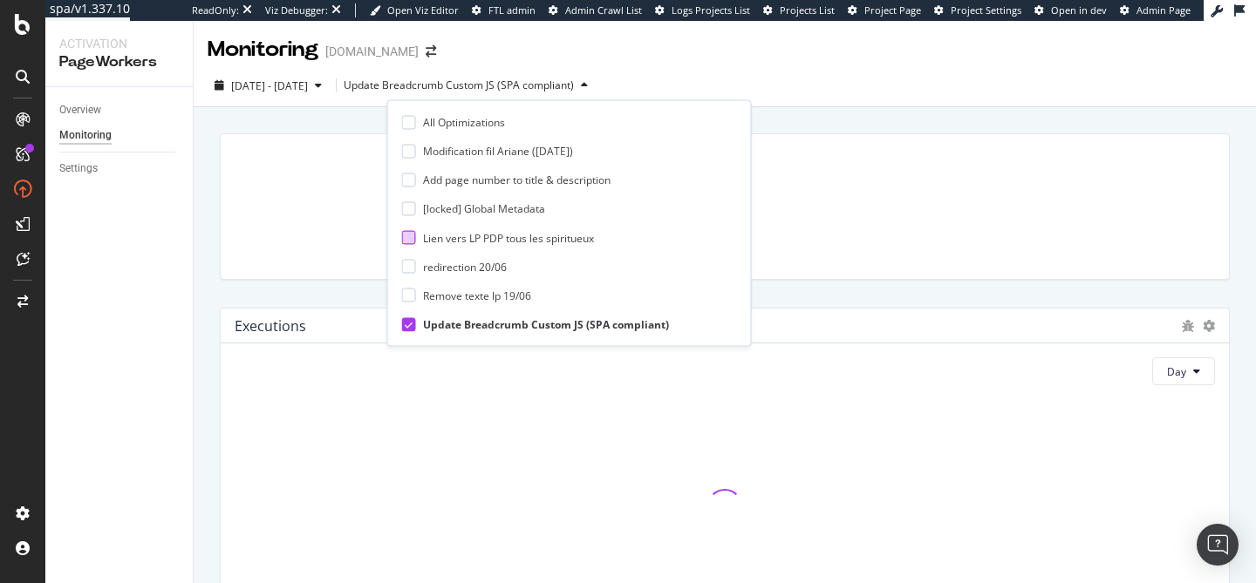
click at [412, 244] on div "Lien vers LP PDP tous les spiritueux" at bounding box center [562, 237] width 321 height 15
click at [407, 323] on icon at bounding box center [409, 324] width 8 height 9
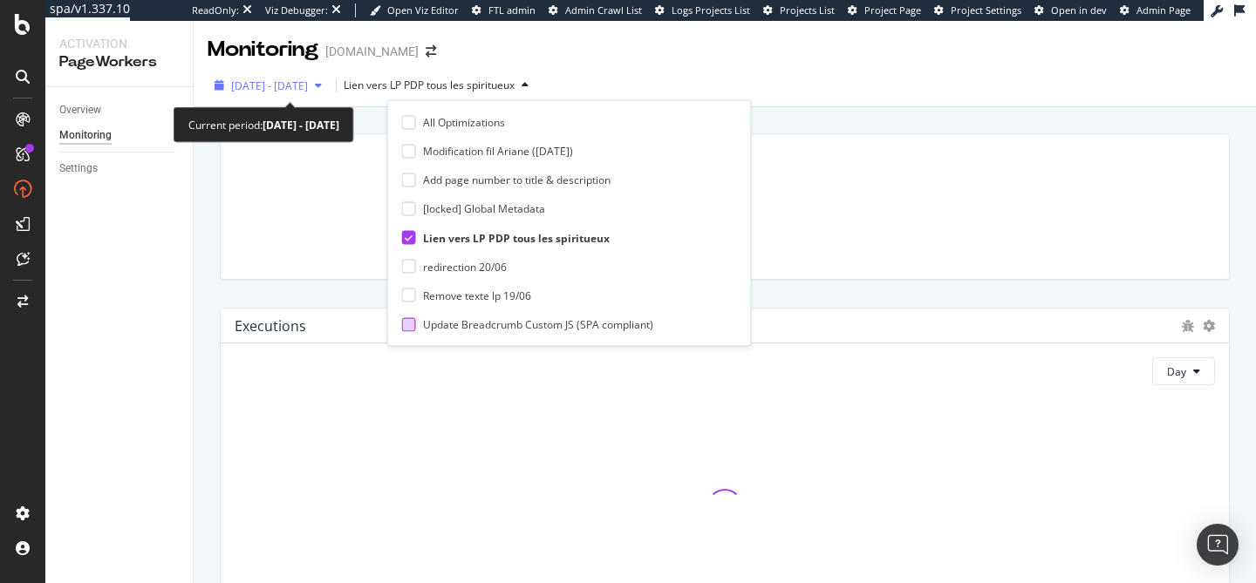
click at [273, 81] on span "2025 Aug. 4th - Aug. 31st" at bounding box center [269, 85] width 77 height 15
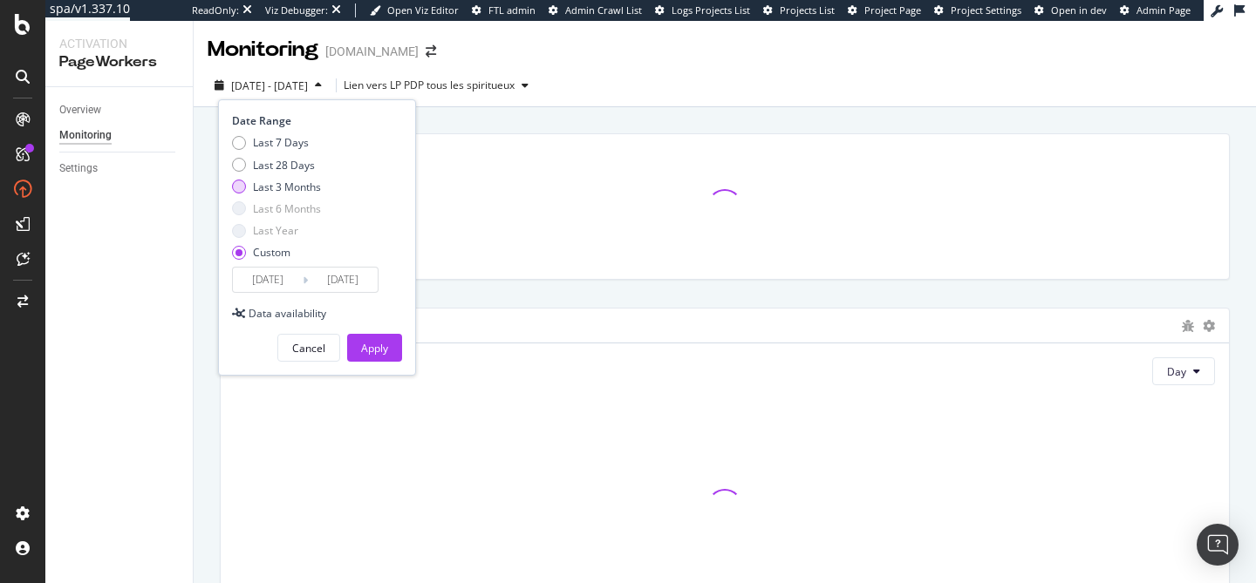
click at [274, 182] on div "Last 3 Months" at bounding box center [287, 187] width 68 height 15
type input "2025/06/04"
type input "2025/09/03"
click at [361, 350] on div "Apply" at bounding box center [374, 348] width 27 height 15
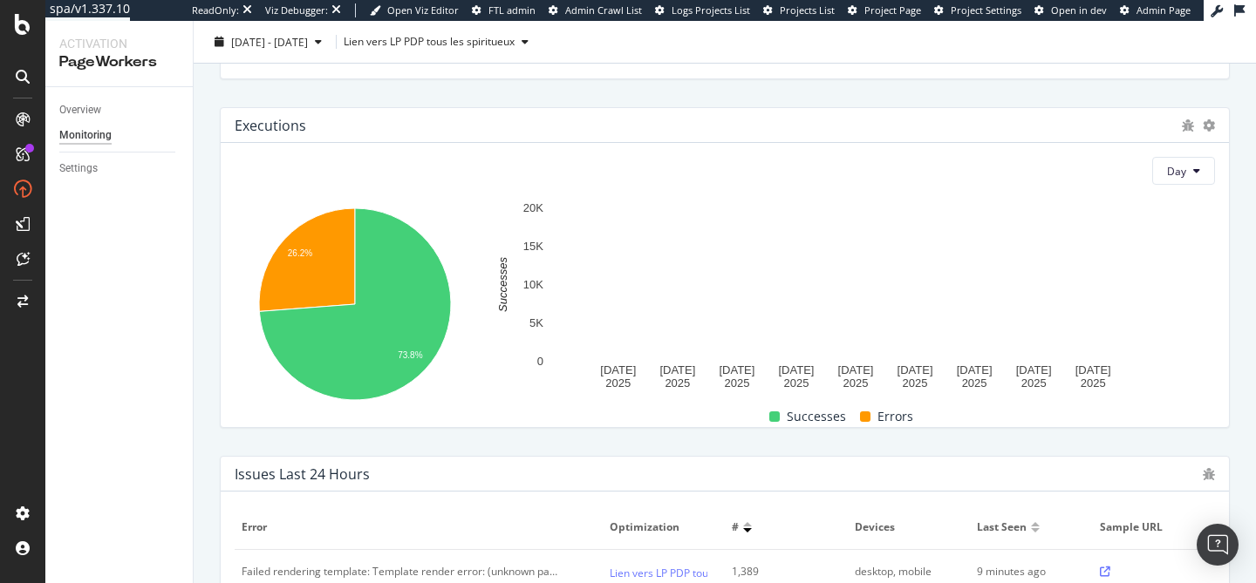
scroll to position [90, 0]
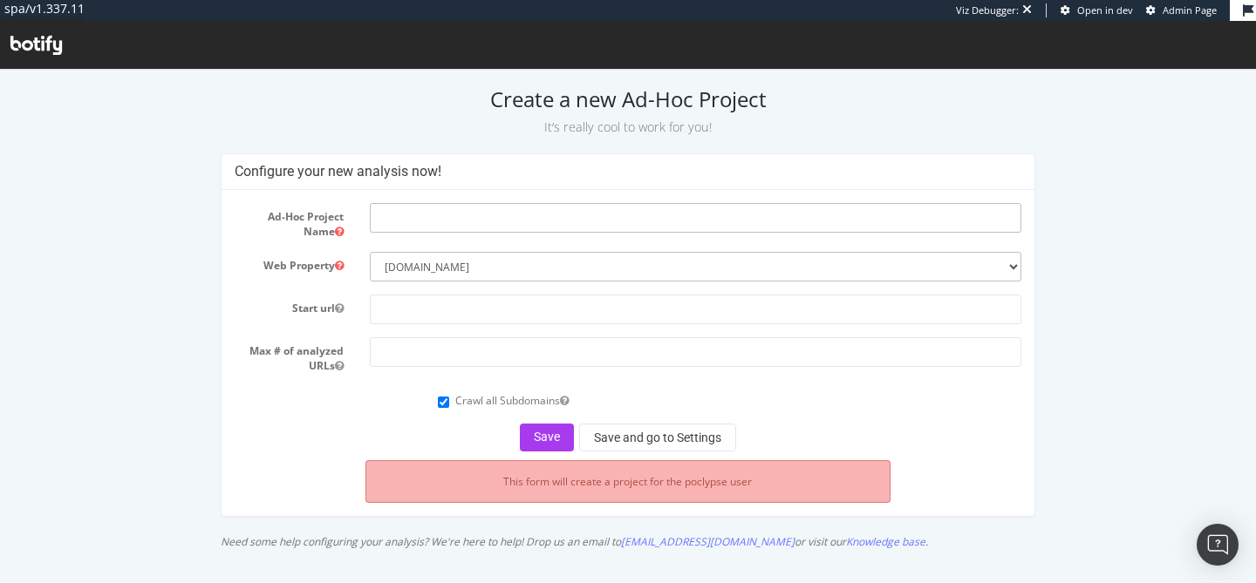
click at [400, 215] on input "text" at bounding box center [695, 218] width 651 height 30
click at [171, 223] on div "Configure your new analysis now! Ad-Hoc Project Name Web Property --------- whi…" at bounding box center [627, 355] width 1249 height 405
click at [52, 43] on icon at bounding box center [35, 45] width 51 height 19
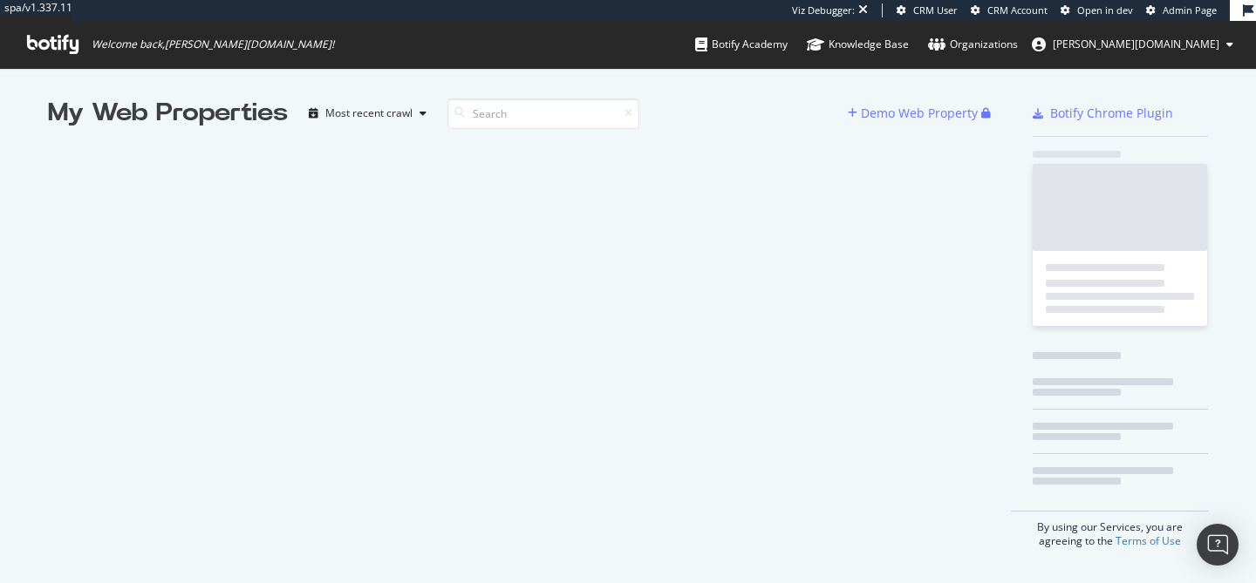
scroll to position [583, 1256]
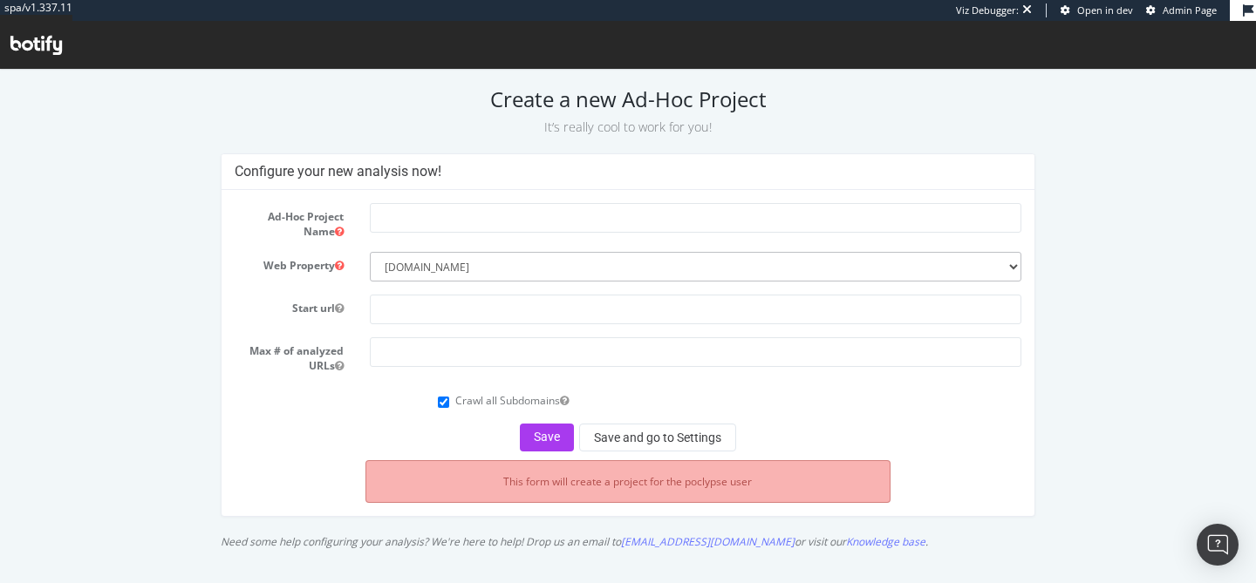
click at [57, 45] on icon at bounding box center [35, 45] width 51 height 19
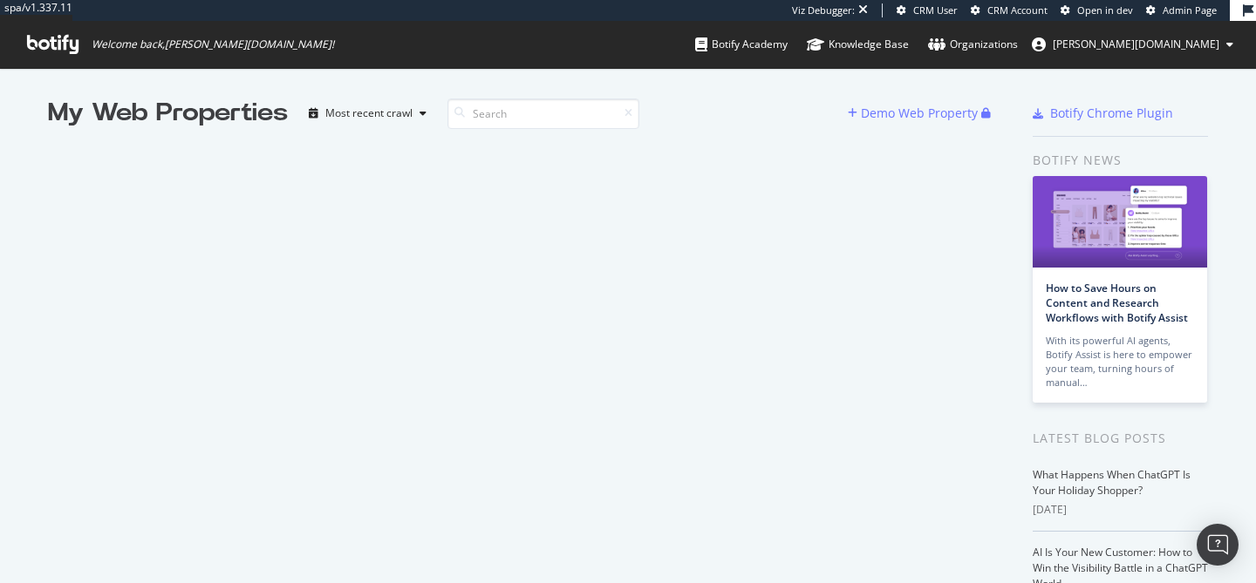
scroll to position [583, 1256]
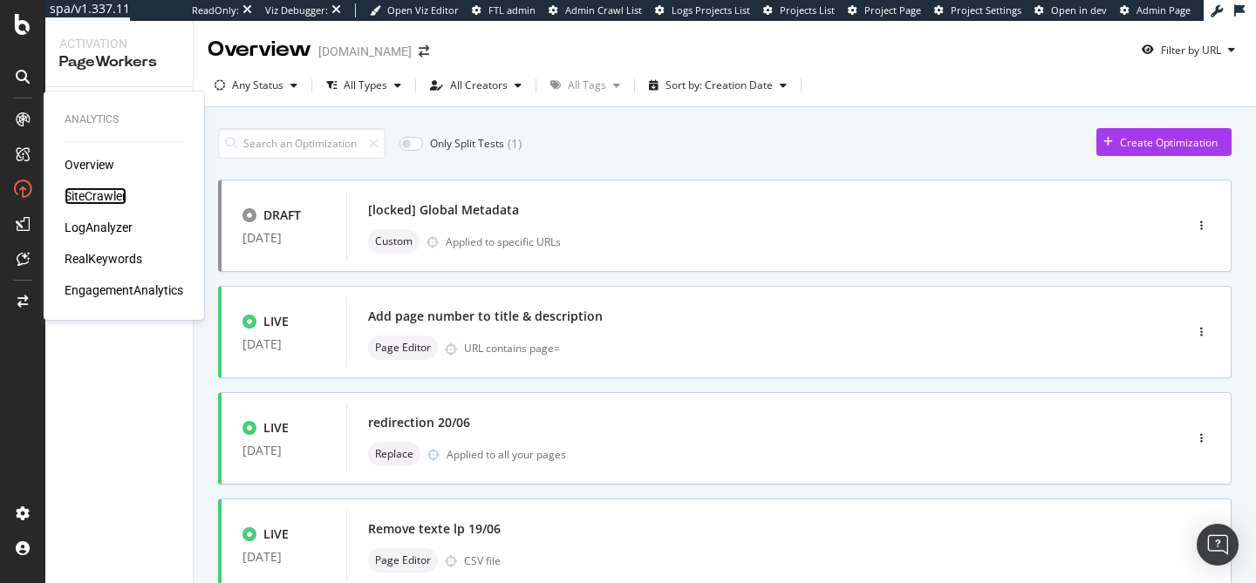
click at [87, 194] on div "SiteCrawler" at bounding box center [96, 195] width 62 height 17
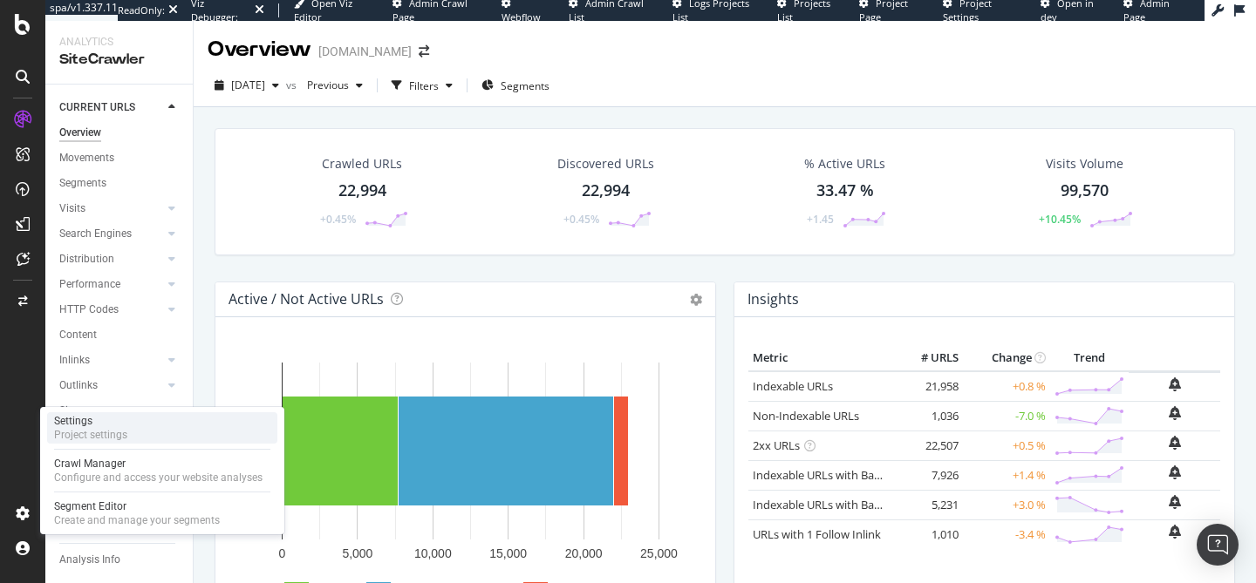
click at [125, 426] on div "Settings" at bounding box center [90, 421] width 73 height 14
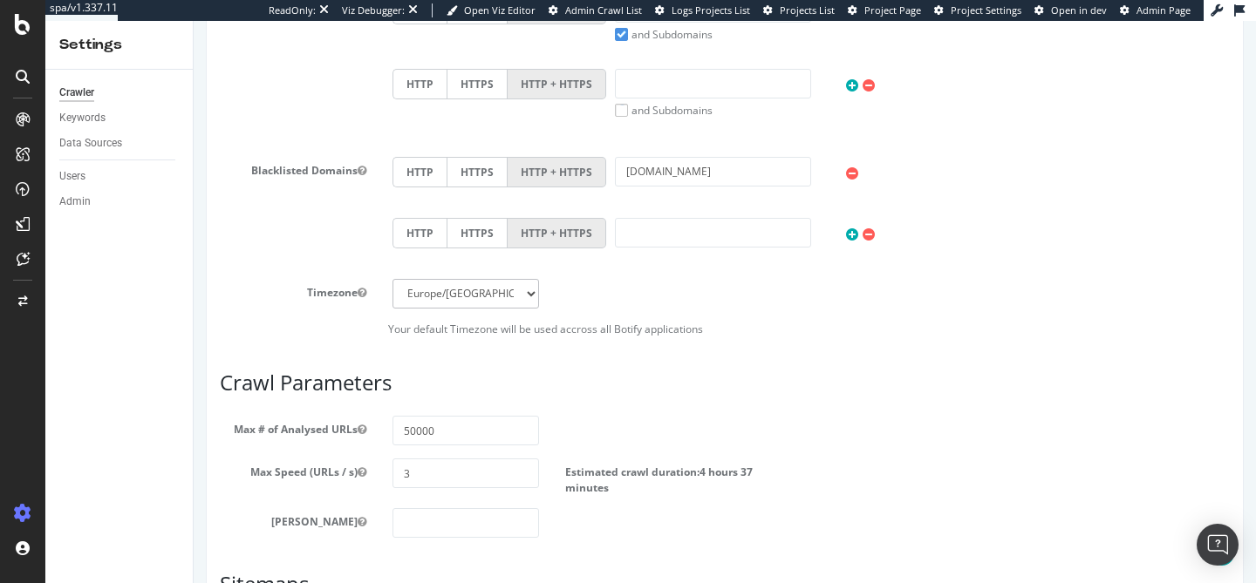
scroll to position [667, 0]
click at [305, 471] on label "Max Speed (URLs / s)" at bounding box center [293, 468] width 173 height 21
click at [357, 471] on button "Max Speed (URLs / s)" at bounding box center [361, 471] width 9 height 15
